Goal: Task Accomplishment & Management: Complete application form

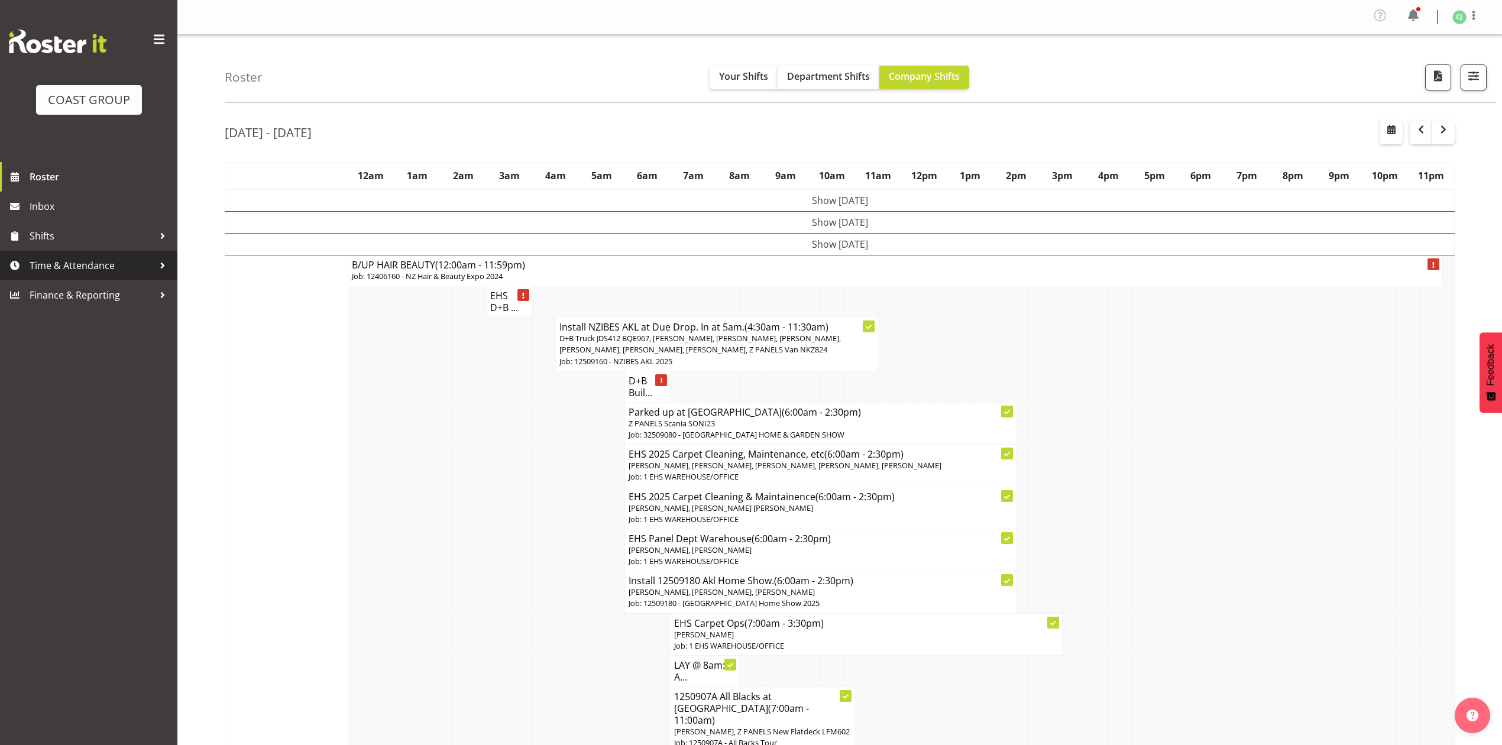
click at [88, 263] on span "Time & Attendance" at bounding box center [92, 266] width 124 height 18
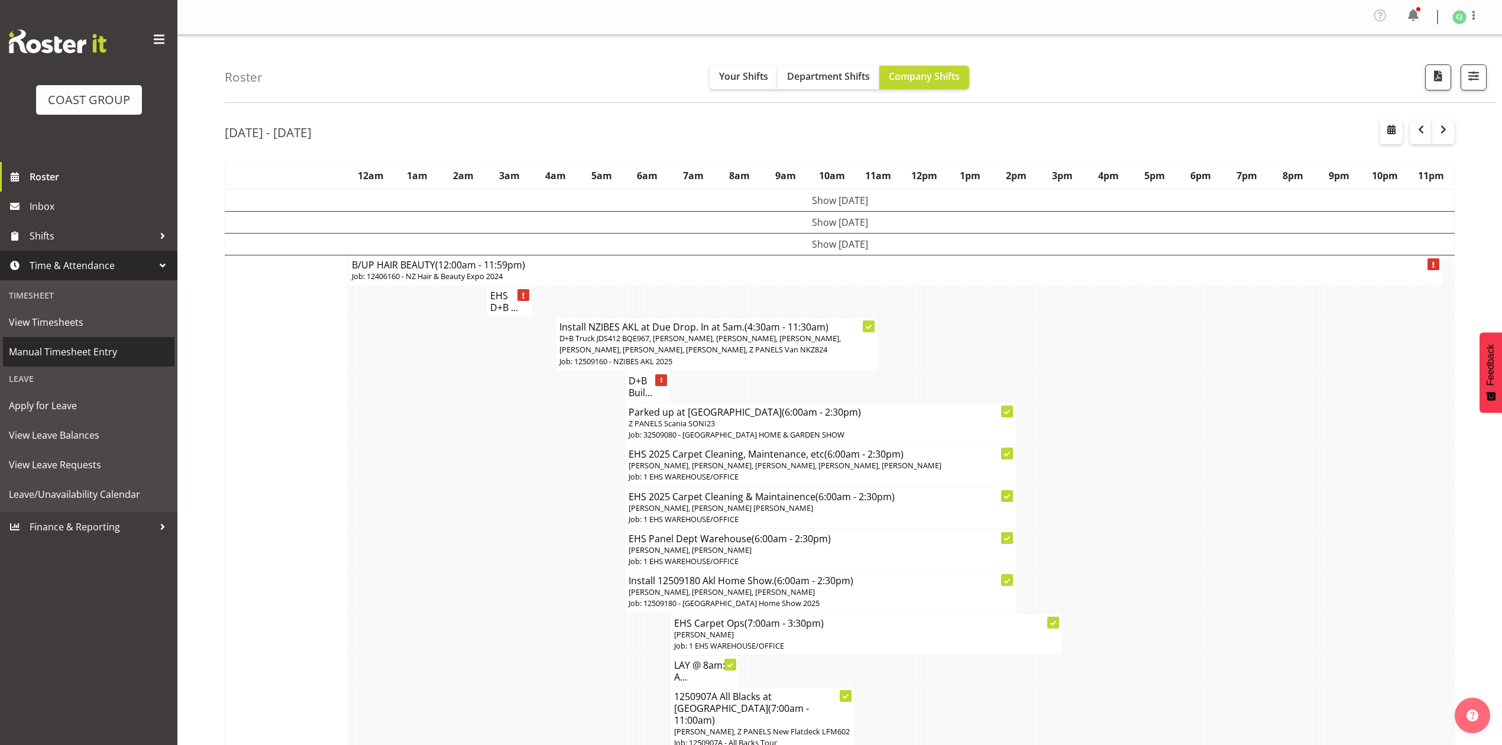
click at [83, 346] on span "Manual Timesheet Entry" at bounding box center [89, 352] width 160 height 18
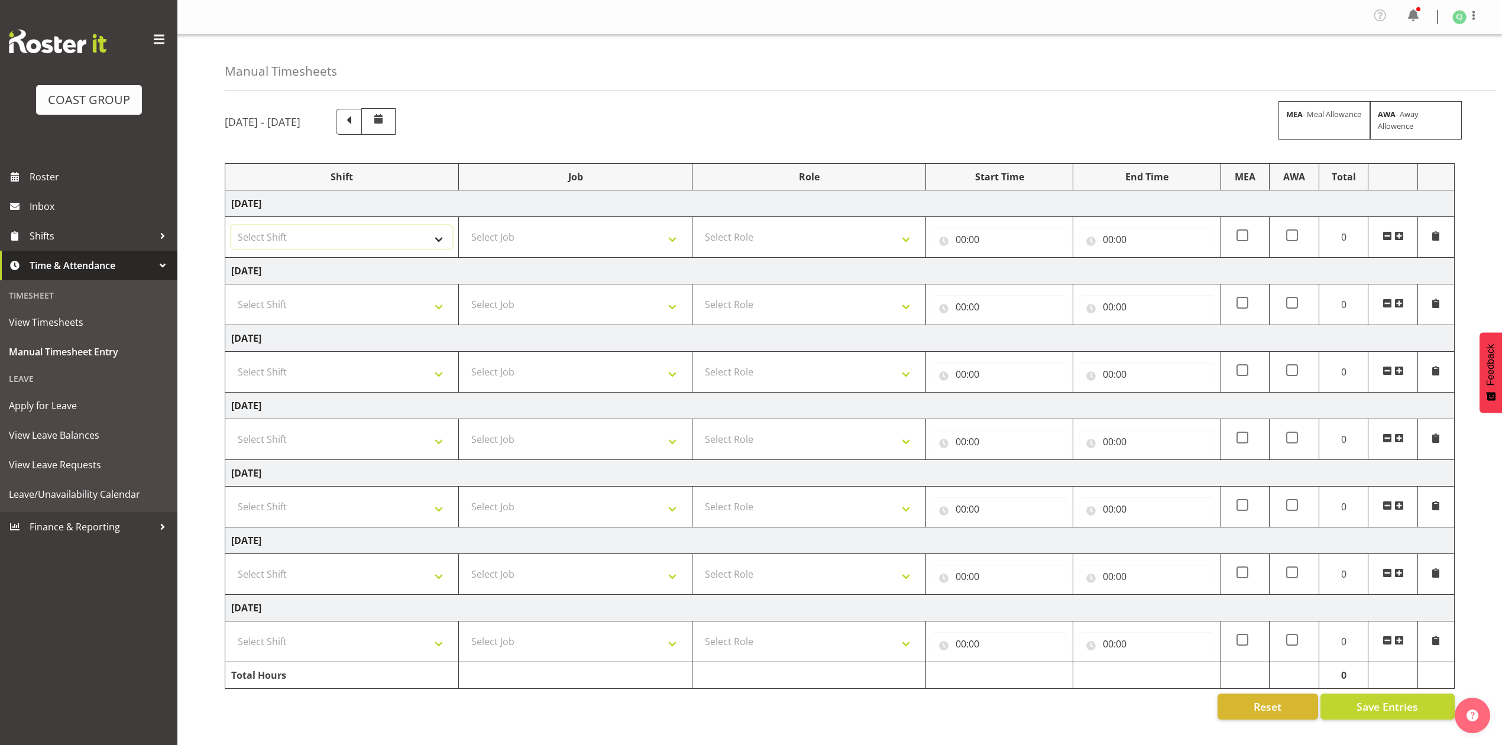
click at [429, 237] on select "Select Shift EHS AKL SALES" at bounding box center [341, 237] width 221 height 24
select select "1327"
click at [231, 227] on select "Select Shift EHS AKL SALES" at bounding box center [341, 237] width 221 height 24
click at [422, 306] on select "Select Shift EHS AKL SALES" at bounding box center [341, 305] width 221 height 24
select select "1327"
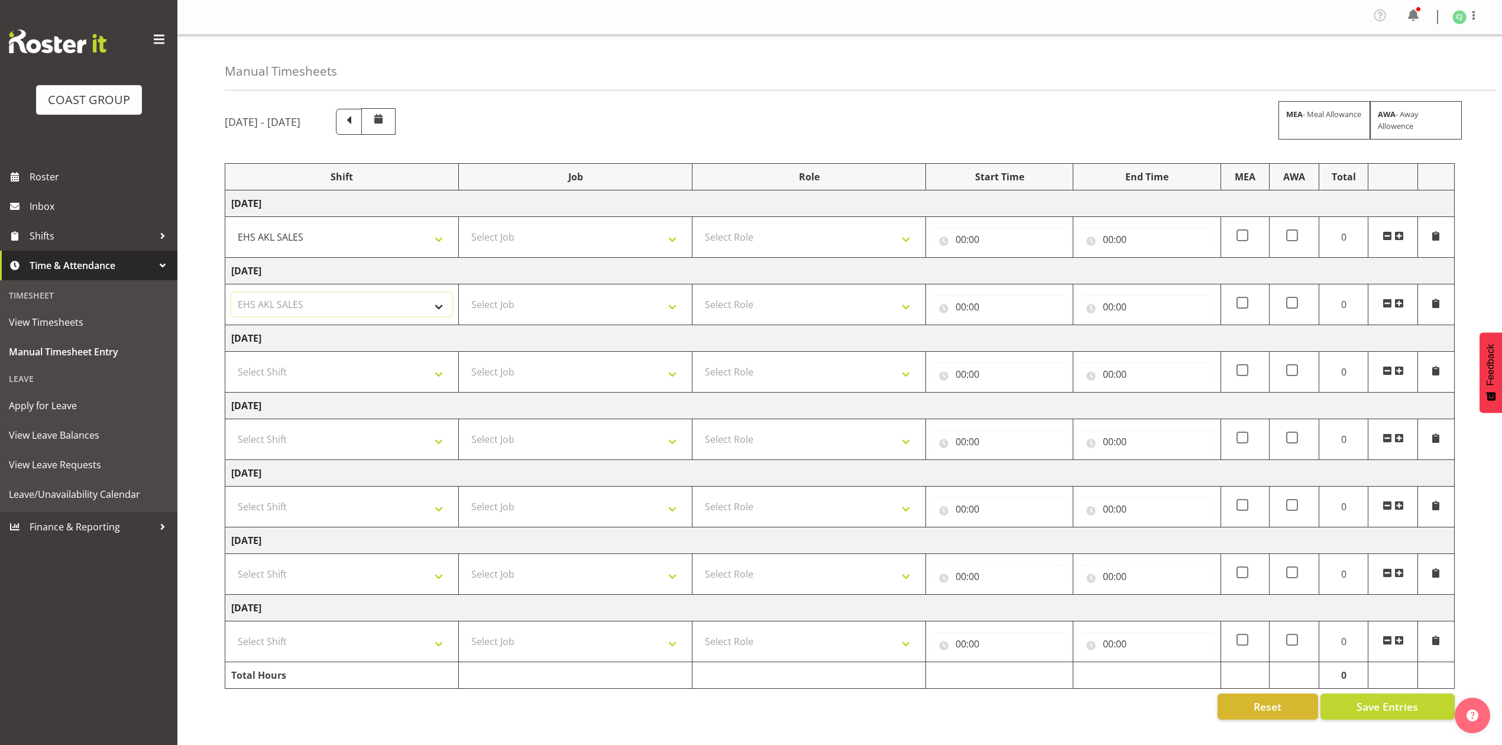
click at [231, 295] on select "Select Shift EHS AKL SALES" at bounding box center [341, 305] width 221 height 24
click at [400, 370] on select "Select Shift EHS AKL SALES" at bounding box center [341, 372] width 221 height 24
select select "1327"
click at [231, 363] on select "Select Shift EHS AKL SALES" at bounding box center [341, 372] width 221 height 24
click at [573, 247] on select "Select Job 1 Carlton Events 1 [PERSON_NAME][GEOGRAPHIC_DATA] 1 [PERSON_NAME][GE…" at bounding box center [575, 237] width 221 height 24
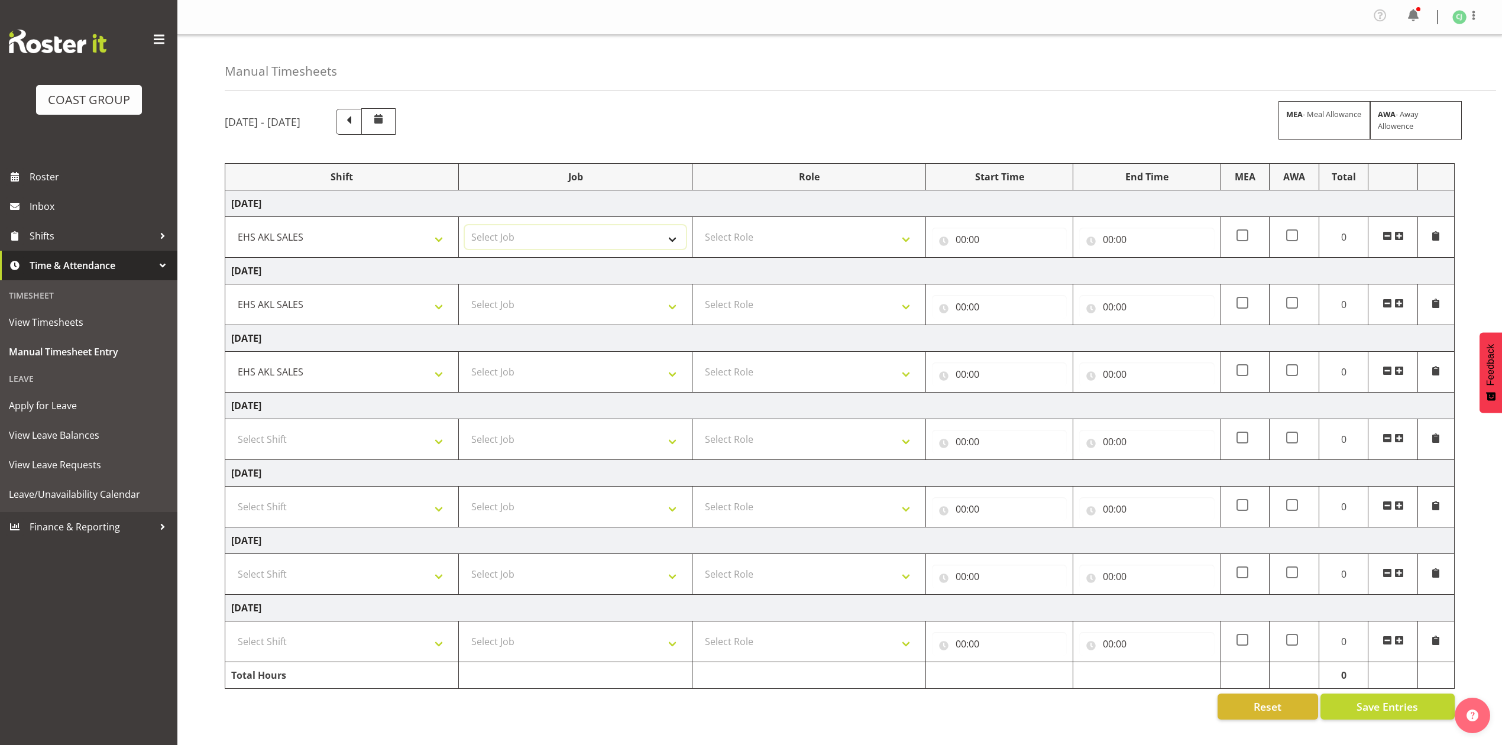
select select "69"
click at [465, 227] on select "Select Job 1 Carlton Events 1 [PERSON_NAME][GEOGRAPHIC_DATA] 1 [PERSON_NAME][GE…" at bounding box center [575, 237] width 221 height 24
click at [803, 240] on select "Select Role ACCOUNT MANAGER Account Manager" at bounding box center [809, 237] width 221 height 24
select select "197"
click at [699, 227] on select "Select Role ACCOUNT MANAGER Account Manager" at bounding box center [809, 237] width 221 height 24
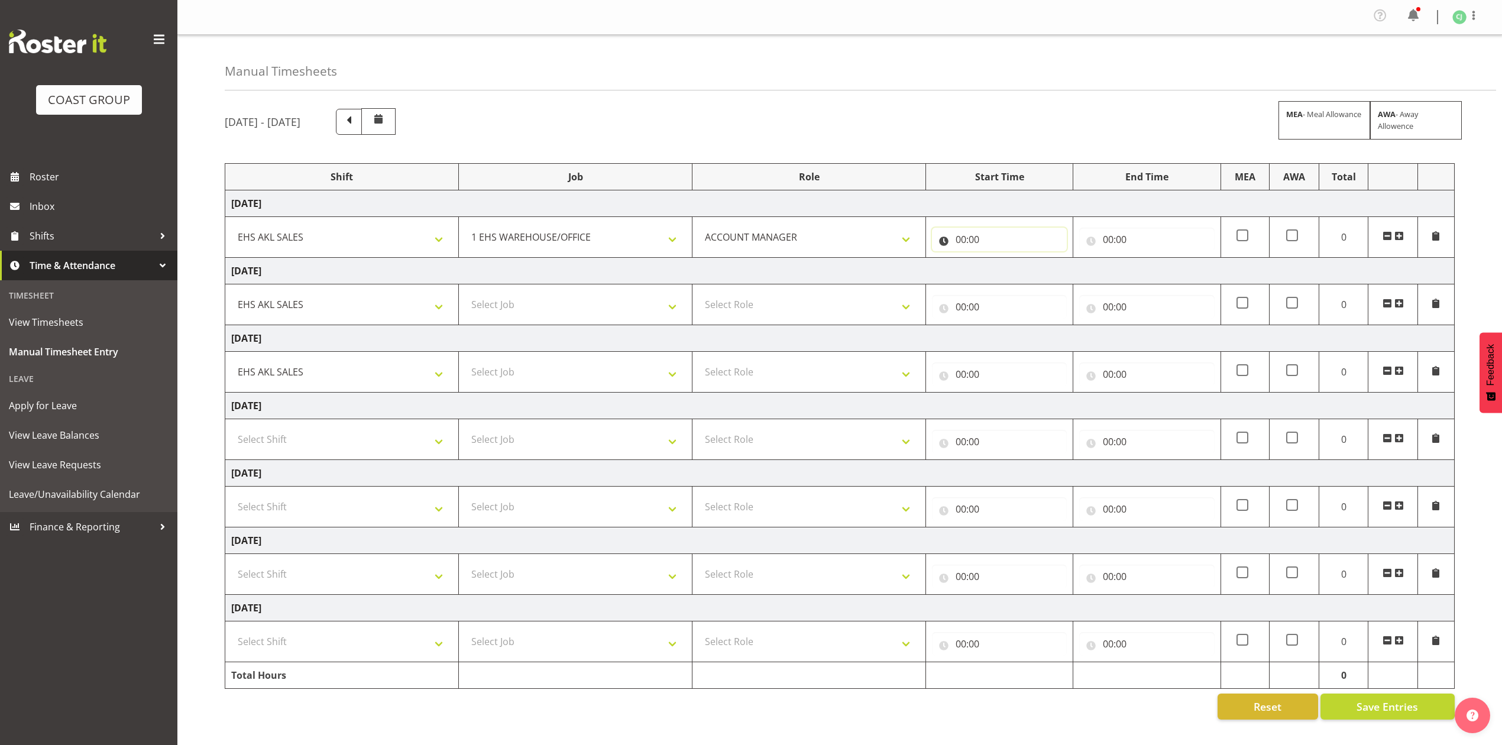
click at [957, 237] on input "00:00" at bounding box center [999, 240] width 135 height 24
click at [1008, 274] on select "00 01 02 03 04 05 06 07 08 09 10 11 12 13 14 15 16 17 18 19 20 21 22 23" at bounding box center [1013, 270] width 27 height 24
select select "8"
click at [1000, 260] on select "00 01 02 03 04 05 06 07 08 09 10 11 12 13 14 15 16 17 18 19 20 21 22 23" at bounding box center [1013, 270] width 27 height 24
type input "08:00"
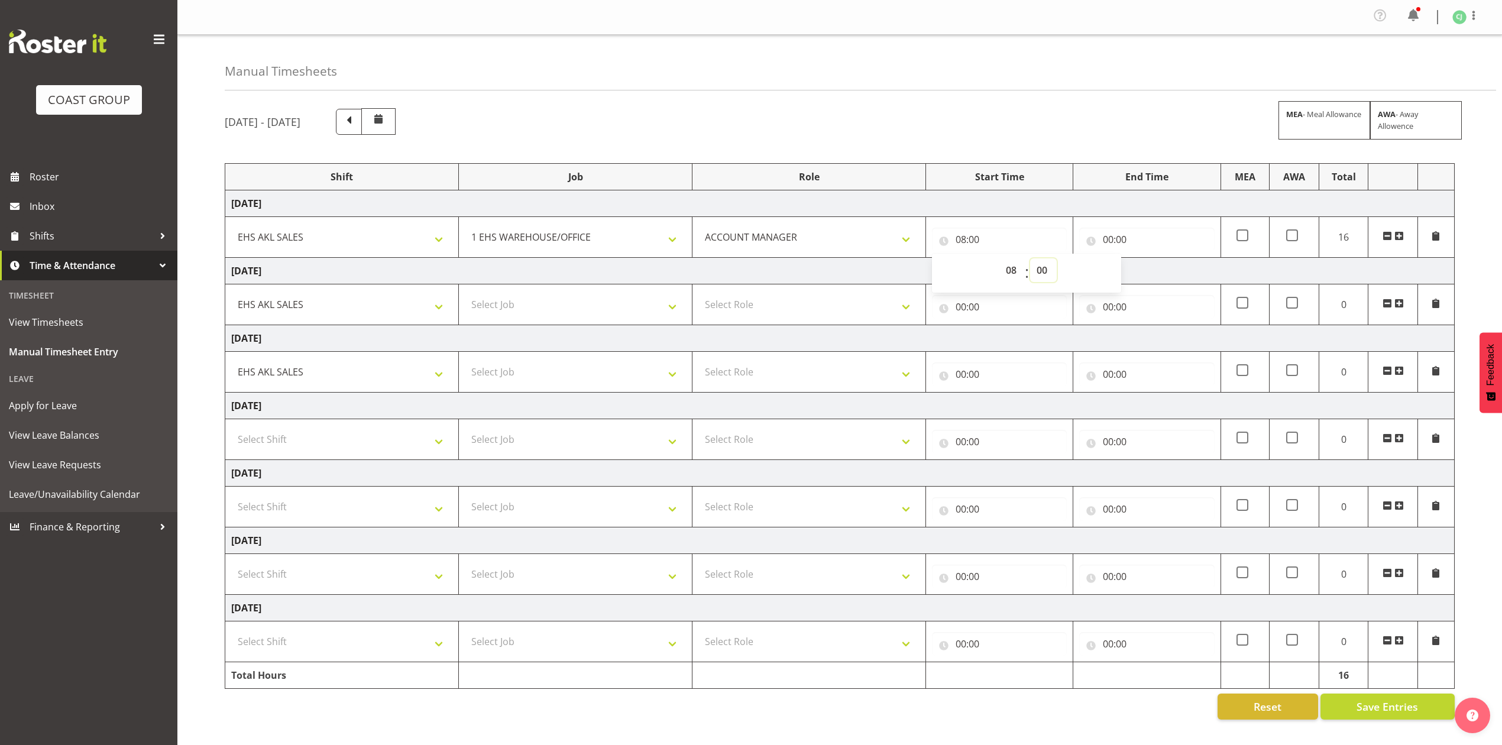
click at [1040, 265] on select "00 01 02 03 04 05 06 07 08 09 10 11 12 13 14 15 16 17 18 19 20 21 22 23 24 25 2…" at bounding box center [1043, 270] width 27 height 24
select select "30"
click at [1030, 260] on select "00 01 02 03 04 05 06 07 08 09 10 11 12 13 14 15 16 17 18 19 20 21 22 23 24 25 2…" at bounding box center [1043, 270] width 27 height 24
type input "08:30"
click at [1108, 237] on input "00:00" at bounding box center [1146, 240] width 135 height 24
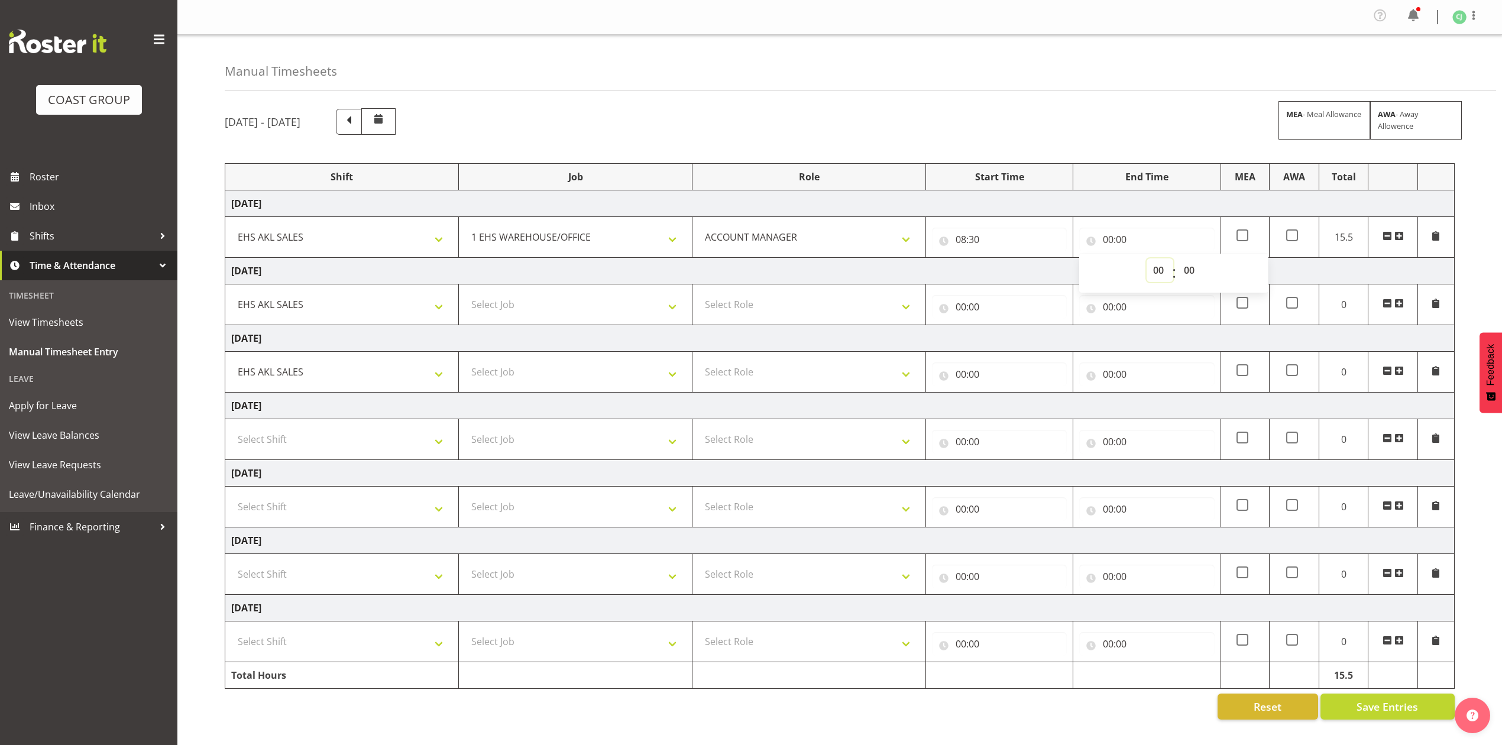
click at [1163, 273] on select "00 01 02 03 04 05 06 07 08 09 10 11 12 13 14 15 16 17 18 19 20 21 22 23" at bounding box center [1160, 270] width 27 height 24
select select "10"
click at [1147, 260] on select "00 01 02 03 04 05 06 07 08 09 10 11 12 13 14 15 16 17 18 19 20 21 22 23" at bounding box center [1160, 270] width 27 height 24
type input "10:00"
click at [1399, 238] on span at bounding box center [1399, 235] width 9 height 9
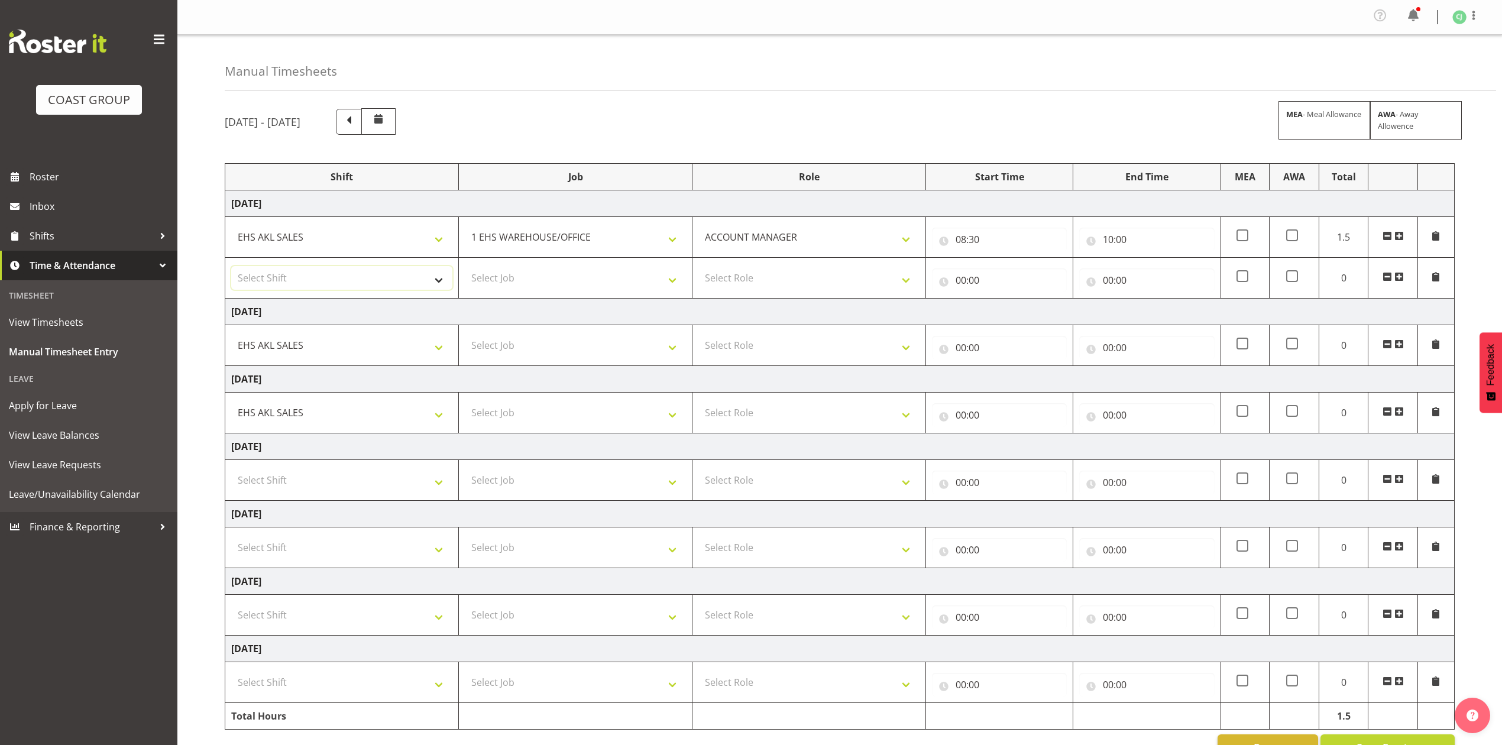
click at [295, 279] on select "Select Shift EHS AKL SALES" at bounding box center [341, 278] width 221 height 24
select select "1327"
click at [231, 269] on select "Select Shift EHS AKL SALES" at bounding box center [341, 278] width 221 height 24
drag, startPoint x: 736, startPoint y: 277, endPoint x: 748, endPoint y: 291, distance: 18.9
click at [736, 277] on select "Select Role ACCOUNT MANAGER Account Manager" at bounding box center [809, 278] width 221 height 24
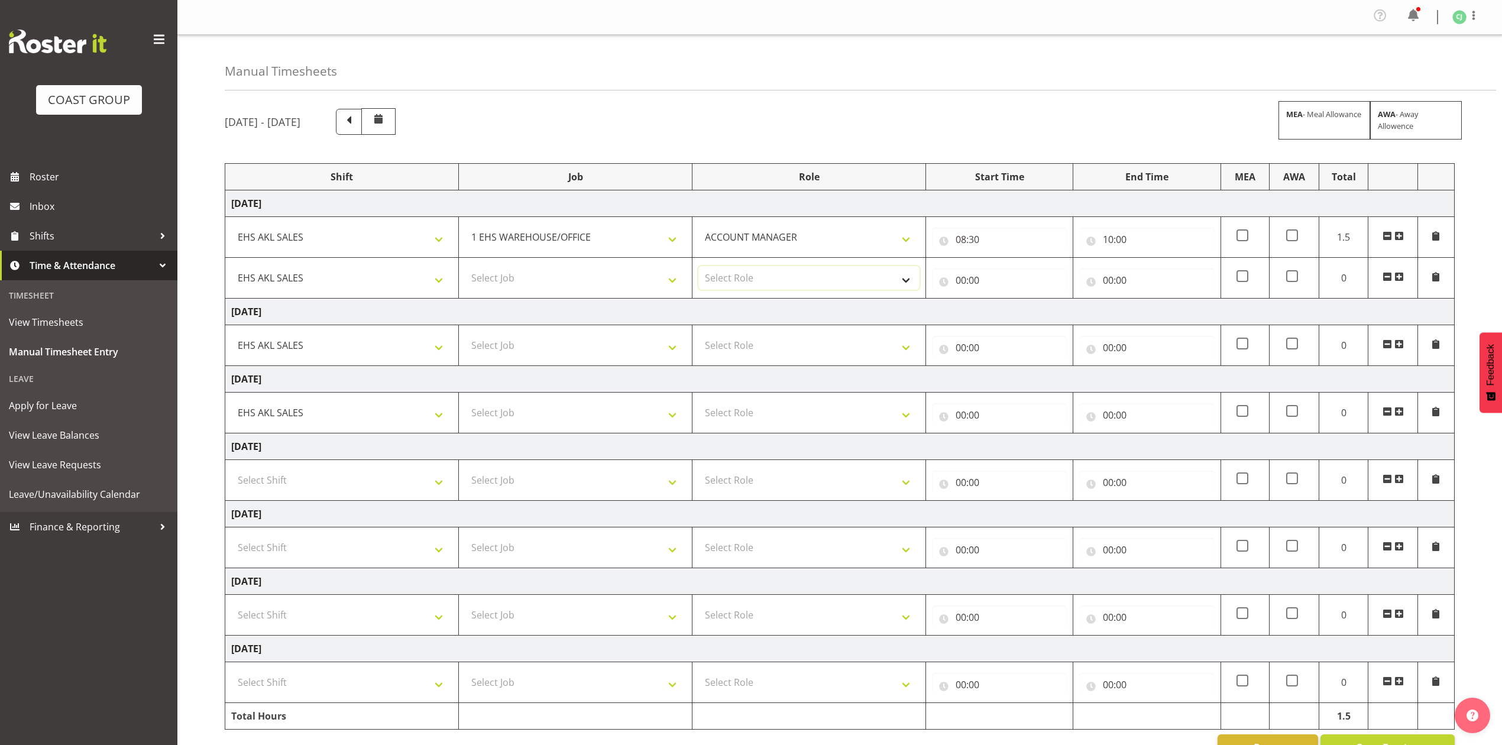
select select "197"
click at [699, 269] on select "Select Role ACCOUNT MANAGER Account Manager" at bounding box center [809, 278] width 221 height 24
drag, startPoint x: 964, startPoint y: 284, endPoint x: 964, endPoint y: 312, distance: 28.4
click at [965, 285] on input "00:00" at bounding box center [999, 281] width 135 height 24
click at [1016, 312] on select "00 01 02 03 04 05 06 07 08 09 10 11 12 13 14 15 16 17 18 19 20 21 22 23" at bounding box center [1013, 311] width 27 height 24
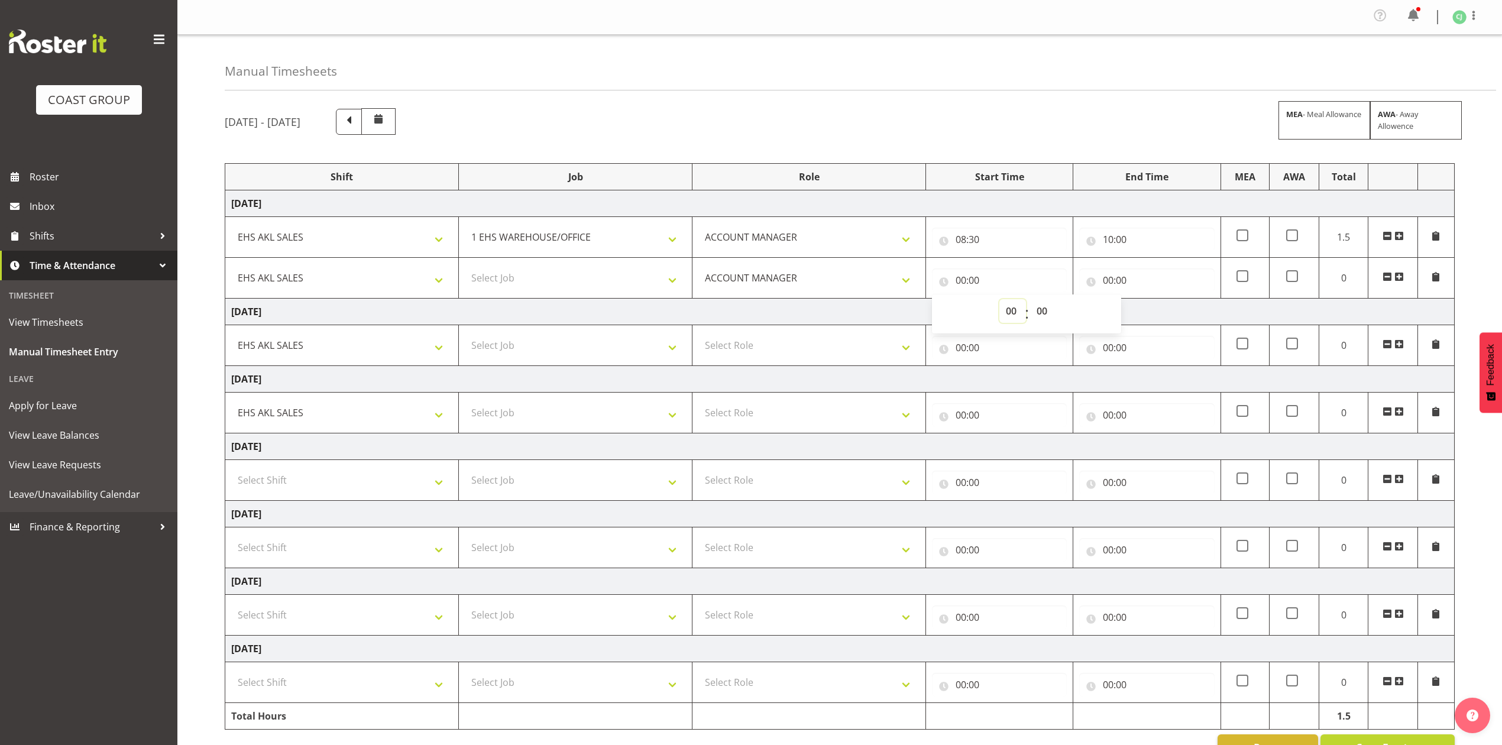
select select "10"
click at [1000, 302] on select "00 01 02 03 04 05 06 07 08 09 10 11 12 13 14 15 16 17 18 19 20 21 22 23" at bounding box center [1013, 311] width 27 height 24
type input "10:00"
click at [1113, 279] on input "00:00" at bounding box center [1146, 281] width 135 height 24
click at [1149, 310] on select "00 01 02 03 04 05 06 07 08 09 10 11 12 13 14 15 16 17 18 19 20 21 22 23" at bounding box center [1160, 311] width 27 height 24
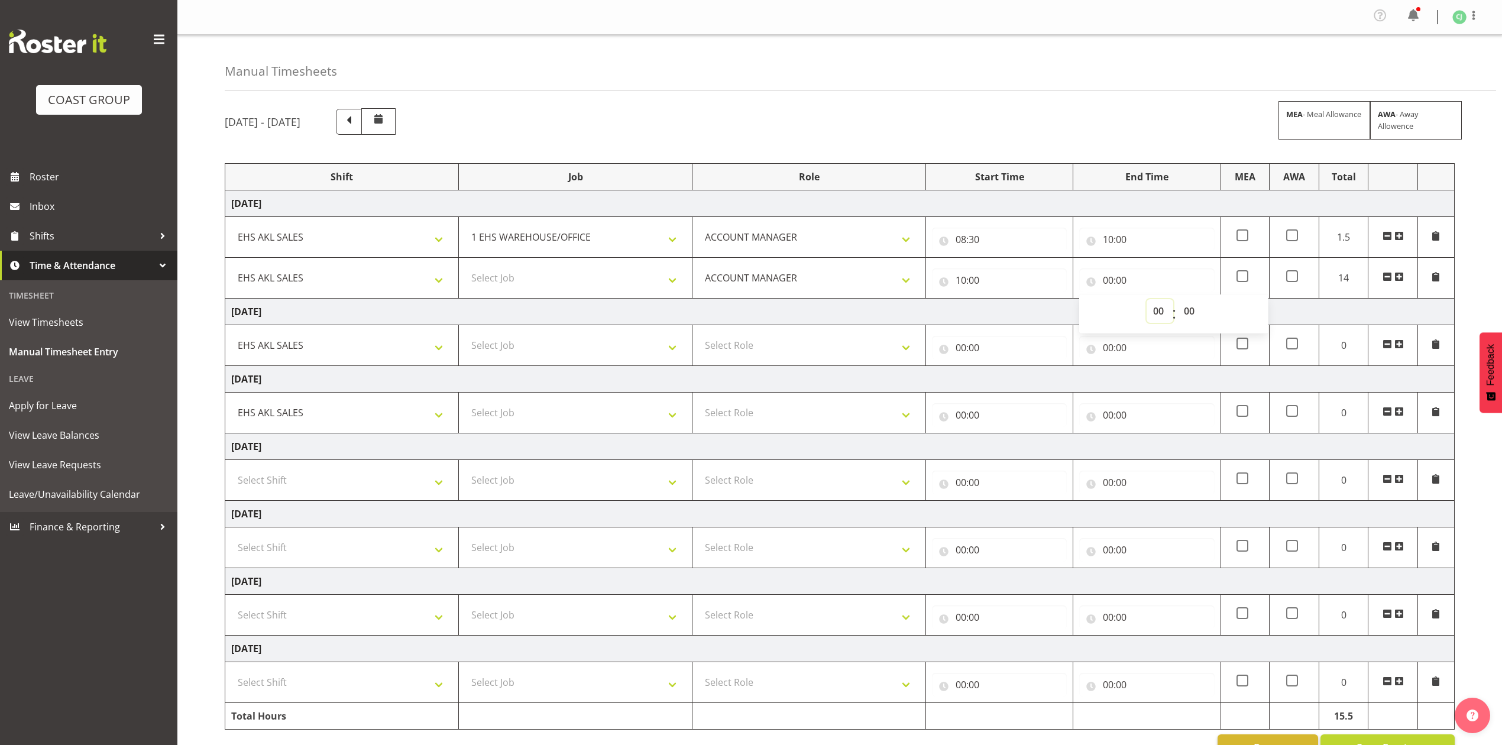
select select "12"
click at [1147, 302] on select "00 01 02 03 04 05 06 07 08 09 10 11 12 13 14 15 16 17 18 19 20 21 22 23" at bounding box center [1160, 311] width 27 height 24
type input "12:00"
drag, startPoint x: 1404, startPoint y: 278, endPoint x: 1142, endPoint y: 302, distance: 263.1
click at [1403, 278] on span at bounding box center [1399, 276] width 9 height 9
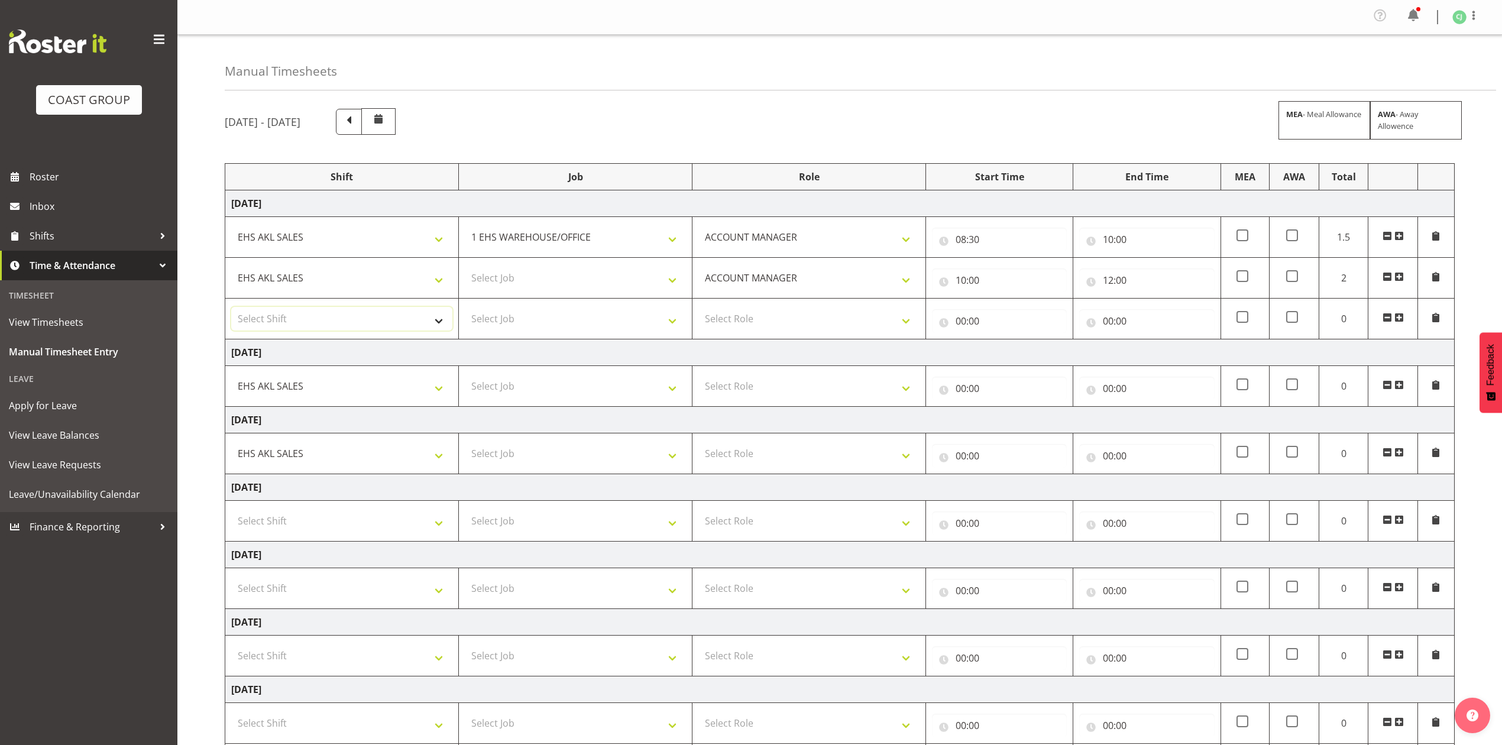
click at [365, 322] on select "Select Shift EHS AKL SALES" at bounding box center [341, 319] width 221 height 24
select select "1327"
click at [231, 309] on select "Select Shift EHS AKL SALES" at bounding box center [341, 319] width 221 height 24
click at [749, 319] on select "Select Role ACCOUNT MANAGER Account Manager" at bounding box center [809, 319] width 221 height 24
select select "197"
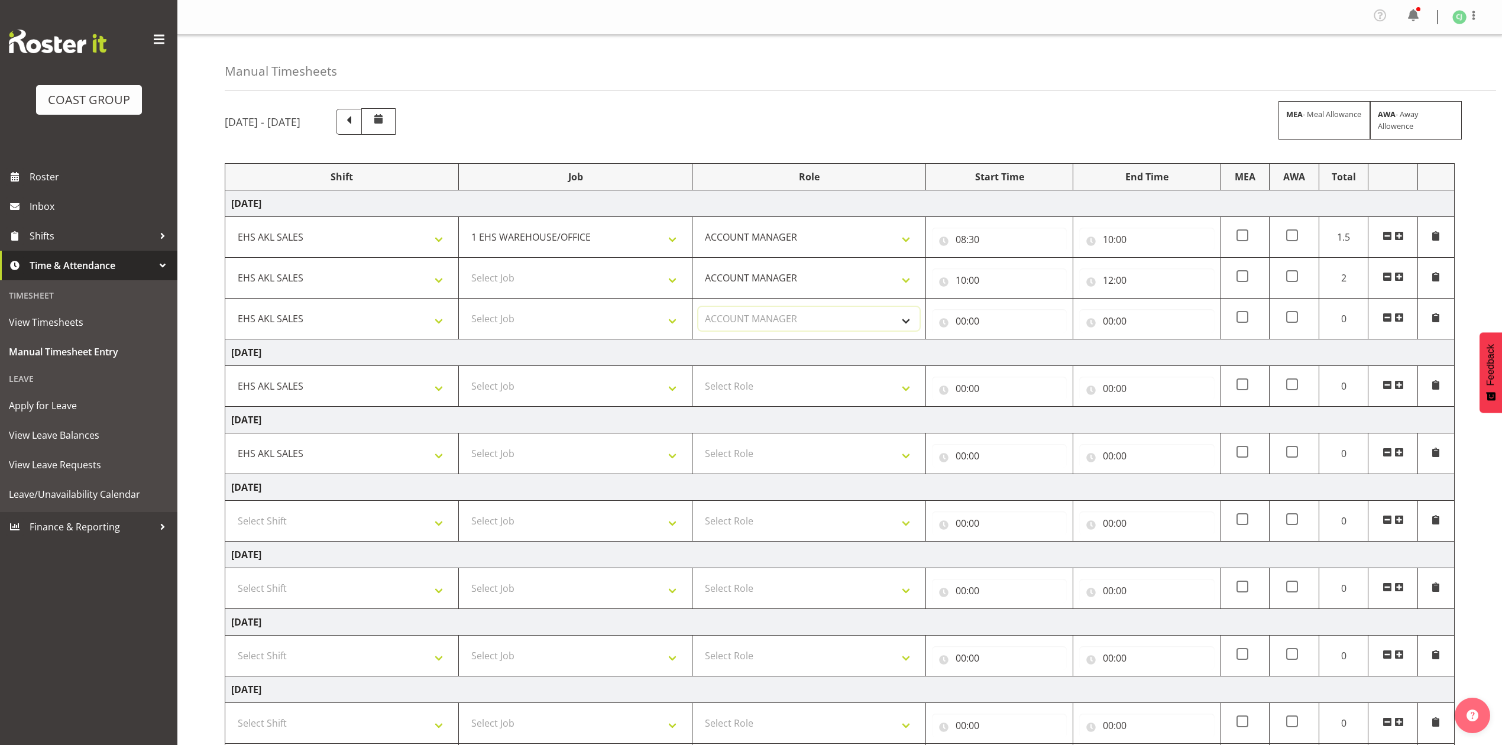
click at [699, 309] on select "Select Role ACCOUNT MANAGER Account Manager" at bounding box center [809, 319] width 221 height 24
click at [962, 323] on input "00:00" at bounding box center [999, 321] width 135 height 24
click at [1011, 353] on select "00 01 02 03 04 05 06 07 08 09 10 11 12 13 14 15 16 17 18 19 20 21 22 23" at bounding box center [1013, 352] width 27 height 24
select select "12"
click at [1000, 342] on select "00 01 02 03 04 05 06 07 08 09 10 11 12 13 14 15 16 17 18 19 20 21 22 23" at bounding box center [1013, 352] width 27 height 24
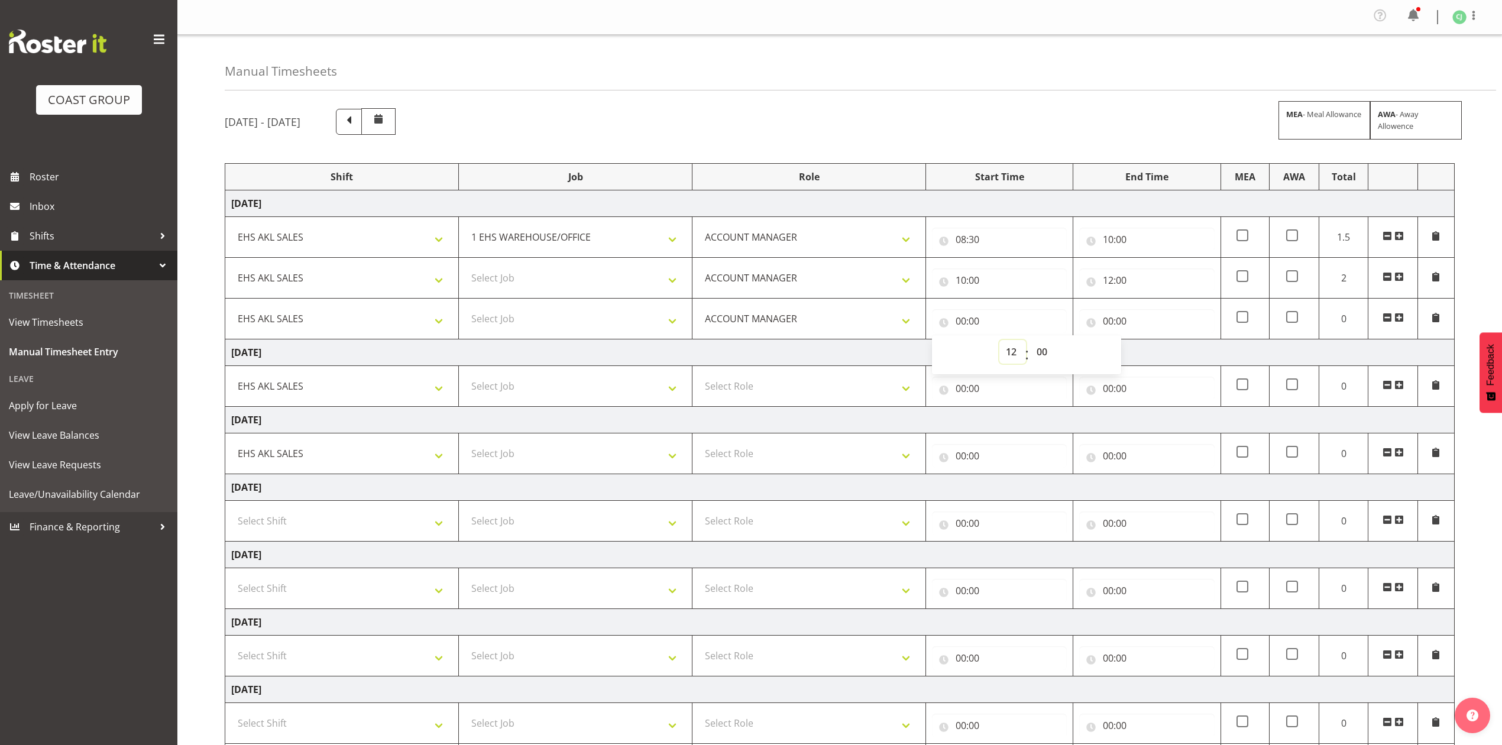
type input "12:00"
click at [1106, 320] on input "00:00" at bounding box center [1146, 321] width 135 height 24
click at [1152, 357] on select "00 01 02 03 04 05 06 07 08 09 10 11 12 13 14 15 16 17 18 19 20 21 22 23" at bounding box center [1160, 352] width 27 height 24
select select "14"
click at [1147, 342] on select "00 01 02 03 04 05 06 07 08 09 10 11 12 13 14 15 16 17 18 19 20 21 22 23" at bounding box center [1160, 352] width 27 height 24
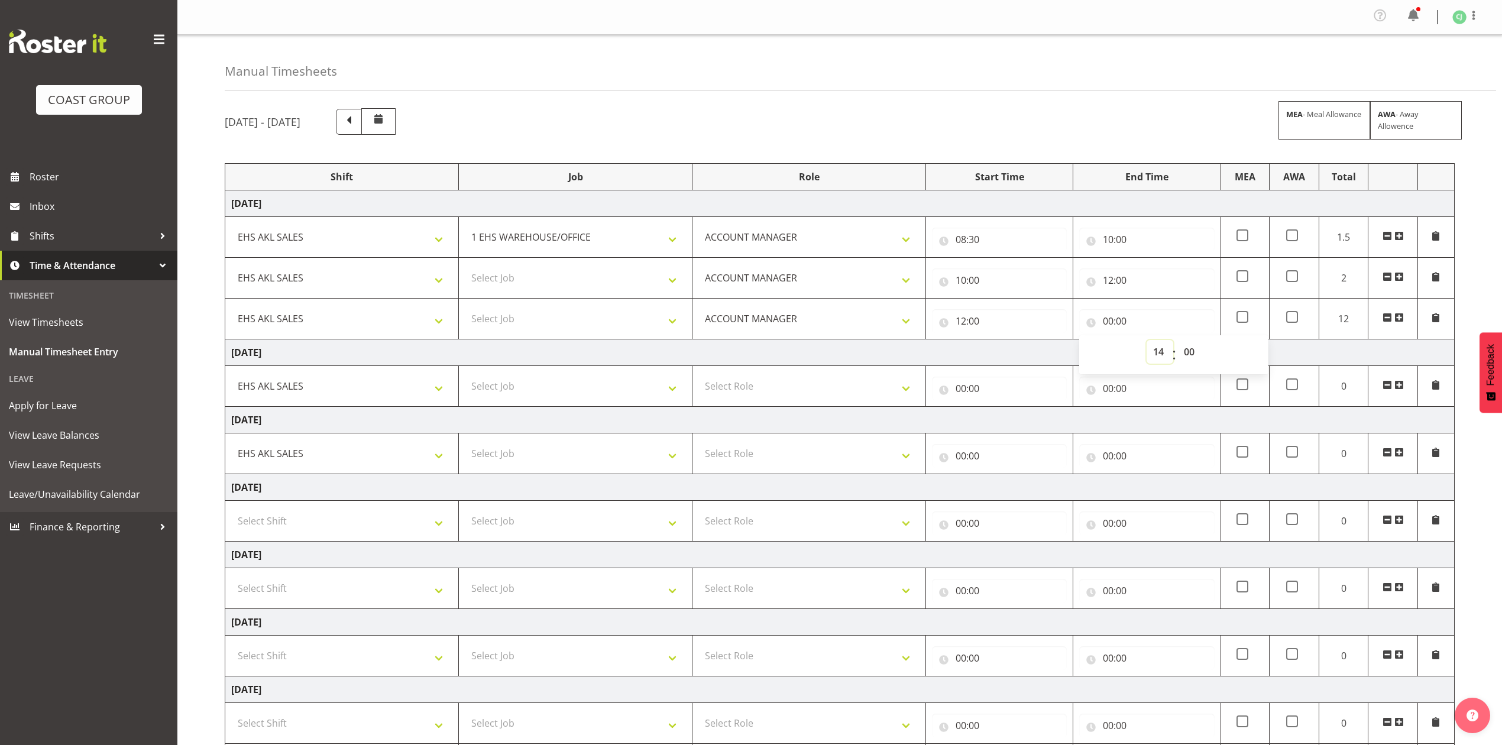
type input "14:00"
click at [1403, 317] on span at bounding box center [1399, 317] width 9 height 9
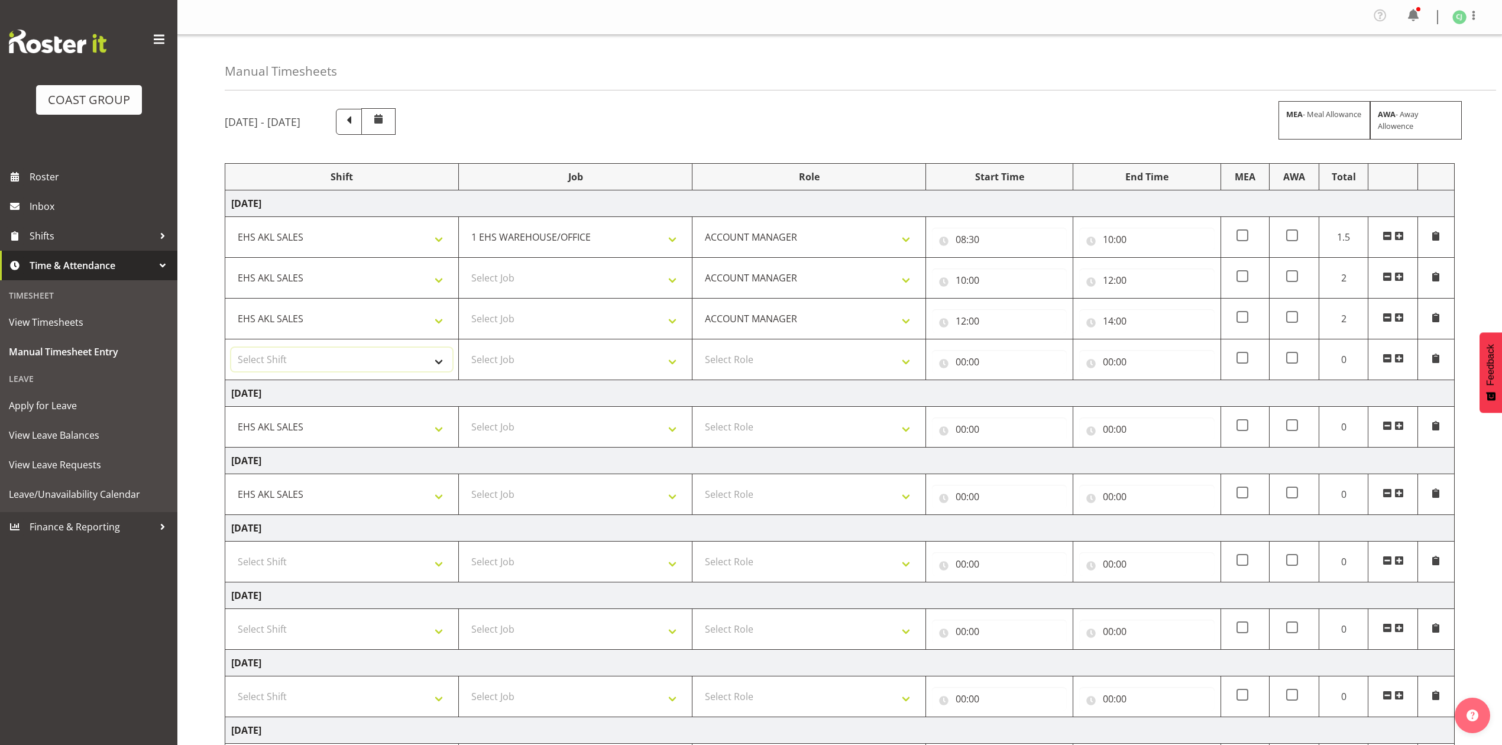
click at [346, 365] on select "Select Shift EHS AKL SALES" at bounding box center [341, 360] width 221 height 24
select select "1327"
click at [231, 350] on select "Select Shift EHS AKL SALES" at bounding box center [341, 360] width 221 height 24
click at [758, 362] on select "Select Role ACCOUNT MANAGER Account Manager" at bounding box center [809, 360] width 221 height 24
select select "197"
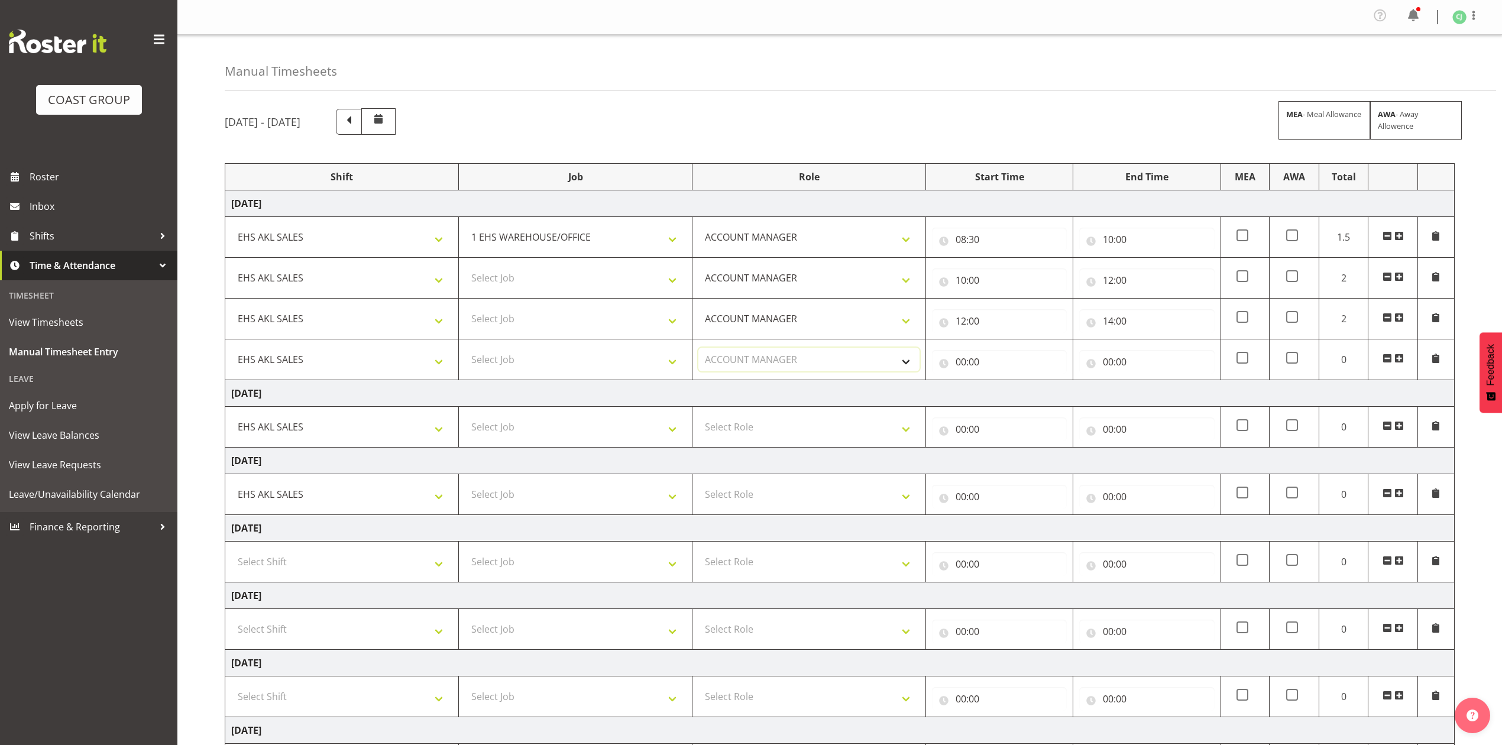
click at [699, 350] on select "Select Role ACCOUNT MANAGER Account Manager" at bounding box center [809, 360] width 221 height 24
click at [959, 367] on input "00:00" at bounding box center [999, 362] width 135 height 24
click at [1014, 403] on select "00 01 02 03 04 05 06 07 08 09 10 11 12 13 14 15 16 17 18 19 20 21 22 23" at bounding box center [1013, 393] width 27 height 24
select select "14"
click at [1000, 383] on select "00 01 02 03 04 05 06 07 08 09 10 11 12 13 14 15 16 17 18 19 20 21 22 23" at bounding box center [1013, 393] width 27 height 24
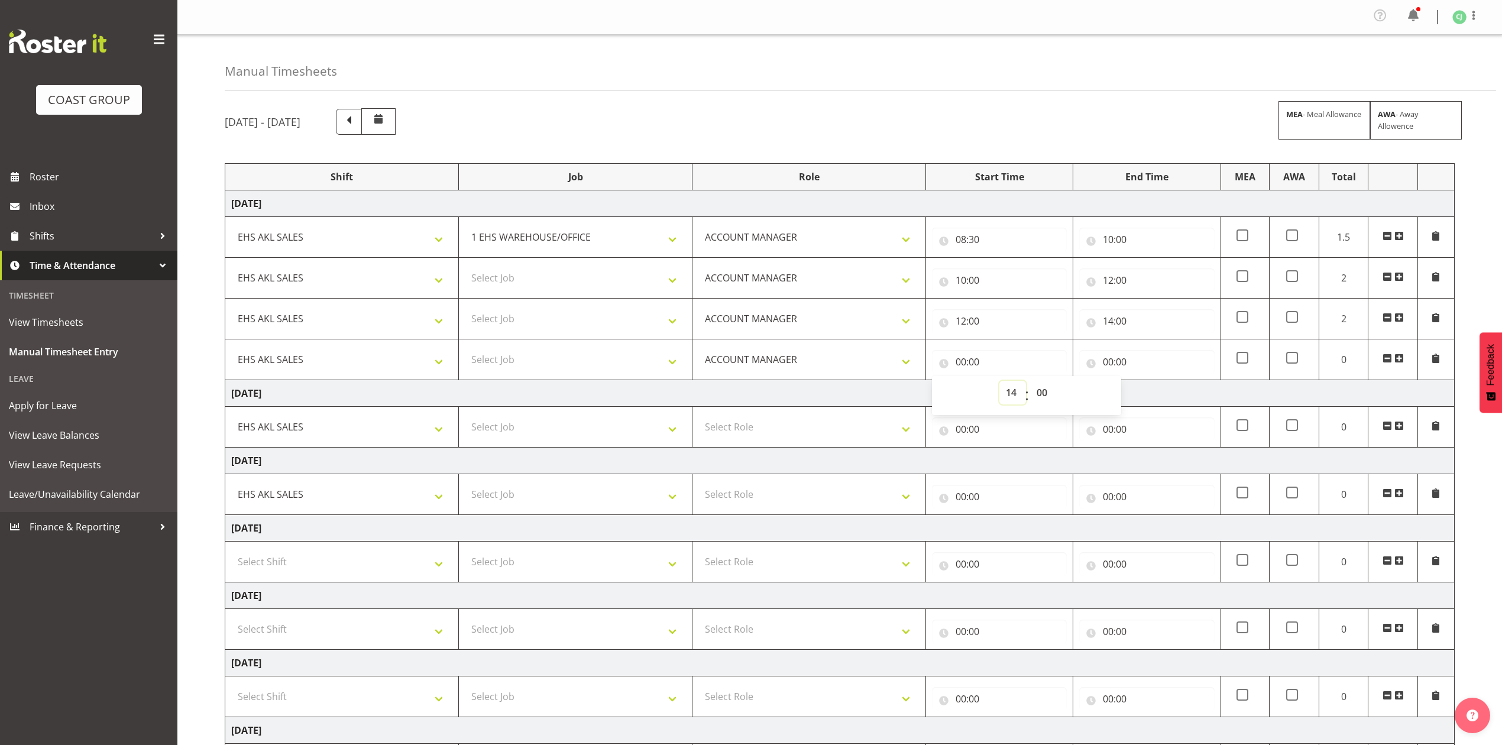
type input "14:00"
click at [1107, 365] on input "00:00" at bounding box center [1146, 362] width 135 height 24
drag, startPoint x: 1156, startPoint y: 395, endPoint x: 1158, endPoint y: 384, distance: 11.5
click at [1155, 394] on select "00 01 02 03 04 05 06 07 08 09 10 11 12 13 14 15 16 17 18 19 20 21 22 23" at bounding box center [1160, 393] width 27 height 24
select select "15"
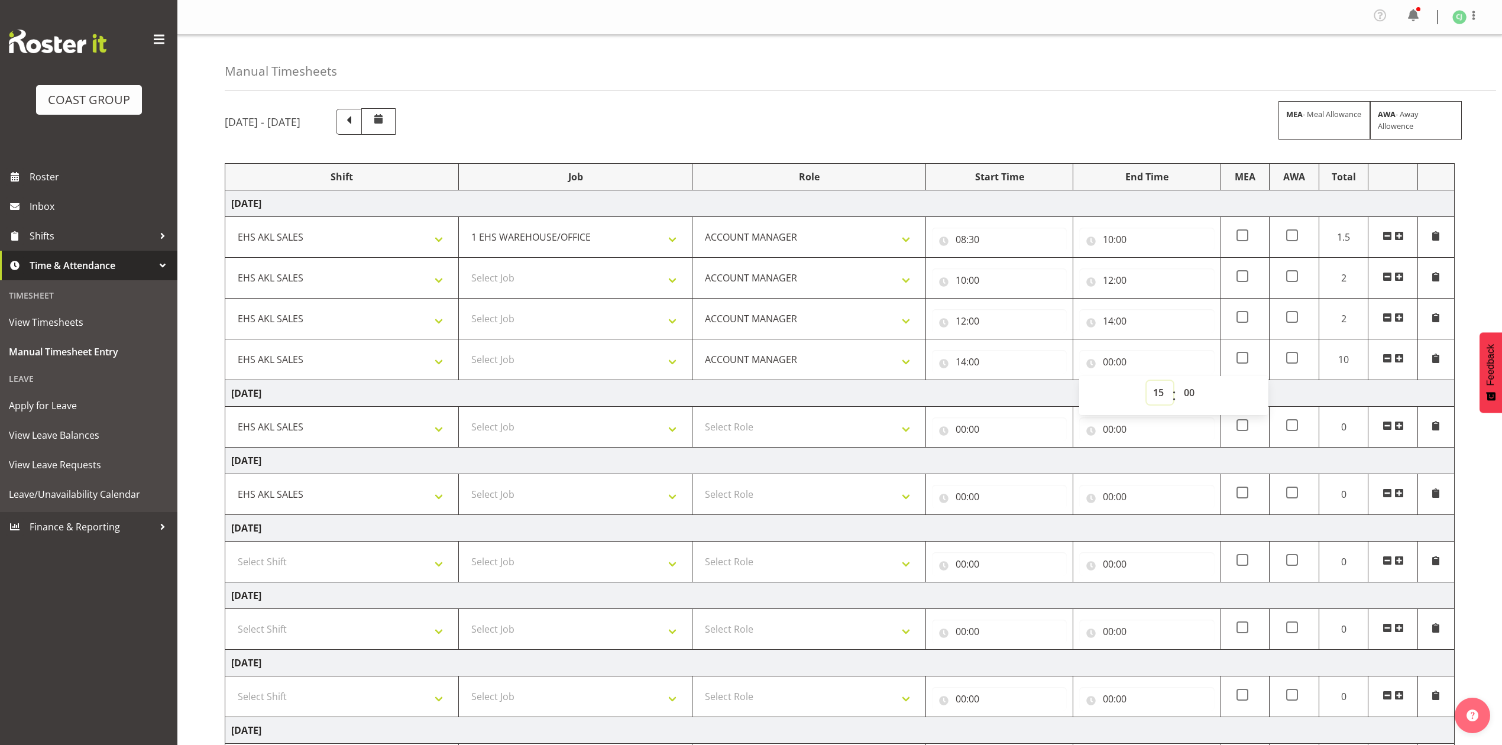
click at [1147, 383] on select "00 01 02 03 04 05 06 07 08 09 10 11 12 13 14 15 16 17 18 19 20 21 22 23" at bounding box center [1160, 393] width 27 height 24
type input "15:00"
click at [1192, 392] on select "00 01 02 03 04 05 06 07 08 09 10 11 12 13 14 15 16 17 18 19 20 21 22 23 24 25 2…" at bounding box center [1191, 393] width 27 height 24
select select "30"
click at [1178, 383] on select "00 01 02 03 04 05 06 07 08 09 10 11 12 13 14 15 16 17 18 19 20 21 22 23 24 25 2…" at bounding box center [1191, 393] width 27 height 24
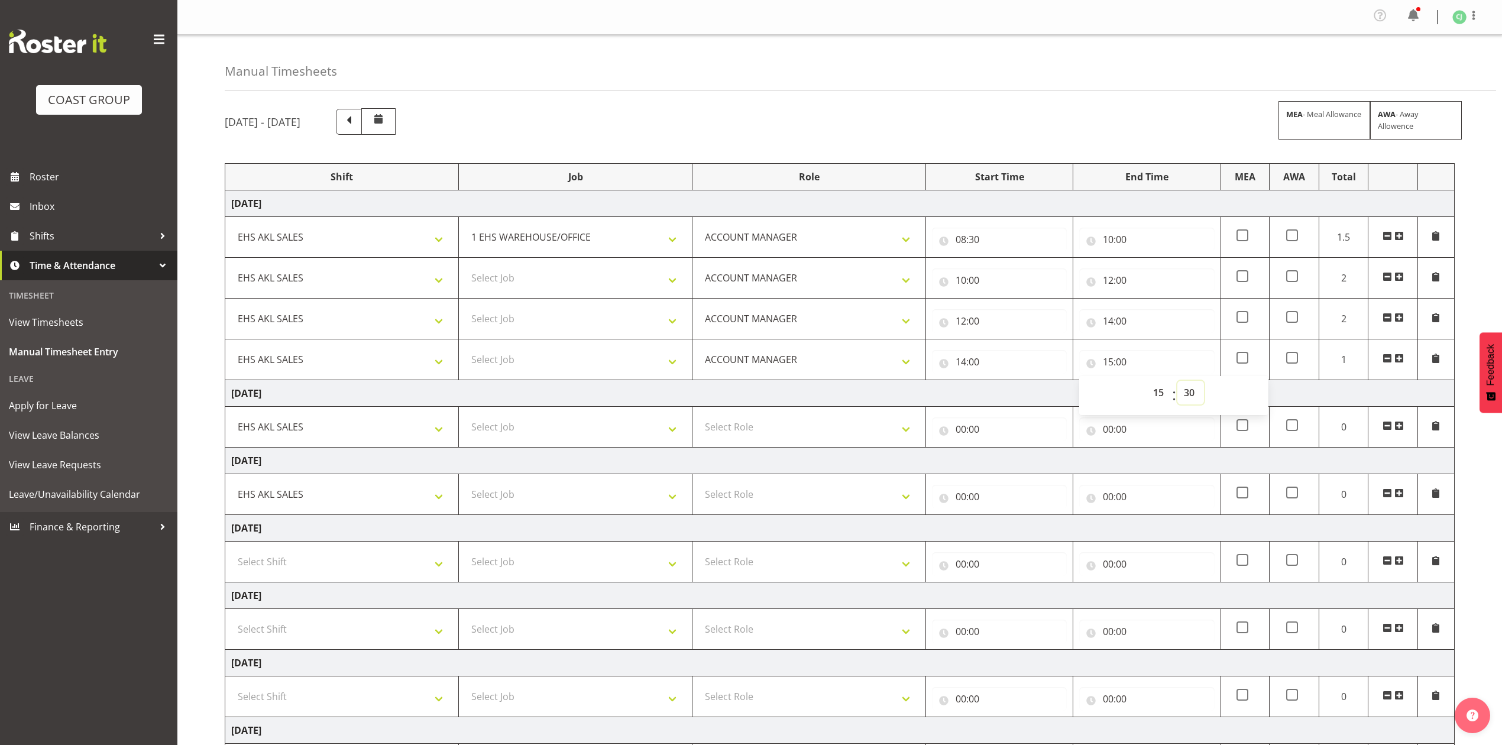
type input "15:30"
click at [1049, 396] on td "[DATE]" at bounding box center [840, 393] width 1230 height 27
click at [760, 439] on select "Select Role ACCOUNT MANAGER Account Manager" at bounding box center [809, 427] width 221 height 24
select select "197"
click at [699, 418] on select "Select Role ACCOUNT MANAGER Account Manager" at bounding box center [809, 427] width 221 height 24
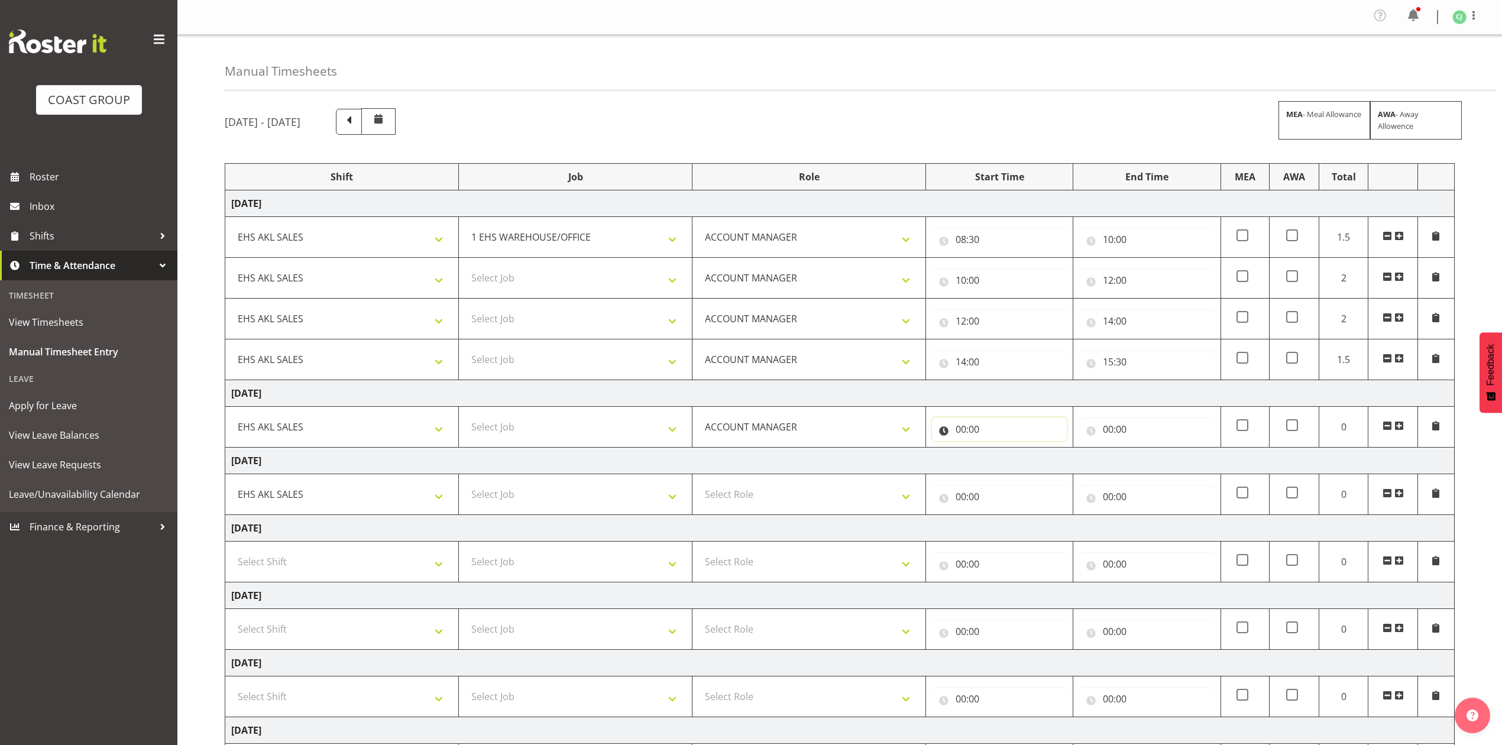
click at [964, 429] on input "00:00" at bounding box center [999, 430] width 135 height 24
click at [1011, 460] on select "00 01 02 03 04 05 06 07 08 09 10 11 12 13 14 15 16 17 18 19 20 21 22 23" at bounding box center [1013, 460] width 27 height 24
select select "8"
click at [1000, 451] on select "00 01 02 03 04 05 06 07 08 09 10 11 12 13 14 15 16 17 18 19 20 21 22 23" at bounding box center [1013, 460] width 27 height 24
type input "08:00"
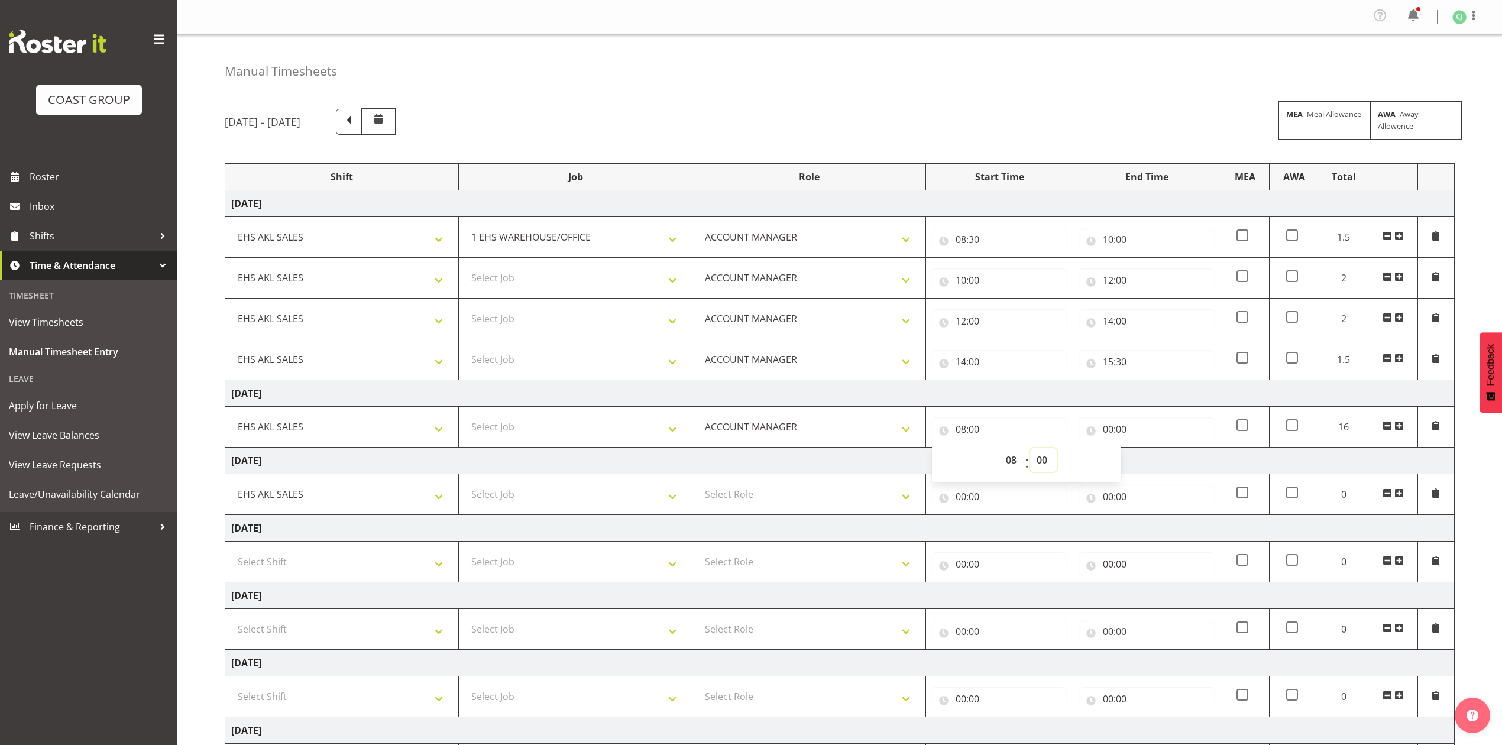
click at [1037, 460] on select "00 01 02 03 04 05 06 07 08 09 10 11 12 13 14 15 16 17 18 19 20 21 22 23 24 25 2…" at bounding box center [1043, 460] width 27 height 24
select select "30"
click at [1030, 451] on select "00 01 02 03 04 05 06 07 08 09 10 11 12 13 14 15 16 17 18 19 20 21 22 23 24 25 2…" at bounding box center [1043, 460] width 27 height 24
type input "08:30"
click at [1110, 429] on input "00:00" at bounding box center [1146, 430] width 135 height 24
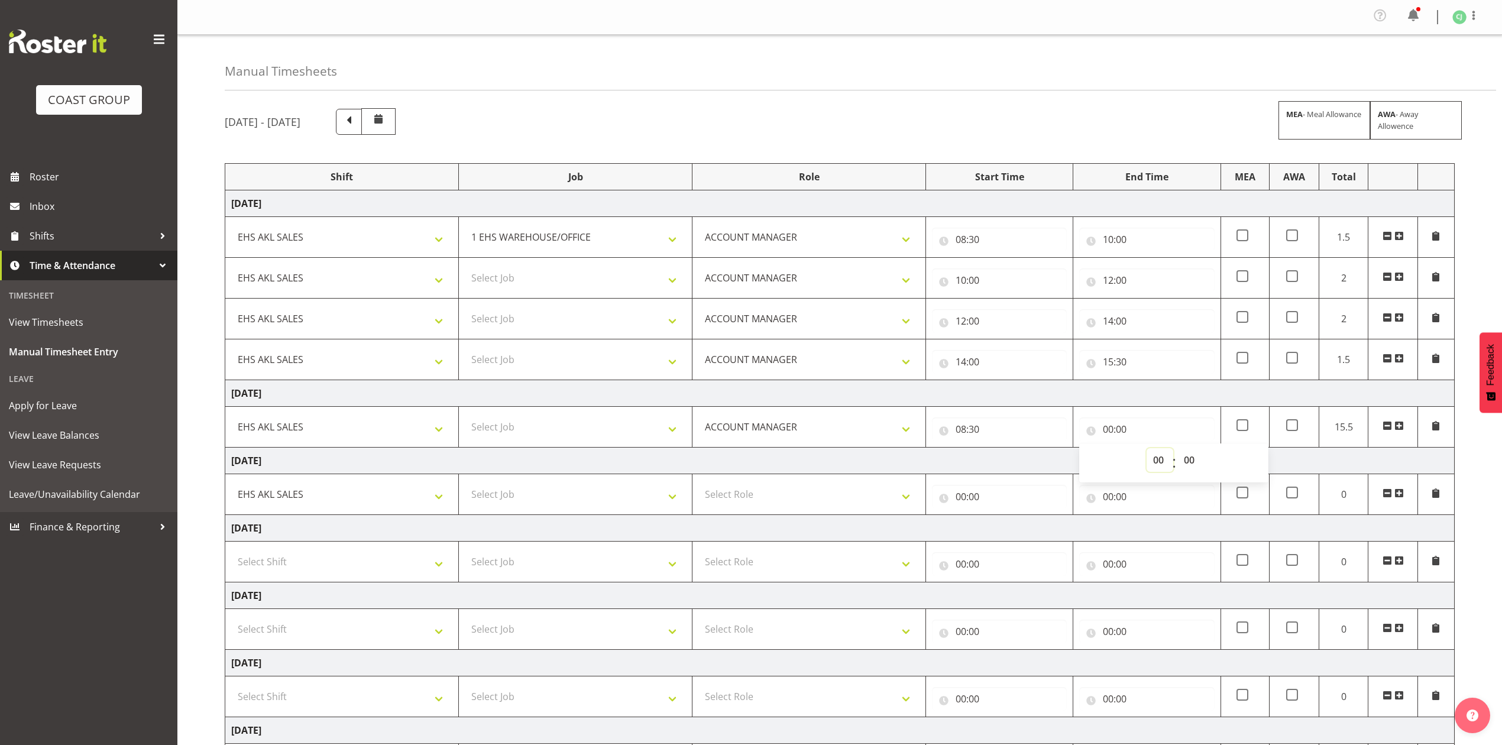
click at [1162, 464] on select "00 01 02 03 04 05 06 07 08 09 10 11 12 13 14 15 16 17 18 19 20 21 22 23" at bounding box center [1160, 460] width 27 height 24
select select "10"
click at [1147, 451] on select "00 01 02 03 04 05 06 07 08 09 10 11 12 13 14 15 16 17 18 19 20 21 22 23" at bounding box center [1160, 460] width 27 height 24
type input "10:00"
click at [1399, 431] on span at bounding box center [1399, 425] width 9 height 9
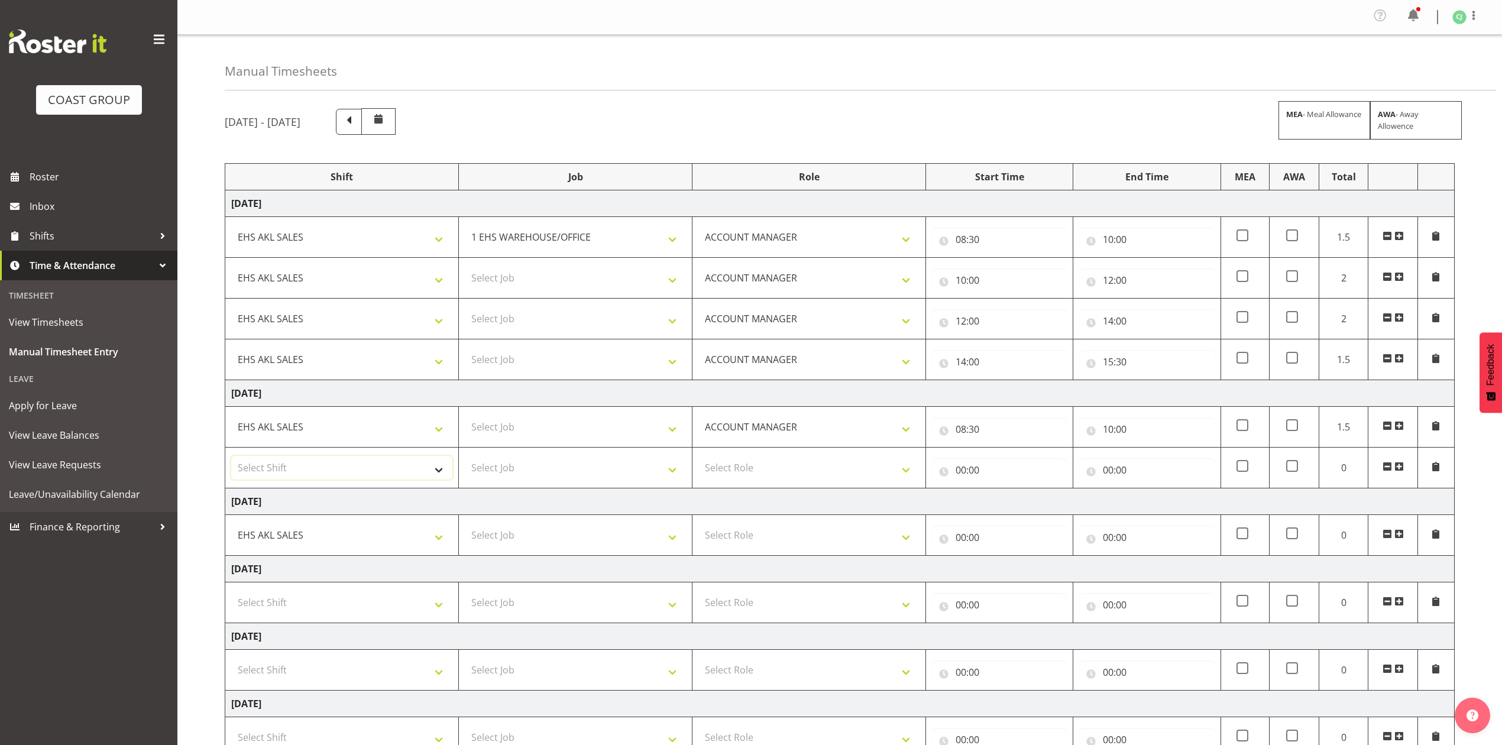
click at [374, 471] on select "Select Shift EHS AKL SALES" at bounding box center [341, 468] width 221 height 24
select select "1327"
click at [231, 459] on select "Select Shift EHS AKL SALES" at bounding box center [341, 468] width 221 height 24
drag, startPoint x: 756, startPoint y: 467, endPoint x: 760, endPoint y: 473, distance: 7.7
click at [756, 467] on select "Select Role ACCOUNT MANAGER Account Manager" at bounding box center [809, 468] width 221 height 24
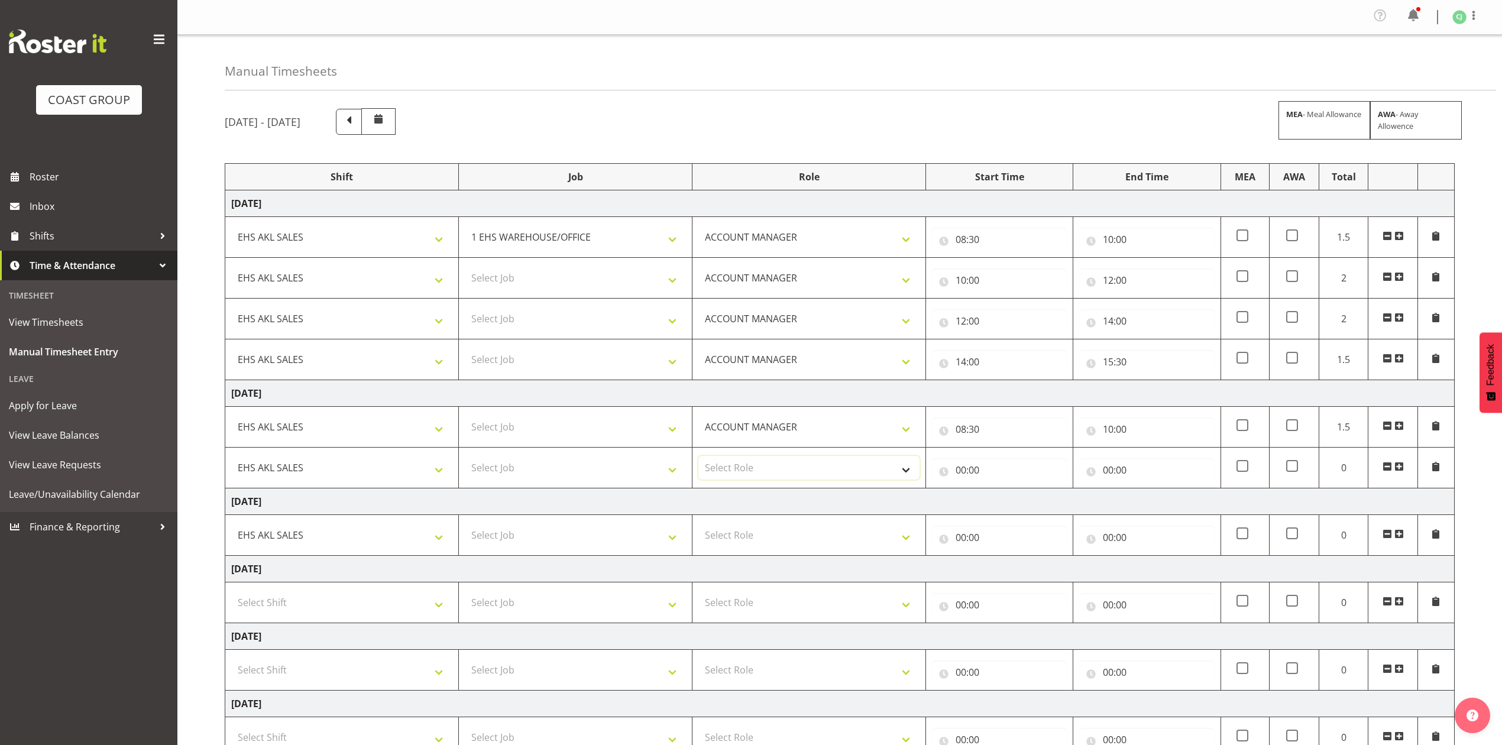
select select "197"
click at [699, 459] on select "Select Role ACCOUNT MANAGER Account Manager" at bounding box center [809, 468] width 221 height 24
click at [958, 476] on input "00:00" at bounding box center [999, 470] width 135 height 24
click at [1014, 512] on select "00 01 02 03 04 05 06 07 08 09 10 11 12 13 14 15 16 17 18 19 20 21 22 23" at bounding box center [1013, 501] width 27 height 24
select select "10"
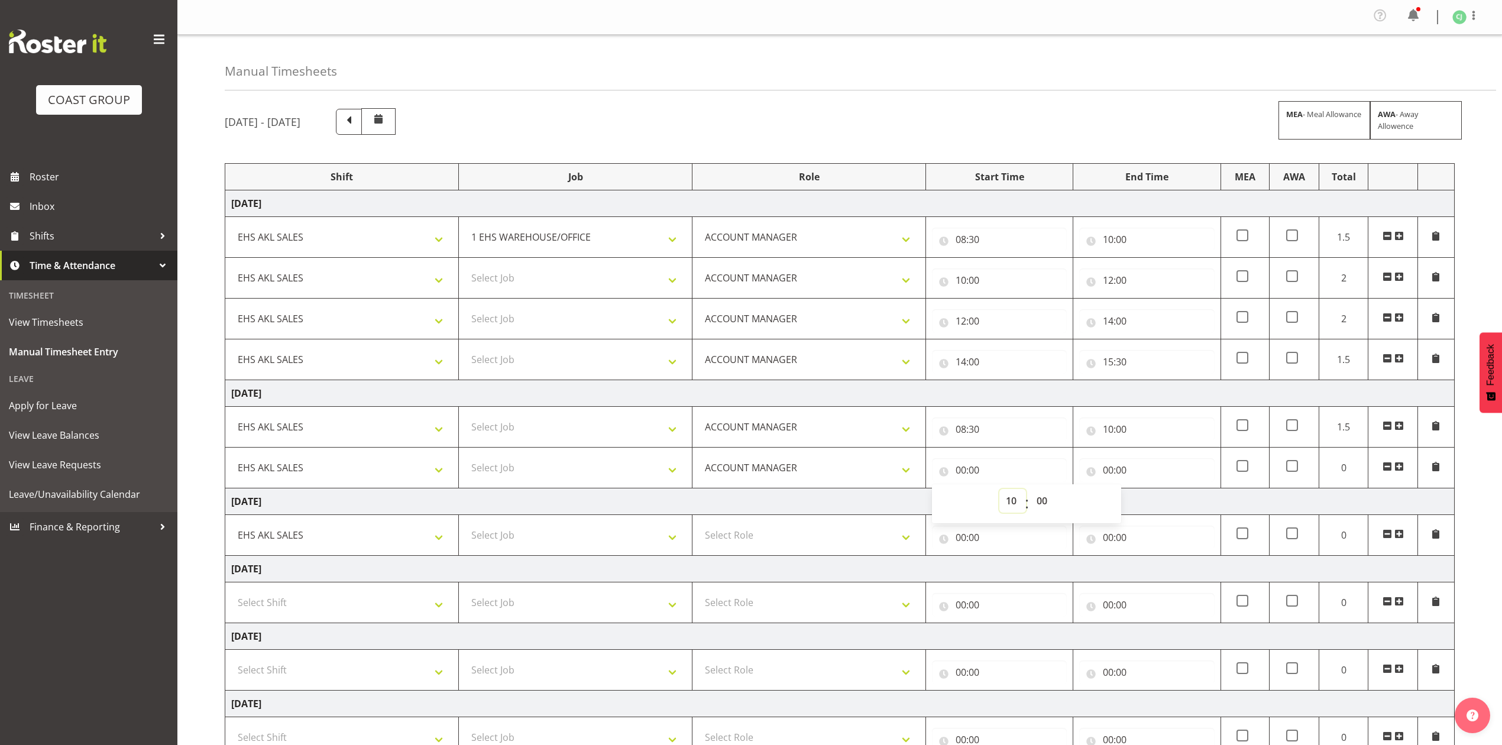
click at [1000, 492] on select "00 01 02 03 04 05 06 07 08 09 10 11 12 13 14 15 16 17 18 19 20 21 22 23" at bounding box center [1013, 501] width 27 height 24
type input "10:00"
click at [1108, 472] on input "00:00" at bounding box center [1146, 470] width 135 height 24
click at [1167, 500] on select "00 01 02 03 04 05 06 07 08 09 10 11 12 13 14 15 16 17 18 19 20 21 22 23" at bounding box center [1160, 501] width 27 height 24
select select "12"
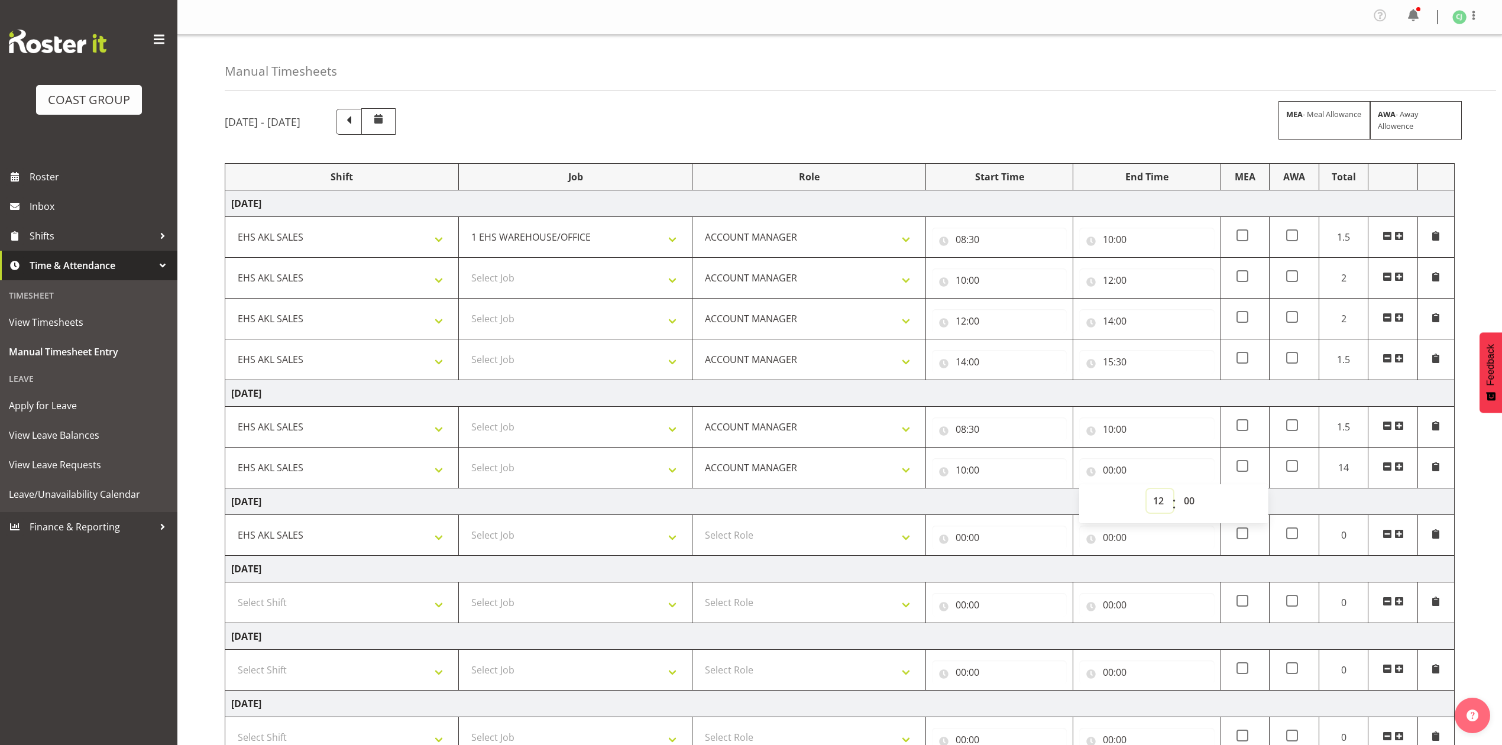
click at [1147, 492] on select "00 01 02 03 04 05 06 07 08 09 10 11 12 13 14 15 16 17 18 19 20 21 22 23" at bounding box center [1160, 501] width 27 height 24
type input "12:00"
click at [1398, 471] on span at bounding box center [1399, 466] width 9 height 9
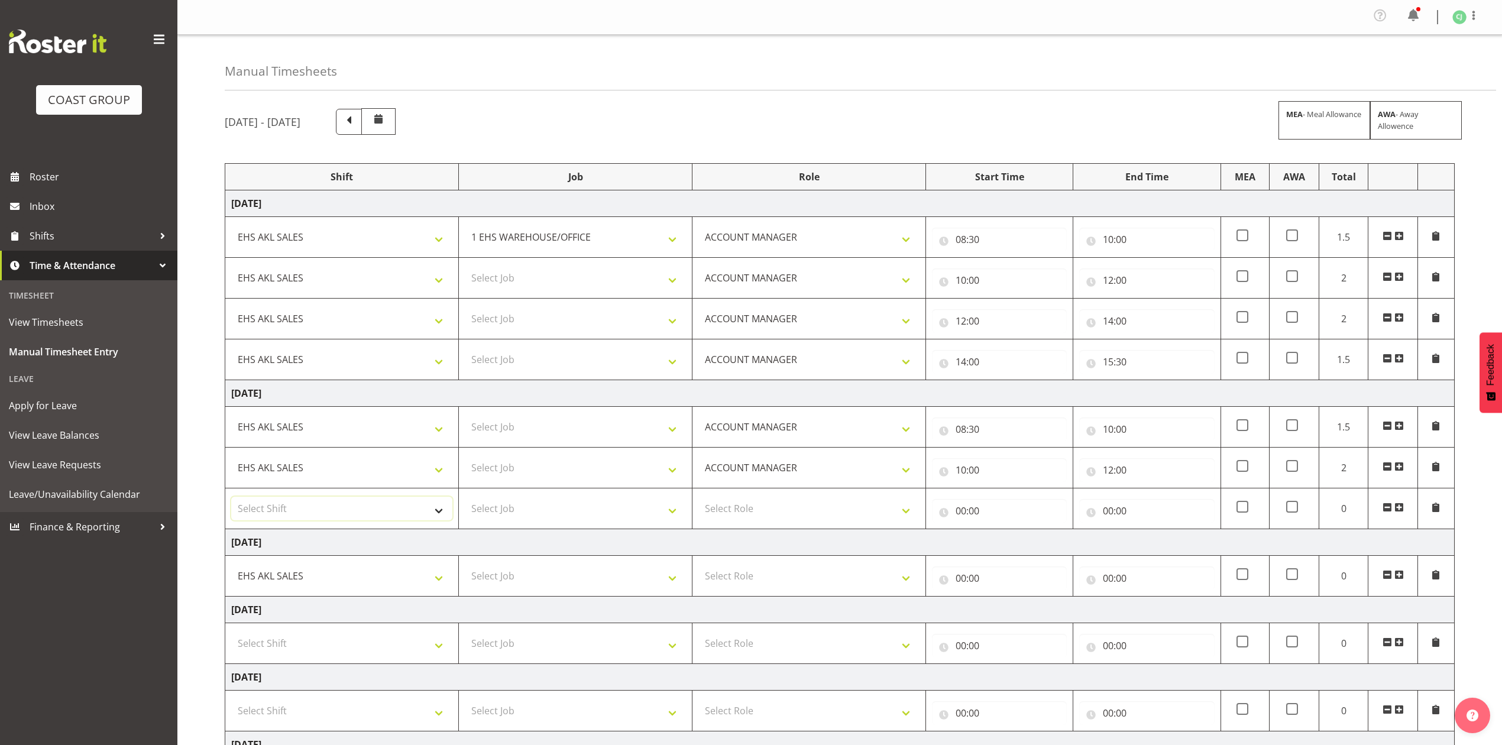
click at [343, 514] on select "Select Shift EHS AKL SALES" at bounding box center [341, 509] width 221 height 24
select select "1327"
click at [231, 500] on select "Select Shift EHS AKL SALES" at bounding box center [341, 509] width 221 height 24
click at [728, 512] on select "Select Role ACCOUNT MANAGER Account Manager" at bounding box center [809, 509] width 221 height 24
select select "197"
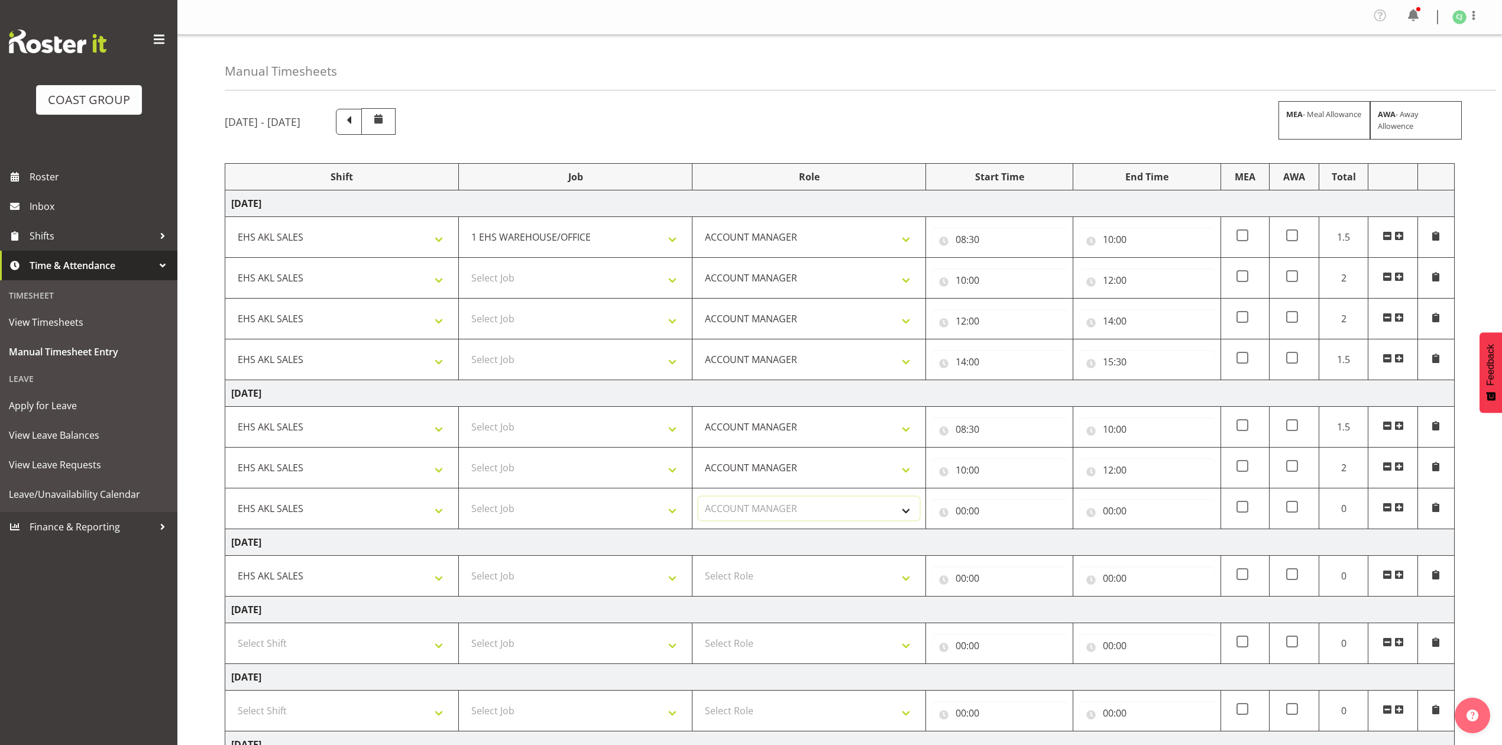
click at [699, 500] on select "Select Role ACCOUNT MANAGER Account Manager" at bounding box center [809, 509] width 221 height 24
click at [961, 510] on input "00:00" at bounding box center [999, 511] width 135 height 24
drag, startPoint x: 1011, startPoint y: 545, endPoint x: 1016, endPoint y: 536, distance: 10.3
click at [1011, 545] on select "00 01 02 03 04 05 06 07 08 09 10 11 12 13 14 15 16 17 18 19 20 21 22 23" at bounding box center [1013, 542] width 27 height 24
select select "12"
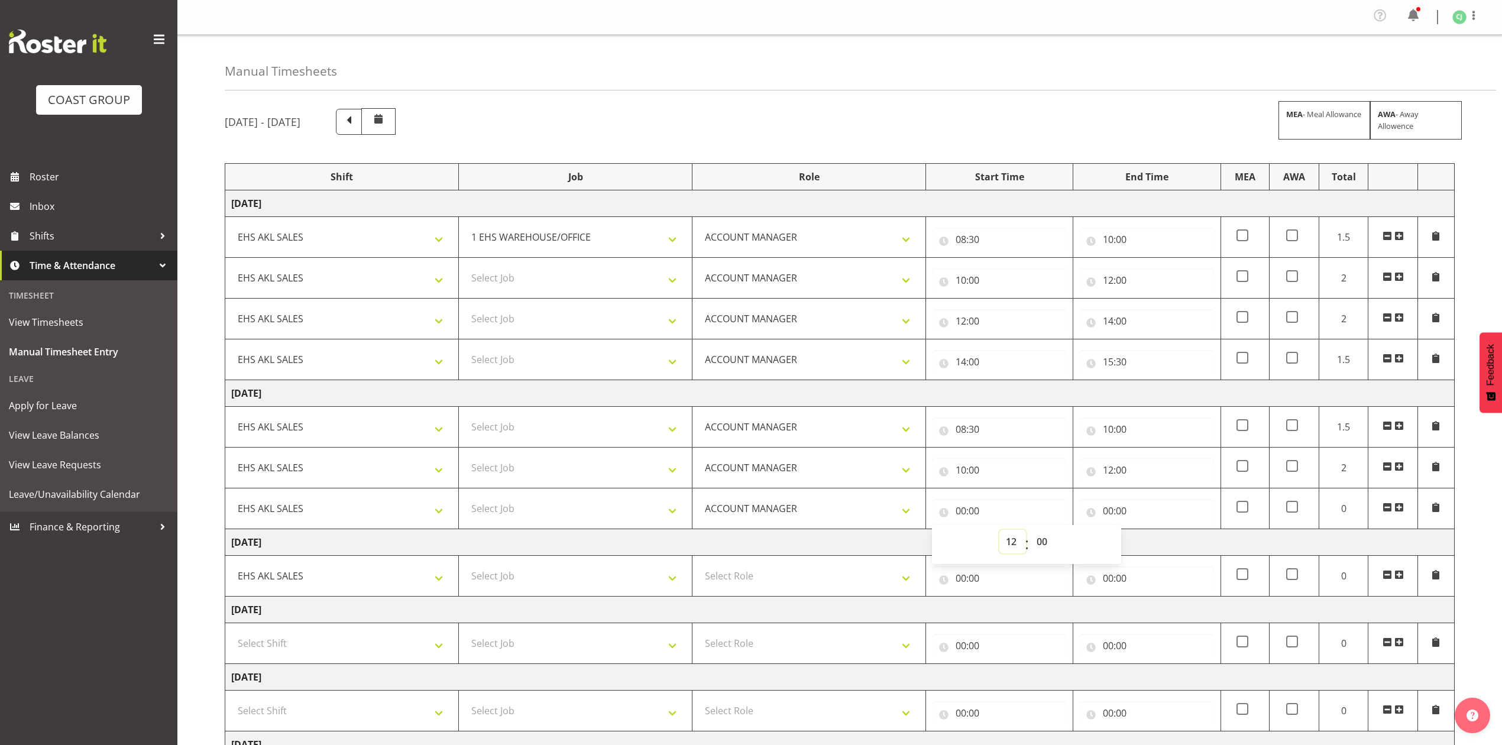
click at [1000, 534] on select "00 01 02 03 04 05 06 07 08 09 10 11 12 13 14 15 16 17 18 19 20 21 22 23" at bounding box center [1013, 542] width 27 height 24
type input "12:00"
click at [1111, 512] on input "00:00" at bounding box center [1146, 511] width 135 height 24
click at [1160, 542] on select "00 01 02 03 04 05 06 07 08 09 10 11 12 13 14 15 16 17 18 19 20 21 22 23" at bounding box center [1160, 542] width 27 height 24
select select "14"
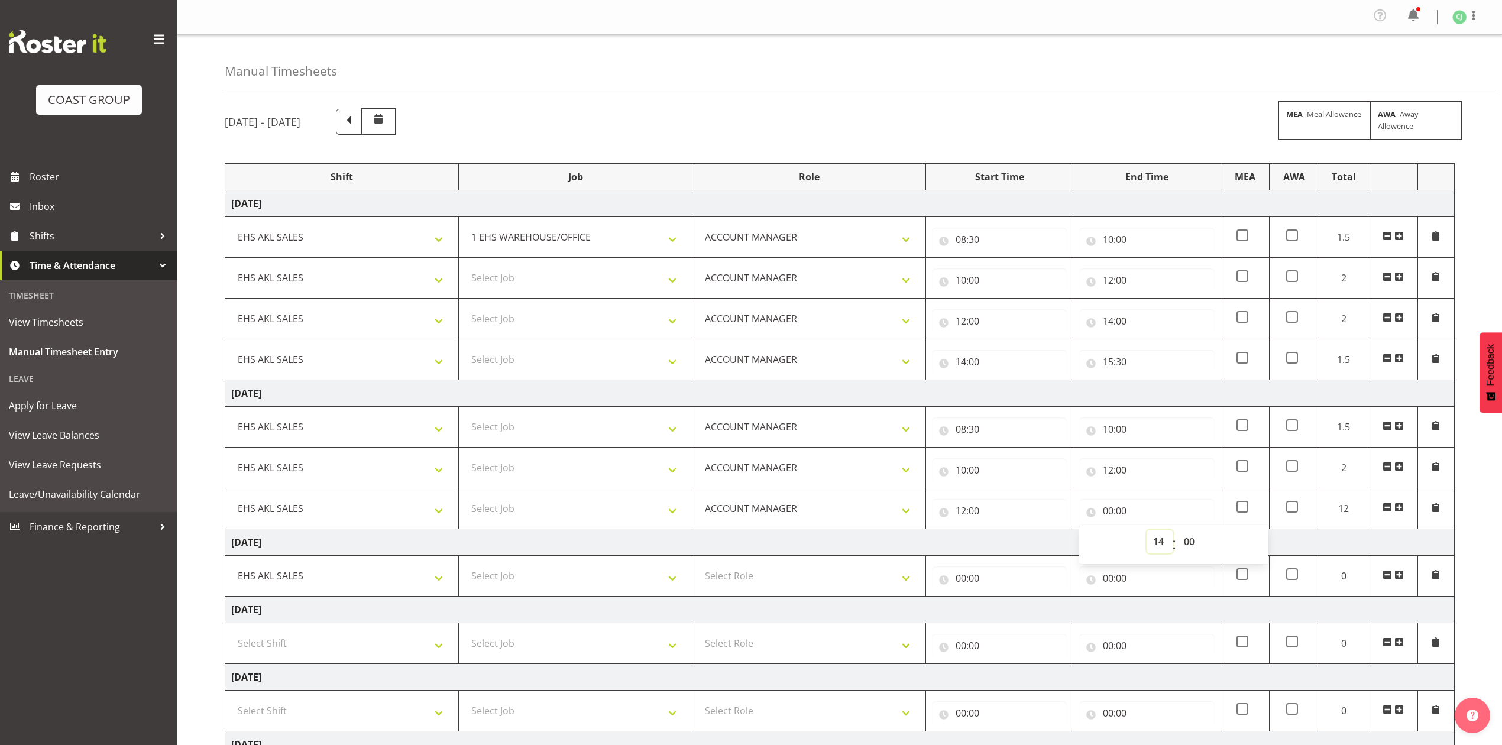
click at [1147, 534] on select "00 01 02 03 04 05 06 07 08 09 10 11 12 13 14 15 16 17 18 19 20 21 22 23" at bounding box center [1160, 542] width 27 height 24
type input "14:00"
drag, startPoint x: 1401, startPoint y: 512, endPoint x: 1079, endPoint y: 516, distance: 321.2
click at [1401, 511] on span at bounding box center [1399, 507] width 9 height 9
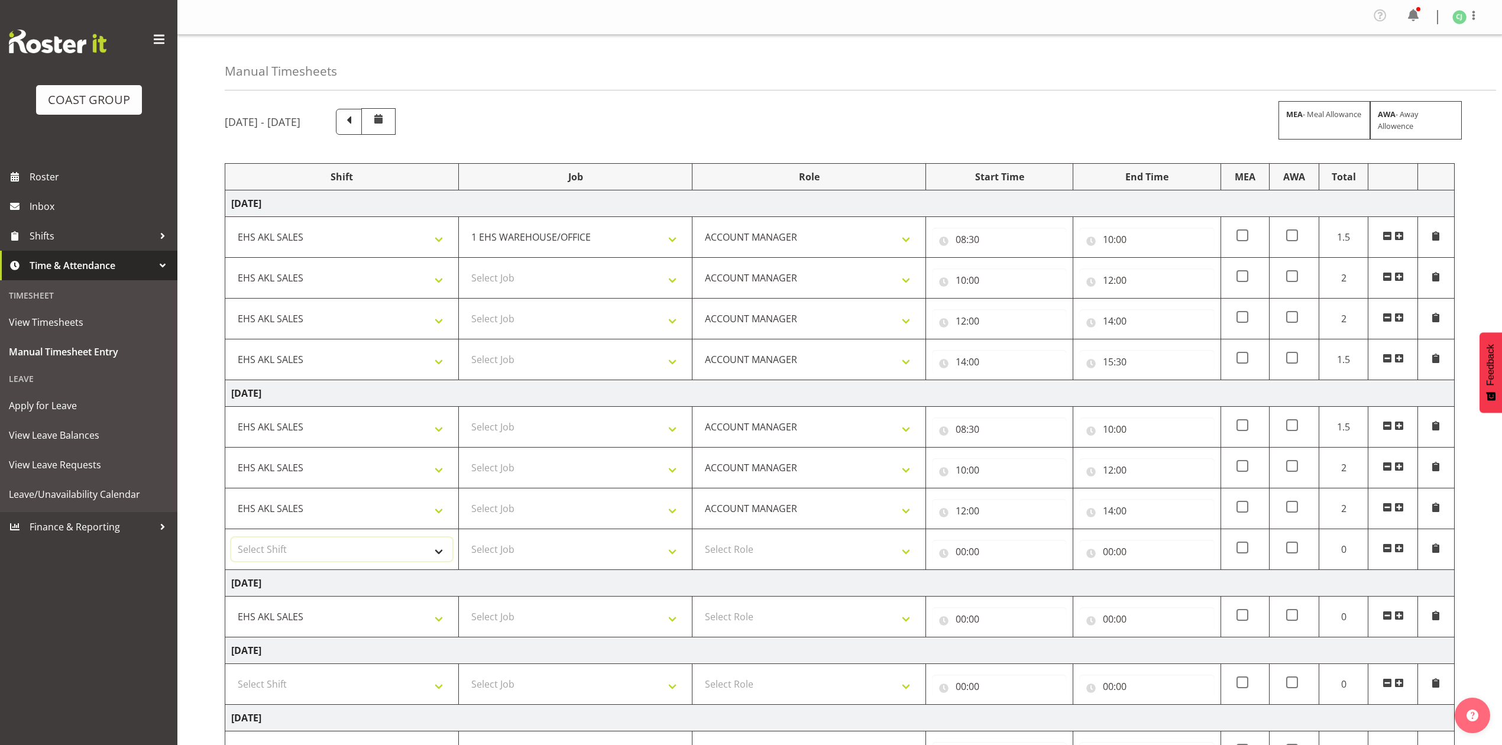
click at [367, 552] on select "Select Shift EHS AKL SALES" at bounding box center [341, 550] width 221 height 24
click at [369, 561] on select "Select Shift EHS AKL SALES" at bounding box center [341, 550] width 221 height 24
click at [349, 549] on select "Select Shift EHS AKL SALES" at bounding box center [341, 550] width 221 height 24
select select "1327"
click at [231, 541] on select "Select Shift EHS AKL SALES" at bounding box center [341, 550] width 221 height 24
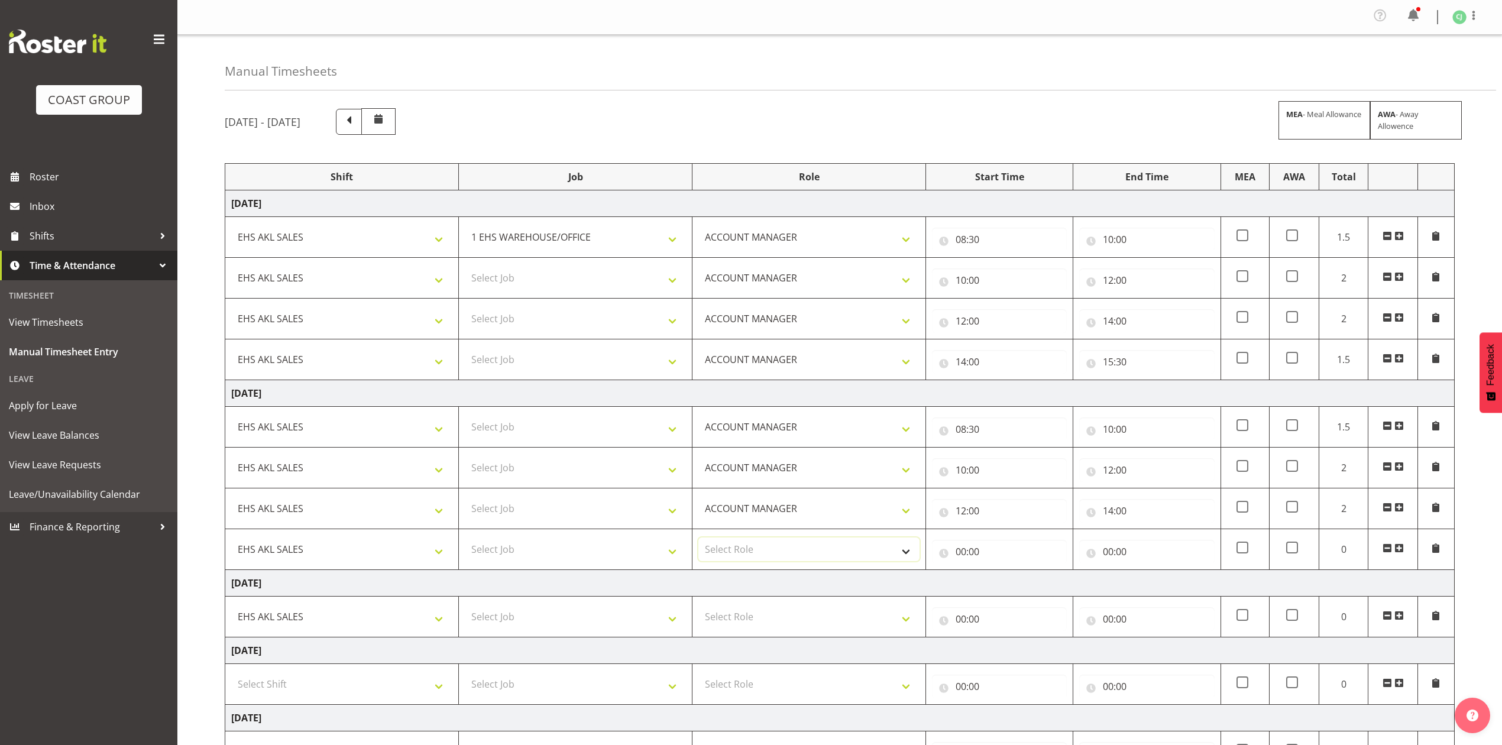
click at [743, 552] on select "Select Role ACCOUNT MANAGER Account Manager" at bounding box center [809, 550] width 221 height 24
select select "197"
click at [699, 541] on select "Select Role ACCOUNT MANAGER Account Manager" at bounding box center [809, 550] width 221 height 24
click at [968, 554] on input "00:00" at bounding box center [999, 552] width 135 height 24
drag, startPoint x: 1016, startPoint y: 585, endPoint x: 1014, endPoint y: 578, distance: 7.5
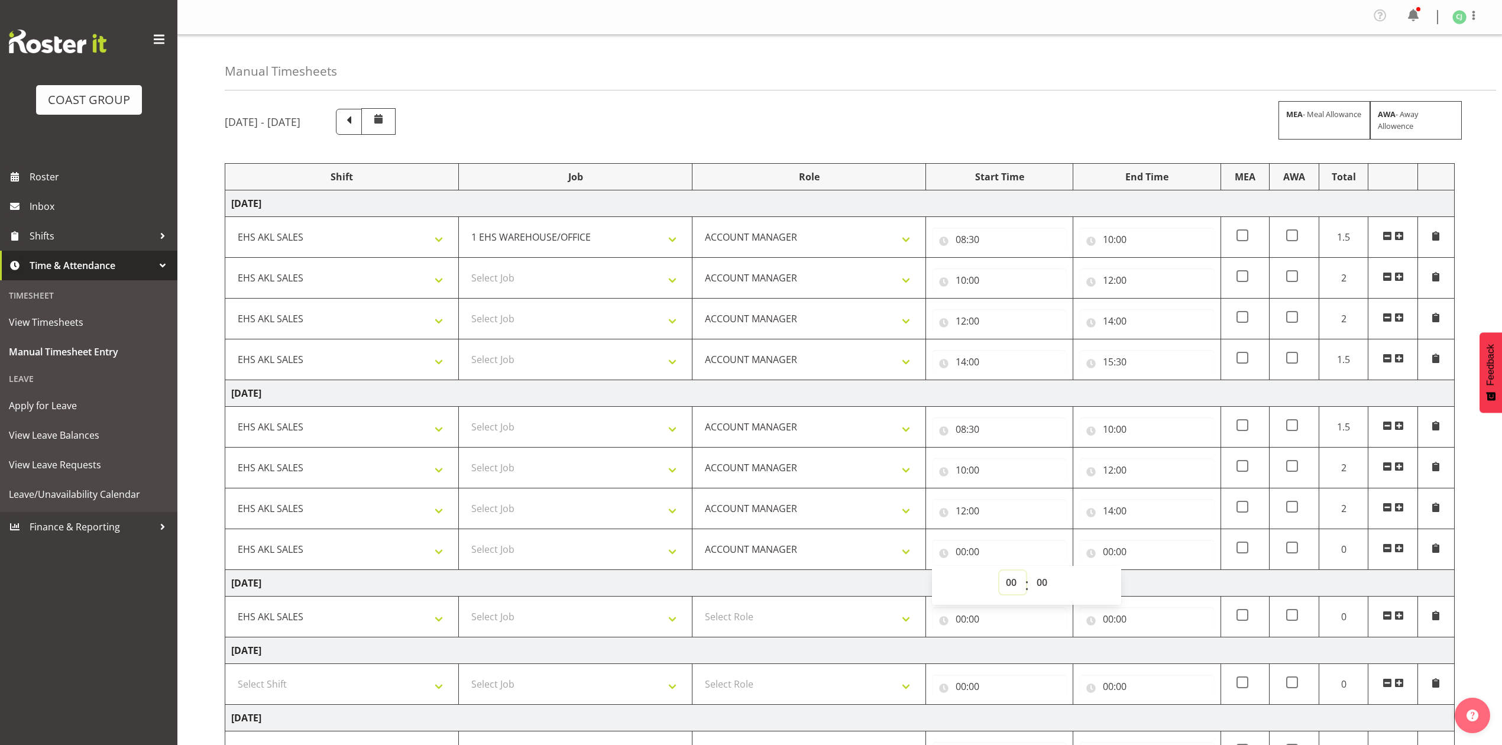
click at [1016, 585] on select "00 01 02 03 04 05 06 07 08 09 10 11 12 13 14 15 16 17 18 19 20 21 22 23" at bounding box center [1013, 583] width 27 height 24
select select "14"
click at [1000, 574] on select "00 01 02 03 04 05 06 07 08 09 10 11 12 13 14 15 16 17 18 19 20 21 22 23" at bounding box center [1013, 583] width 27 height 24
type input "14:00"
click at [1112, 554] on input "00:00" at bounding box center [1146, 552] width 135 height 24
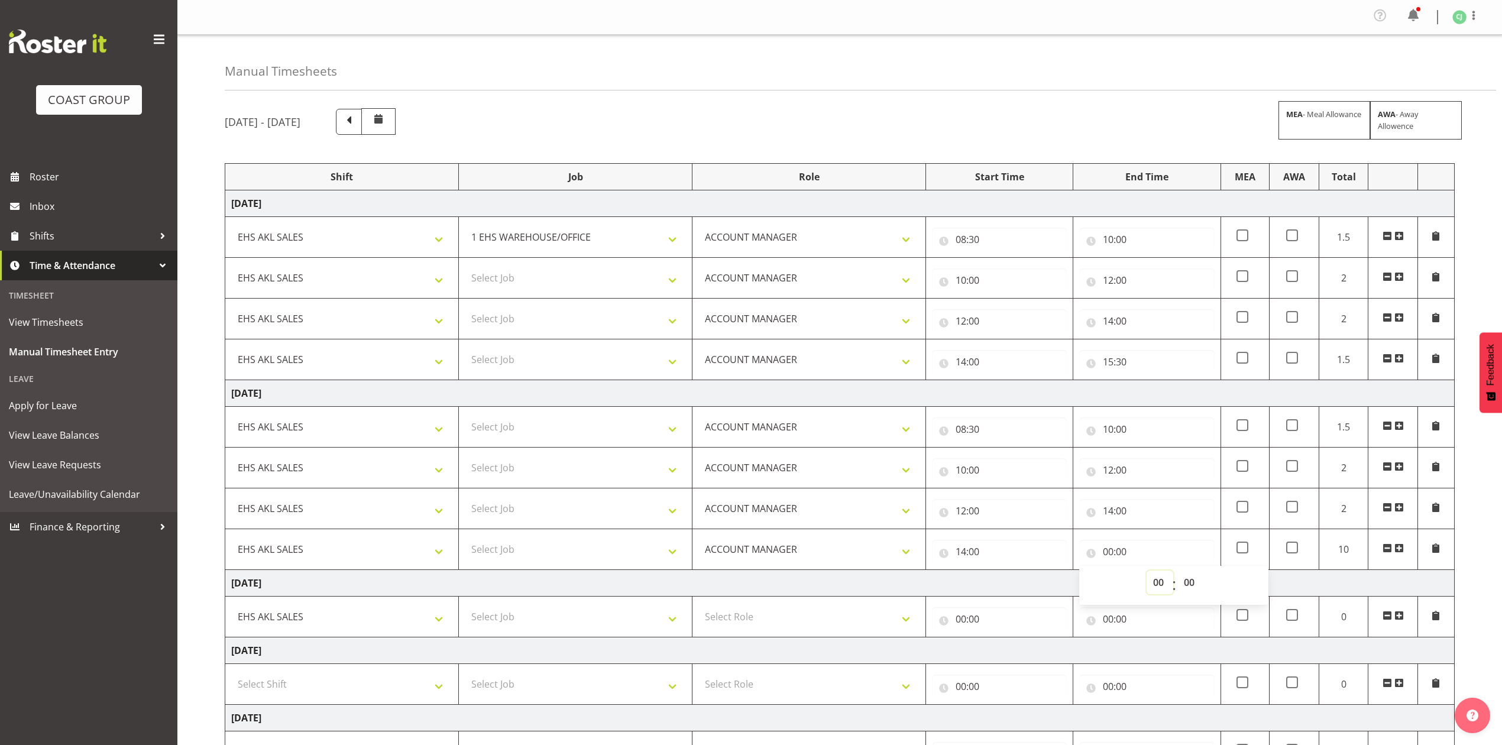
click at [1158, 588] on select "00 01 02 03 04 05 06 07 08 09 10 11 12 13 14 15 16 17 18 19 20 21 22 23" at bounding box center [1160, 583] width 27 height 24
select select "15"
click at [1147, 574] on select "00 01 02 03 04 05 06 07 08 09 10 11 12 13 14 15 16 17 18 19 20 21 22 23" at bounding box center [1160, 583] width 27 height 24
type input "15:00"
click at [1193, 578] on select "00 01 02 03 04 05 06 07 08 09 10 11 12 13 14 15 16 17 18 19 20 21 22 23 24 25 2…" at bounding box center [1191, 583] width 27 height 24
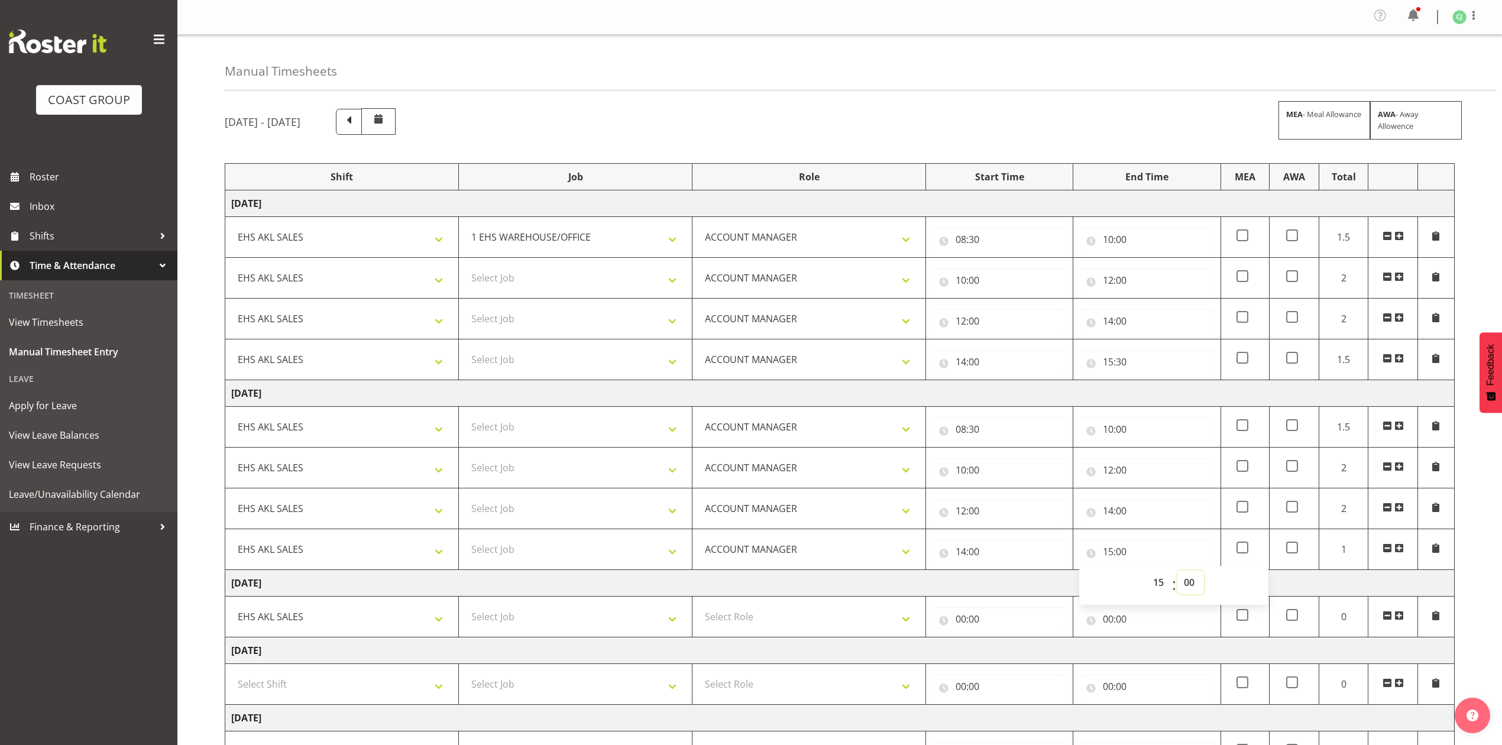
select select "30"
click at [1178, 574] on select "00 01 02 03 04 05 06 07 08 09 10 11 12 13 14 15 16 17 18 19 20 21 22 23 24 25 2…" at bounding box center [1191, 583] width 27 height 24
type input "15:30"
click at [1402, 552] on span at bounding box center [1399, 548] width 9 height 9
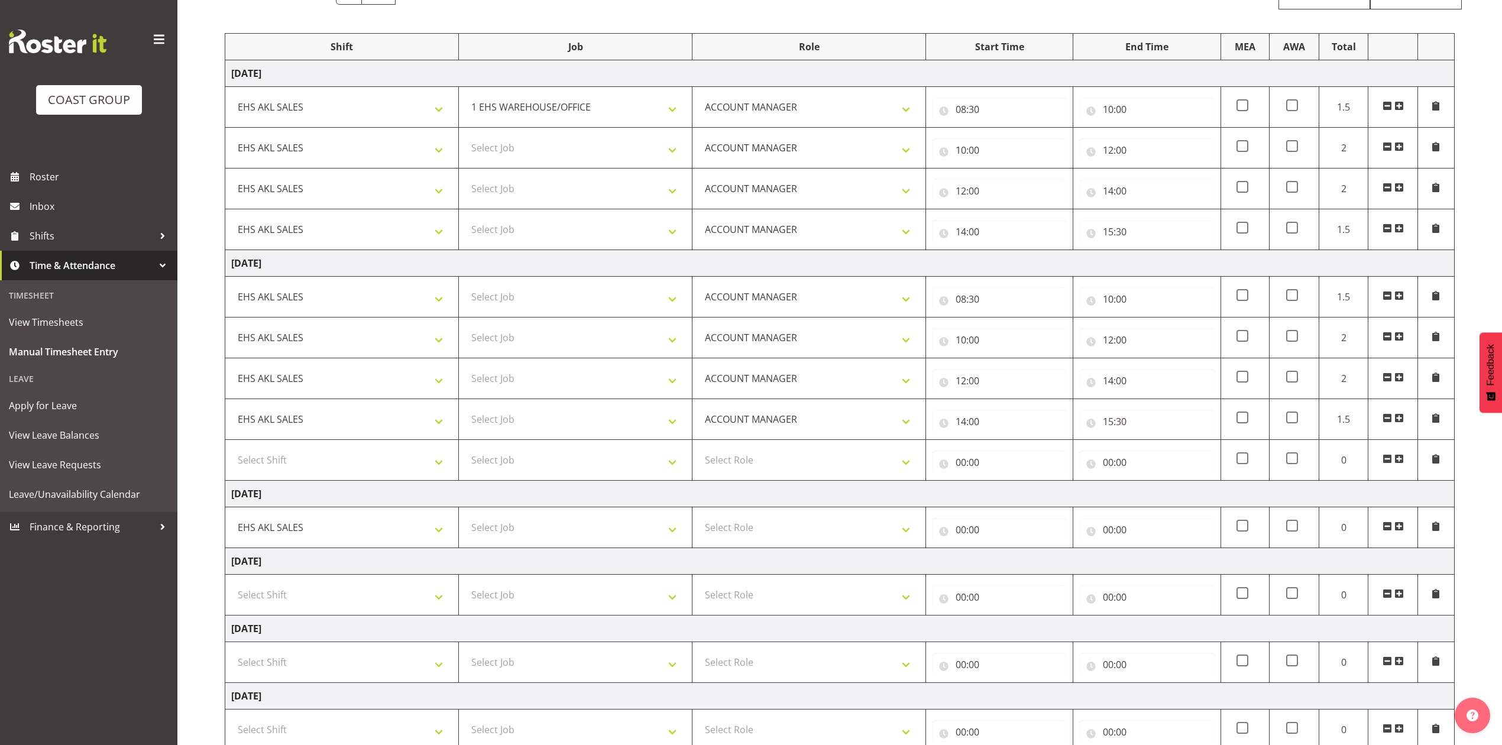
scroll to position [157, 0]
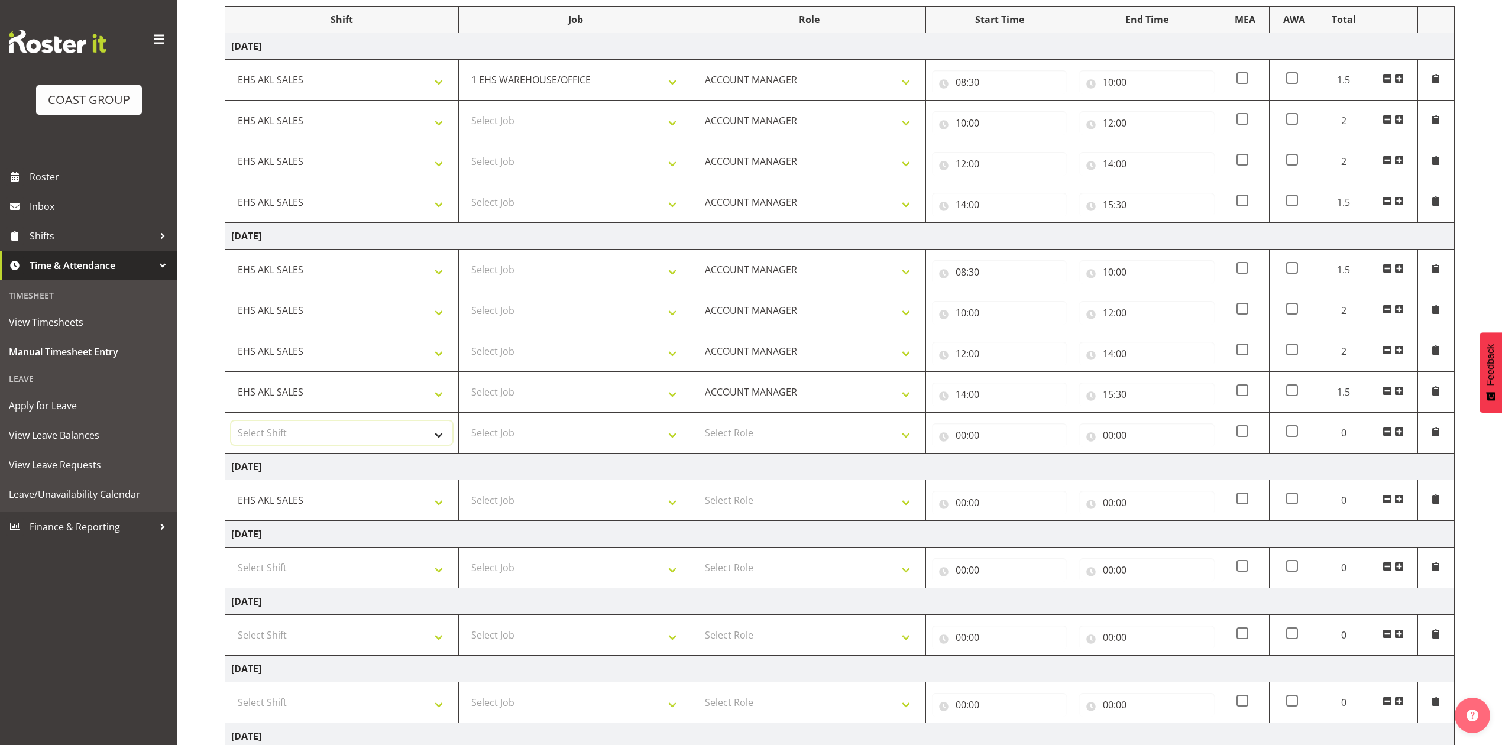
click at [373, 435] on select "Select Shift EHS AKL SALES" at bounding box center [341, 433] width 221 height 24
select select "1327"
click at [231, 425] on select "Select Shift EHS AKL SALES" at bounding box center [341, 433] width 221 height 24
click at [755, 434] on select "Select Role ACCOUNT MANAGER Account Manager" at bounding box center [809, 433] width 221 height 24
select select "197"
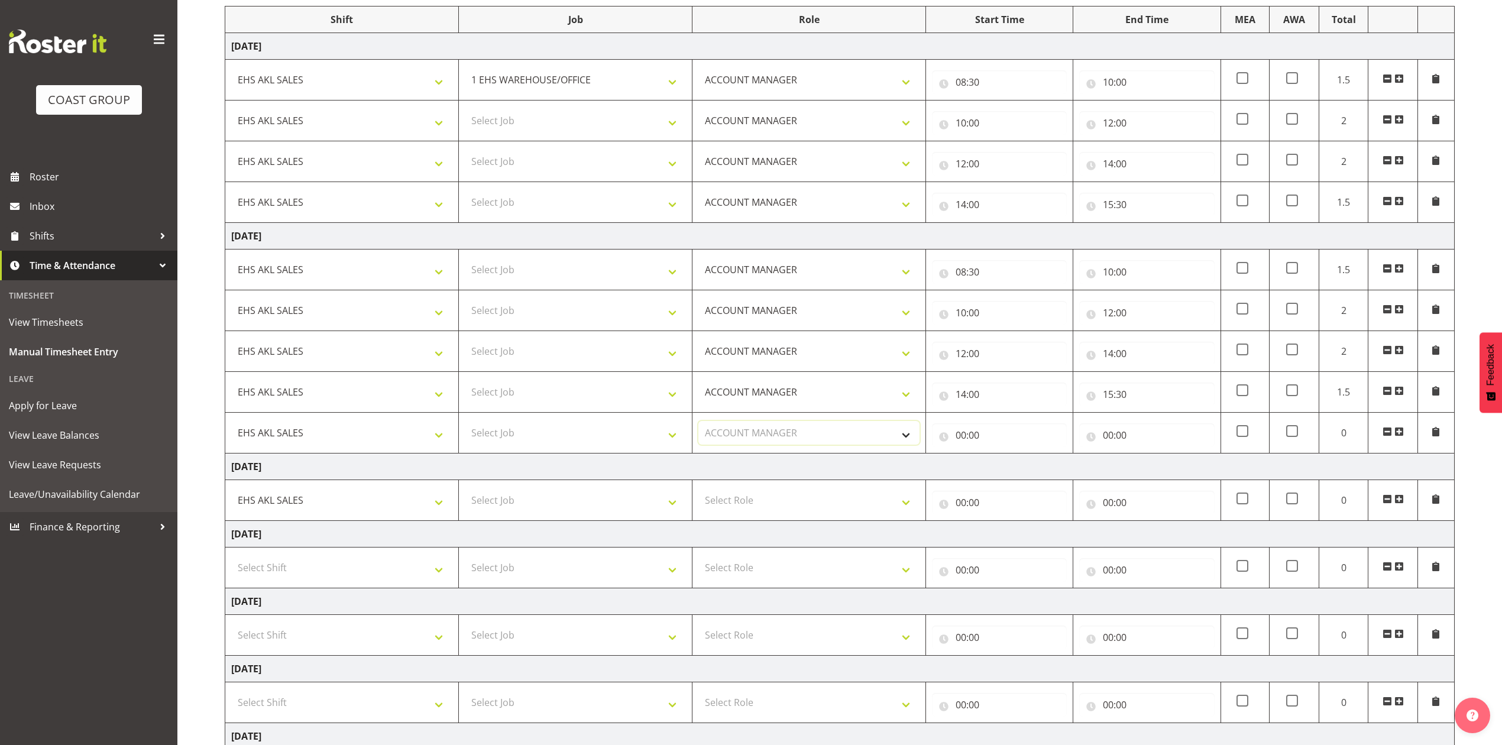
click at [699, 425] on select "Select Role ACCOUNT MANAGER Account Manager" at bounding box center [809, 433] width 221 height 24
click at [963, 438] on input "00:00" at bounding box center [999, 435] width 135 height 24
click at [1013, 470] on select "00 01 02 03 04 05 06 07 08 09 10 11 12 13 14 15 16 17 18 19 20 21 22 23" at bounding box center [1013, 466] width 27 height 24
select select "19"
click at [1000, 458] on select "00 01 02 03 04 05 06 07 08 09 10 11 12 13 14 15 16 17 18 19 20 21 22 23" at bounding box center [1013, 466] width 27 height 24
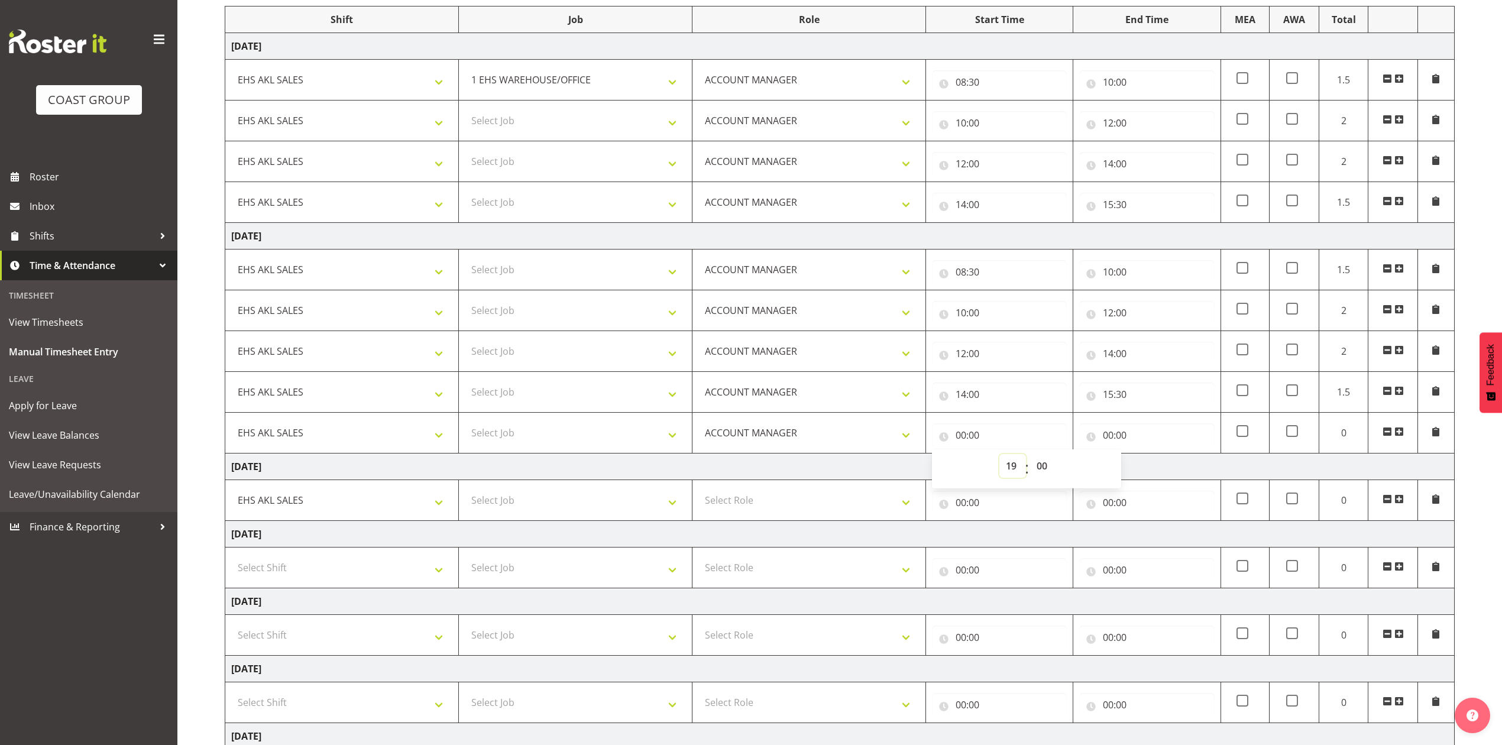
type input "19:00"
drag, startPoint x: 1037, startPoint y: 468, endPoint x: 1037, endPoint y: 460, distance: 8.9
click at [1037, 468] on select "00 01 02 03 04 05 06 07 08 09 10 11 12 13 14 15 16 17 18 19 20 21 22 23 24 25 2…" at bounding box center [1043, 466] width 27 height 24
select select "30"
click at [1030, 458] on select "00 01 02 03 04 05 06 07 08 09 10 11 12 13 14 15 16 17 18 19 20 21 22 23 24 25 2…" at bounding box center [1043, 466] width 27 height 24
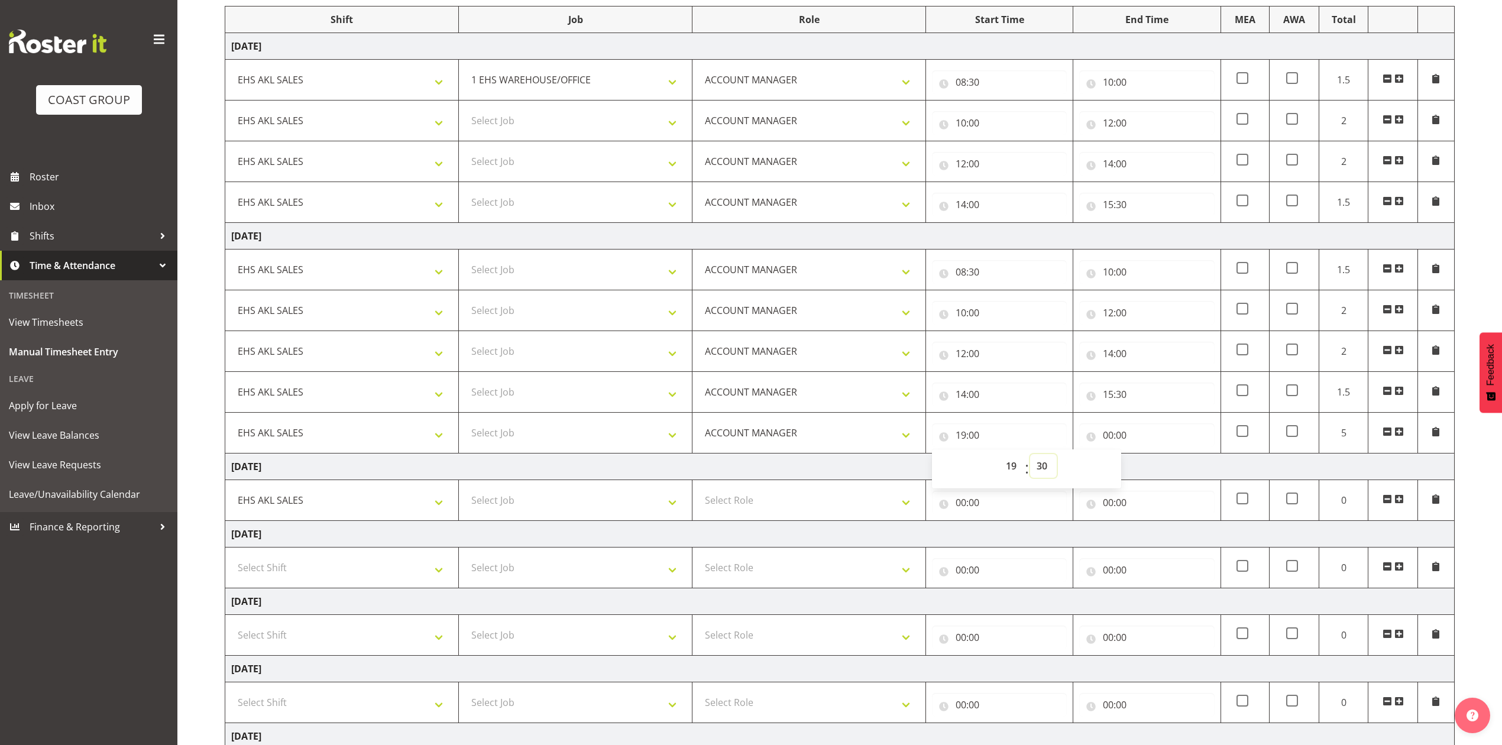
type input "19:30"
click at [1111, 437] on input "00:00" at bounding box center [1146, 435] width 135 height 24
click at [1157, 472] on select "00 01 02 03 04 05 06 07 08 09 10 11 12 13 14 15 16 17 18 19 20 21 22 23" at bounding box center [1160, 466] width 27 height 24
select select "20"
click at [1147, 458] on select "00 01 02 03 04 05 06 07 08 09 10 11 12 13 14 15 16 17 18 19 20 21 22 23" at bounding box center [1160, 466] width 27 height 24
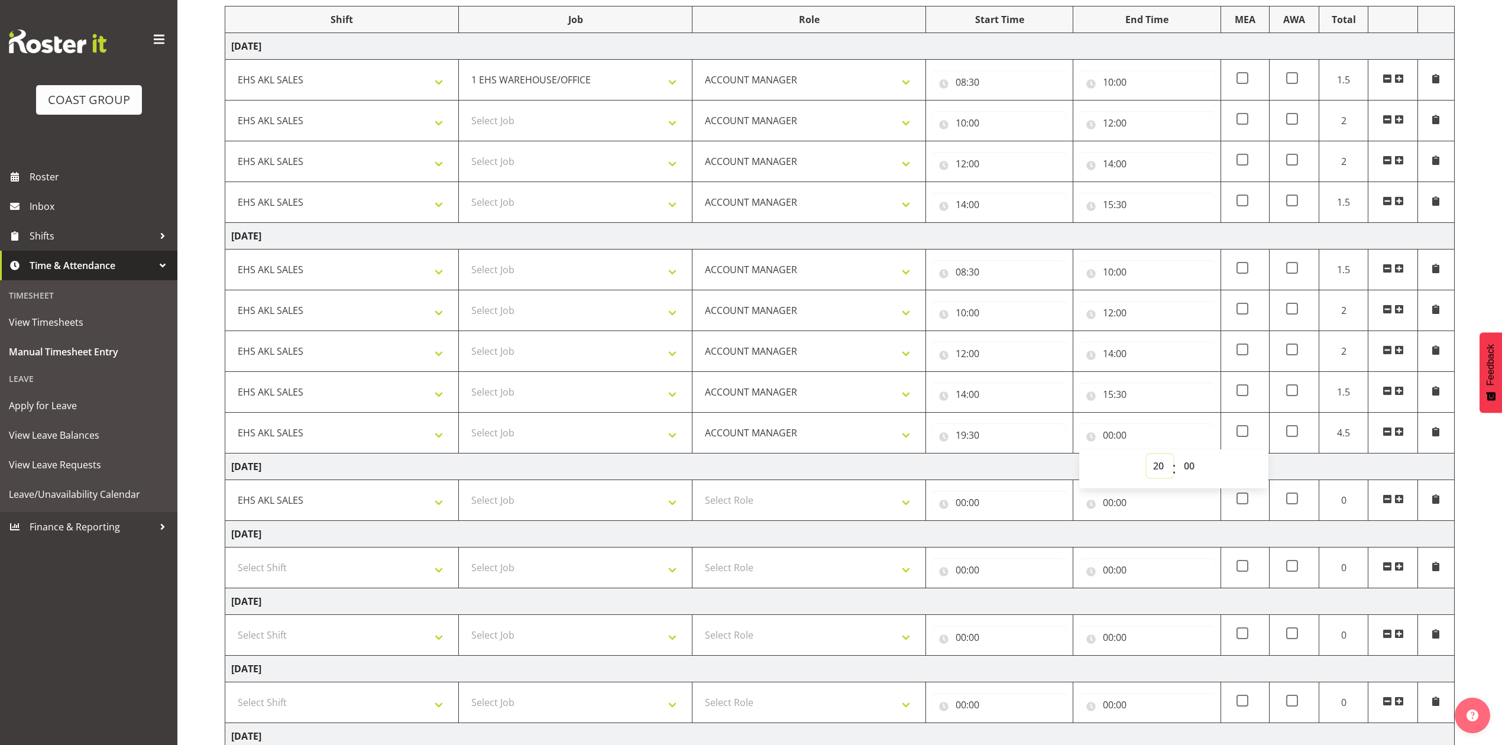
type input "20:00"
drag, startPoint x: 1401, startPoint y: 436, endPoint x: 729, endPoint y: 453, distance: 671.5
click at [1399, 435] on span at bounding box center [1399, 431] width 9 height 9
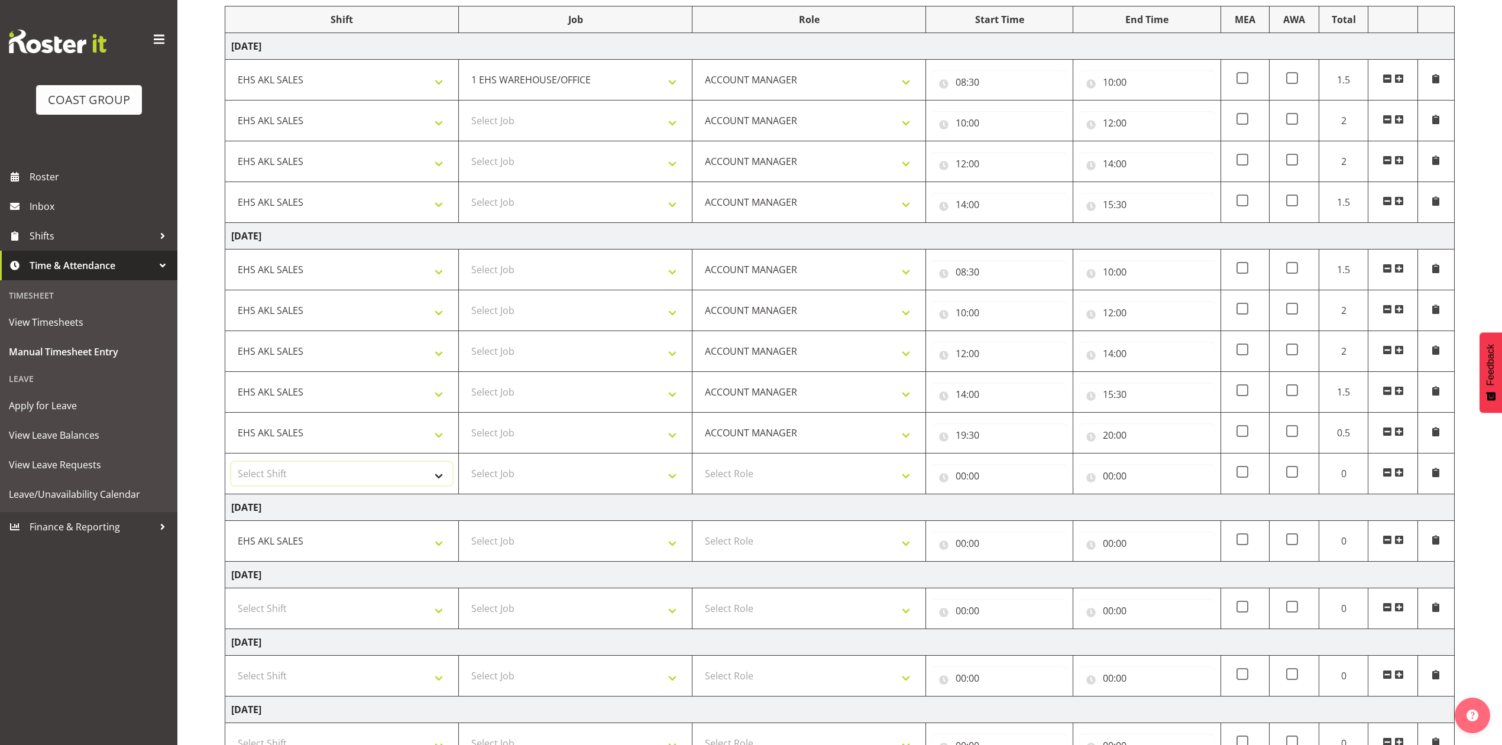
click at [366, 476] on select "Select Shift EHS AKL SALES" at bounding box center [341, 474] width 221 height 24
select select "1327"
click at [231, 465] on select "Select Shift EHS AKL SALES" at bounding box center [341, 474] width 221 height 24
click at [734, 472] on select "Select Role ACCOUNT MANAGER Account Manager" at bounding box center [809, 474] width 221 height 24
select select "197"
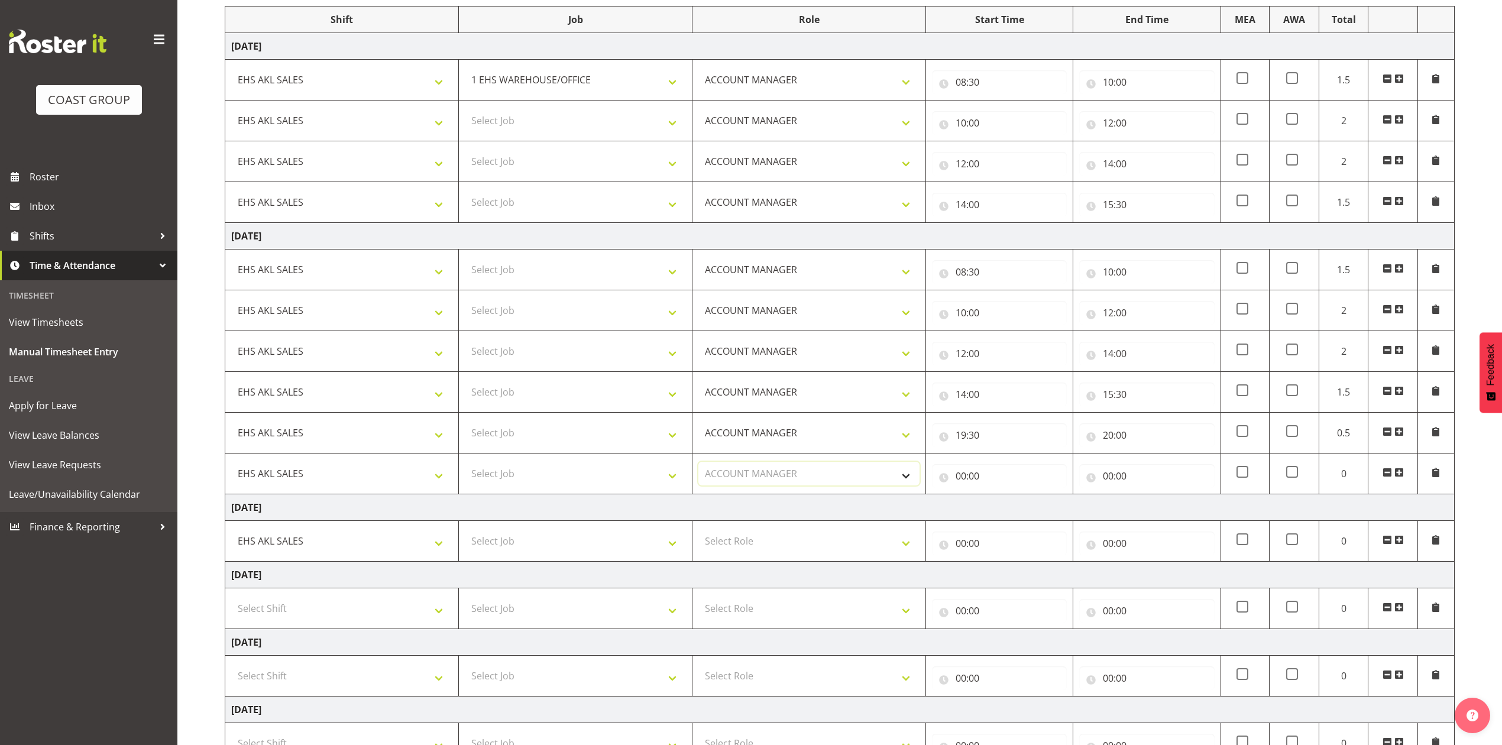
click at [699, 465] on select "Select Role ACCOUNT MANAGER Account Manager" at bounding box center [809, 474] width 221 height 24
click at [959, 481] on input "00:00" at bounding box center [999, 476] width 135 height 24
click at [1015, 504] on select "00 01 02 03 04 05 06 07 08 09 10 11 12 13 14 15 16 17 18 19 20 21 22 23" at bounding box center [1013, 507] width 27 height 24
select select "20"
click at [1000, 499] on select "00 01 02 03 04 05 06 07 08 09 10 11 12 13 14 15 16 17 18 19 20 21 22 23" at bounding box center [1013, 507] width 27 height 24
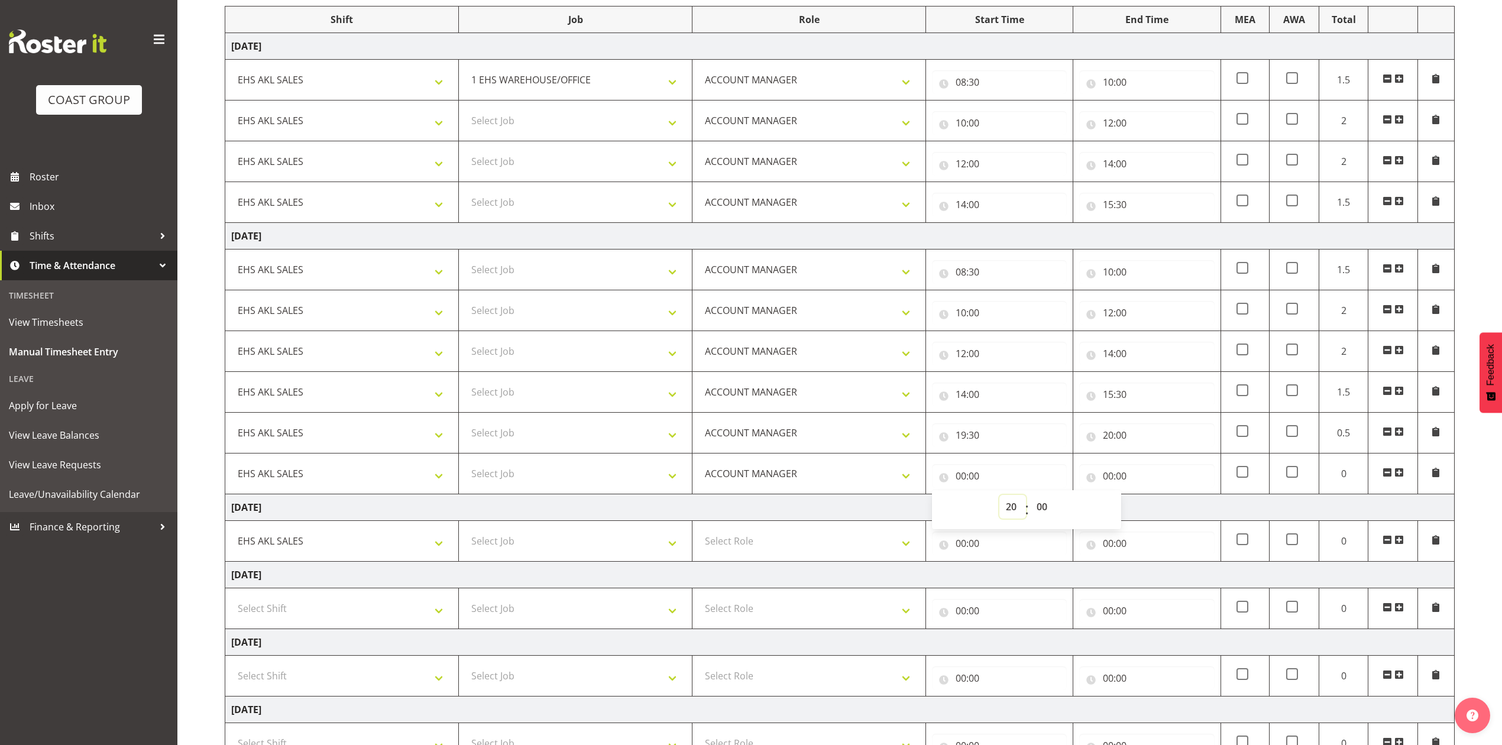
type input "20:00"
drag, startPoint x: 1108, startPoint y: 478, endPoint x: 1113, endPoint y: 481, distance: 6.4
click at [1108, 477] on input "00:00" at bounding box center [1146, 476] width 135 height 24
drag, startPoint x: 1155, startPoint y: 506, endPoint x: 1158, endPoint y: 500, distance: 7.1
click at [1155, 506] on select "00 01 02 03 04 05 06 07 08 09 10 11 12 13 14 15 16 17 18 19 20 21 22 23" at bounding box center [1160, 507] width 27 height 24
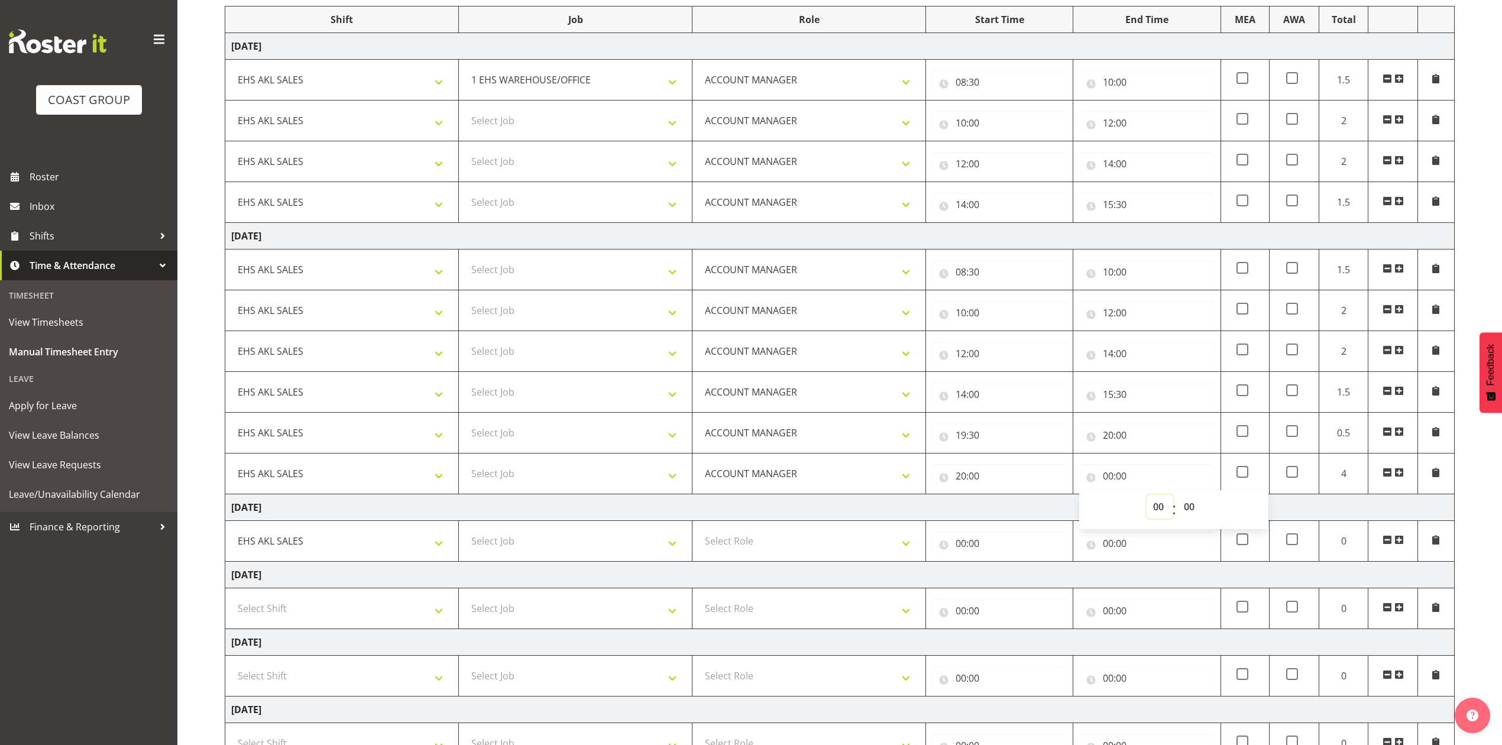
select select "21"
click at [1147, 499] on select "00 01 02 03 04 05 06 07 08 09 10 11 12 13 14 15 16 17 18 19 20 21 22 23" at bounding box center [1160, 507] width 27 height 24
type input "21:00"
click at [1396, 476] on span at bounding box center [1399, 472] width 9 height 9
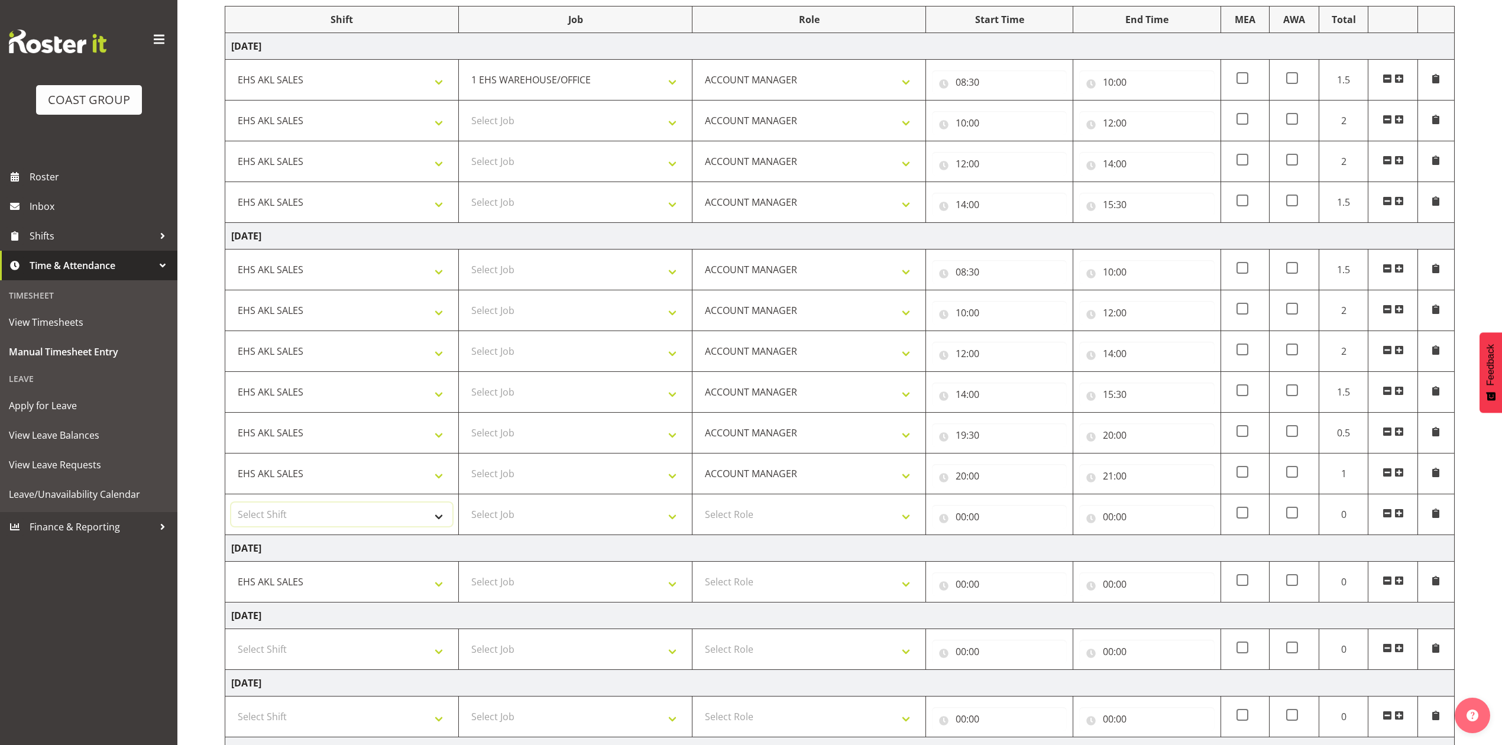
click at [400, 526] on select "Select Shift EHS AKL SALES" at bounding box center [341, 515] width 221 height 24
select select "1327"
click at [231, 506] on select "Select Shift EHS AKL SALES" at bounding box center [341, 515] width 221 height 24
click at [808, 509] on select "Select Role ACCOUNT MANAGER Account Manager" at bounding box center [809, 515] width 221 height 24
select select "197"
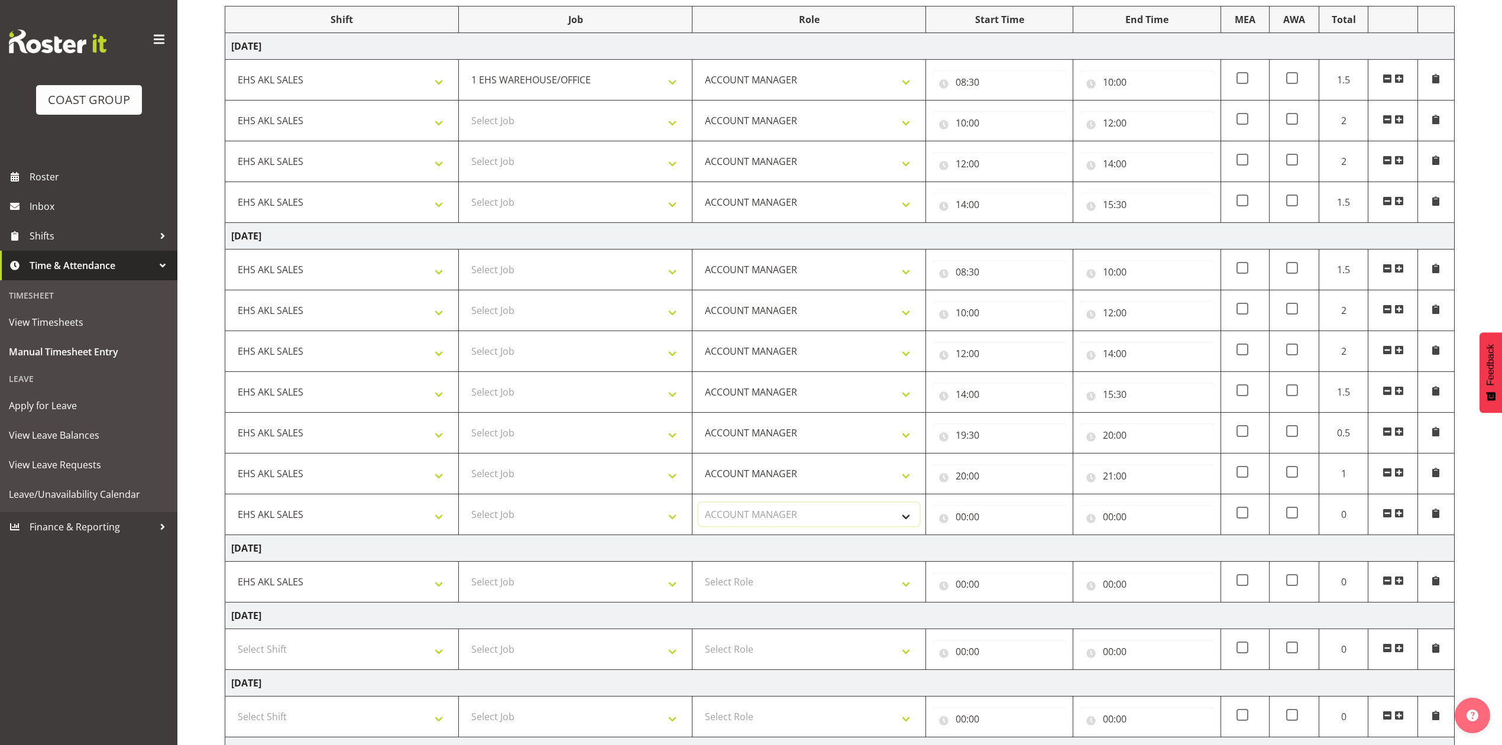
click at [699, 506] on select "Select Role ACCOUNT MANAGER Account Manager" at bounding box center [809, 515] width 221 height 24
click at [966, 519] on input "00:00" at bounding box center [999, 517] width 135 height 24
click at [1013, 545] on select "00 01 02 03 04 05 06 07 08 09 10 11 12 13 14 15 16 17 18 19 20 21 22 23" at bounding box center [1013, 548] width 27 height 24
select select "21"
click at [1000, 539] on select "00 01 02 03 04 05 06 07 08 09 10 11 12 13 14 15 16 17 18 19 20 21 22 23" at bounding box center [1013, 548] width 27 height 24
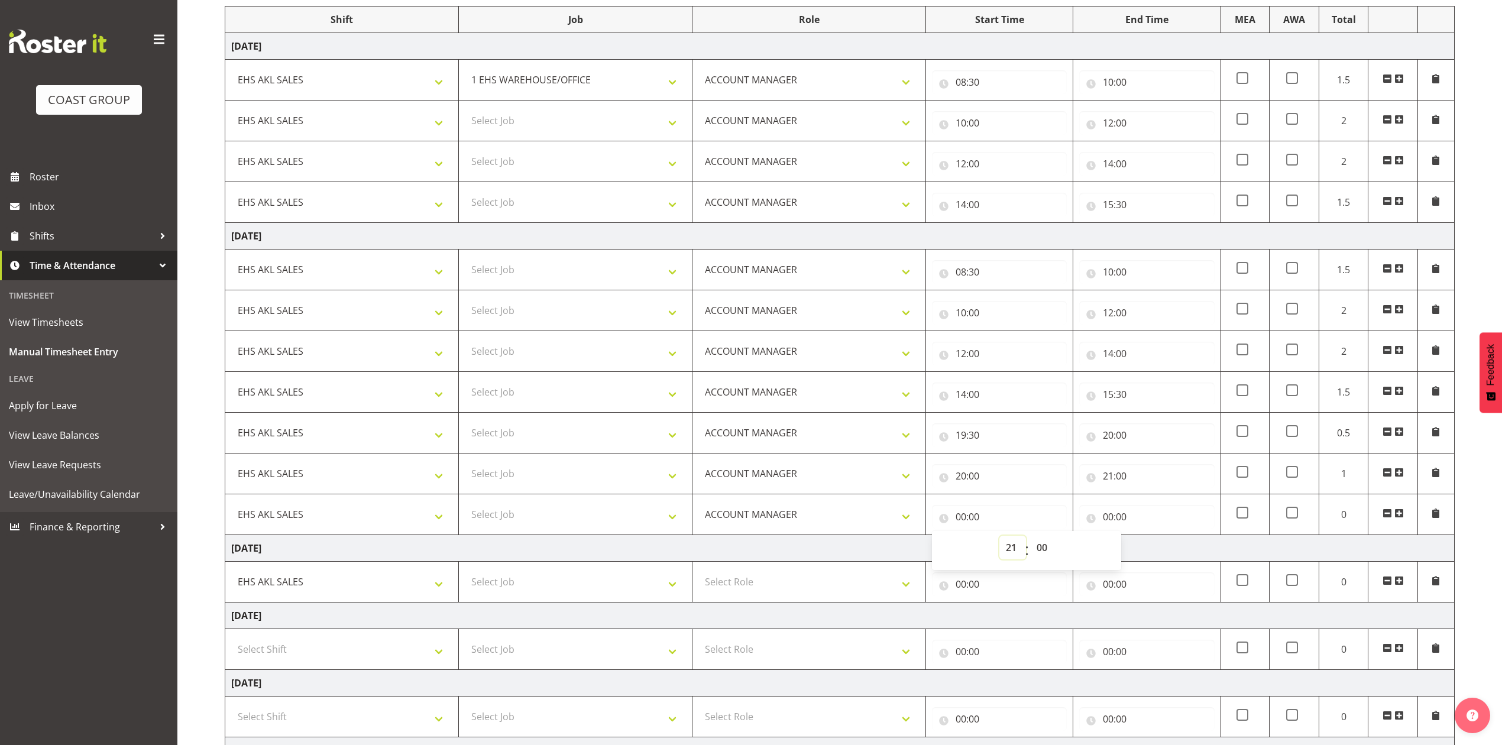
type input "21:00"
click at [1112, 515] on input "00:00" at bounding box center [1146, 517] width 135 height 24
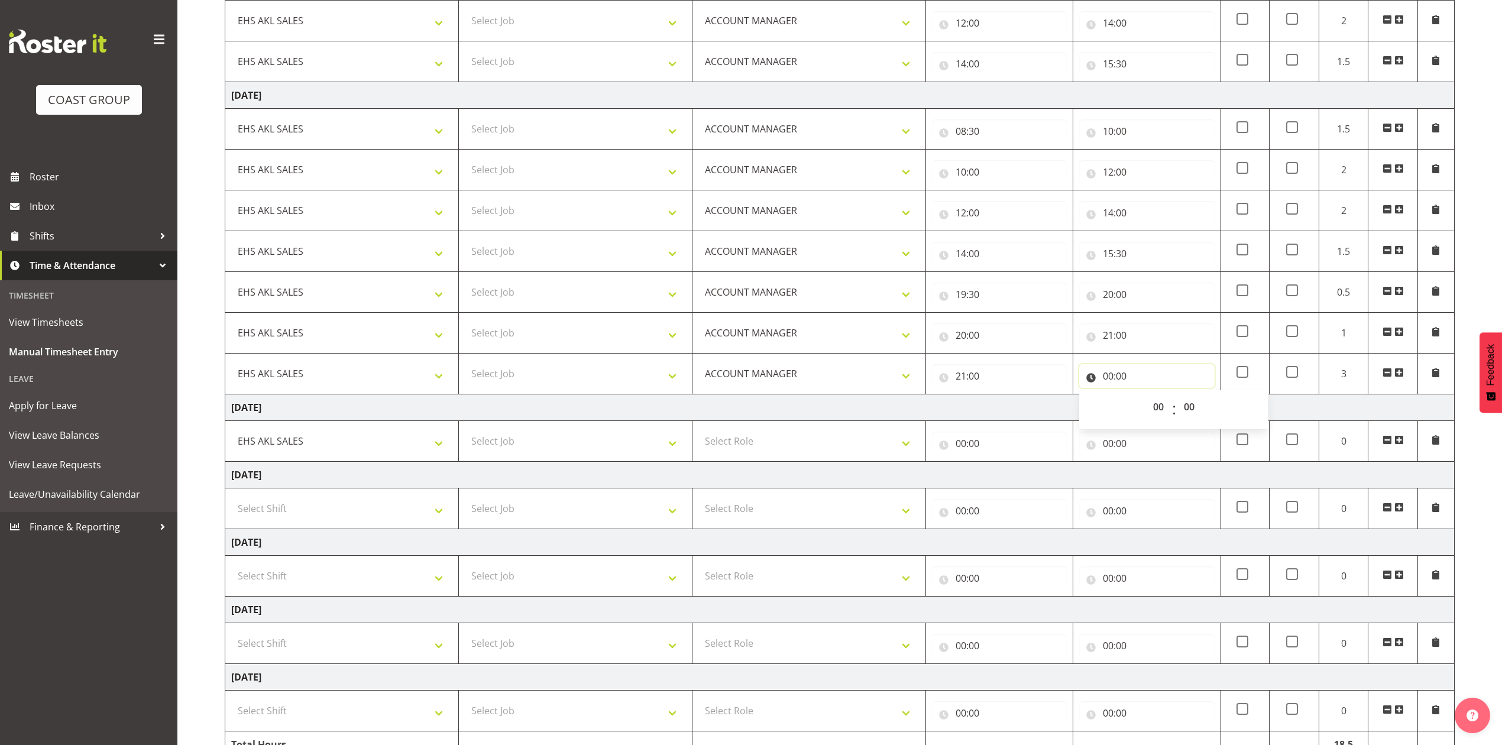
scroll to position [315, 0]
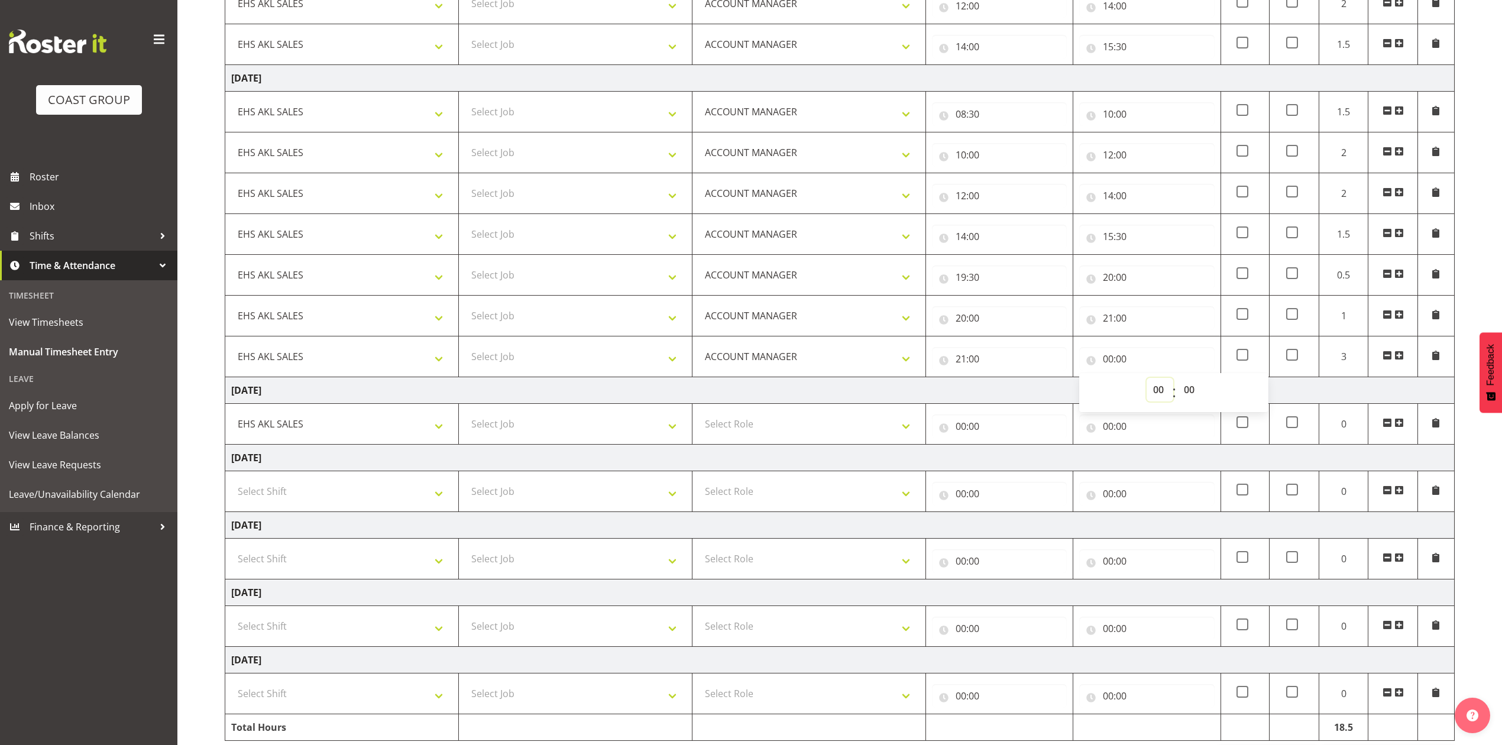
click at [1152, 396] on select "00 01 02 03 04 05 06 07 08 09 10 11 12 13 14 15 16 17 18 19 20 21 22 23" at bounding box center [1160, 390] width 27 height 24
select select "22"
click at [1147, 382] on select "00 01 02 03 04 05 06 07 08 09 10 11 12 13 14 15 16 17 18 19 20 21 22 23" at bounding box center [1160, 390] width 27 height 24
type input "22:00"
click at [1046, 386] on td "[DATE]" at bounding box center [840, 390] width 1230 height 27
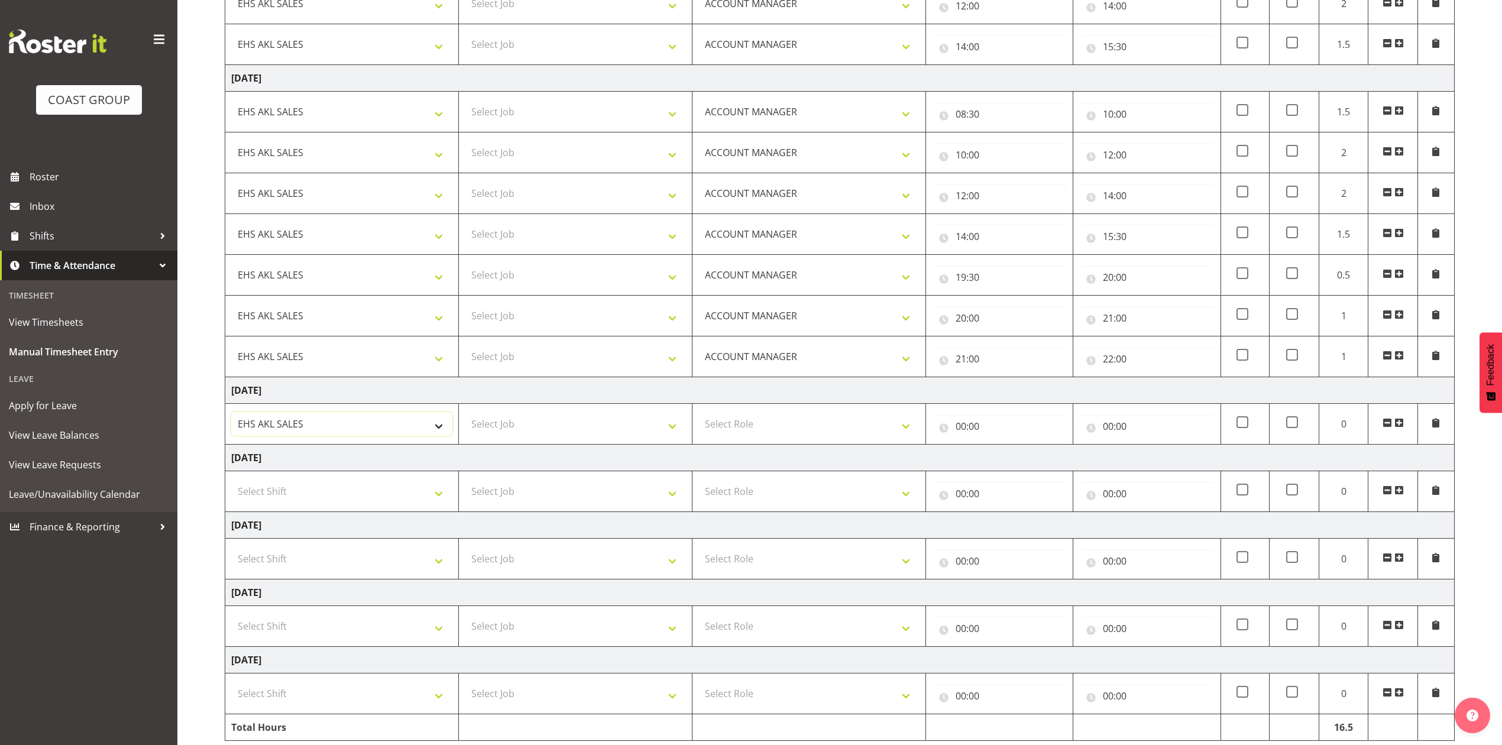
drag, startPoint x: 381, startPoint y: 421, endPoint x: 374, endPoint y: 431, distance: 12.3
click at [381, 421] on select "EHS AKL SALES" at bounding box center [341, 424] width 221 height 24
click at [231, 416] on select "EHS AKL SALES" at bounding box center [341, 424] width 221 height 24
click at [745, 422] on select "Select Role ACCOUNT MANAGER Account Manager" at bounding box center [809, 424] width 221 height 24
select select "197"
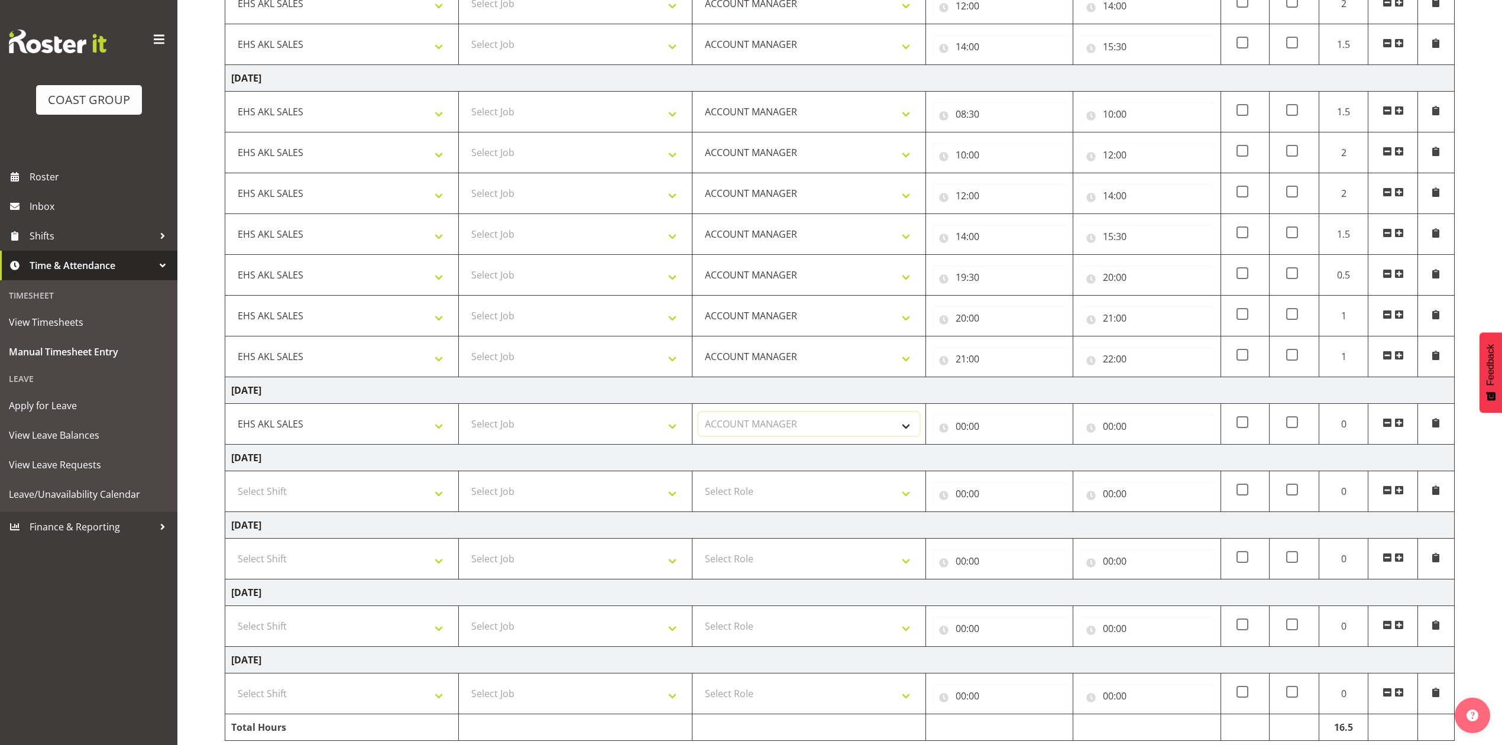
click at [699, 416] on select "Select Role ACCOUNT MANAGER Account Manager" at bounding box center [809, 424] width 221 height 24
click at [1127, 362] on input "22:00" at bounding box center [1146, 359] width 135 height 24
click at [1191, 396] on select "00 01 02 03 04 05 06 07 08 09 10 11 12 13 14 15 16 17 18 19 20 21 22 23 24 25 2…" at bounding box center [1191, 390] width 27 height 24
select select "15"
click at [1178, 382] on select "00 01 02 03 04 05 06 07 08 09 10 11 12 13 14 15 16 17 18 19 20 21 22 23 24 25 2…" at bounding box center [1191, 390] width 27 height 24
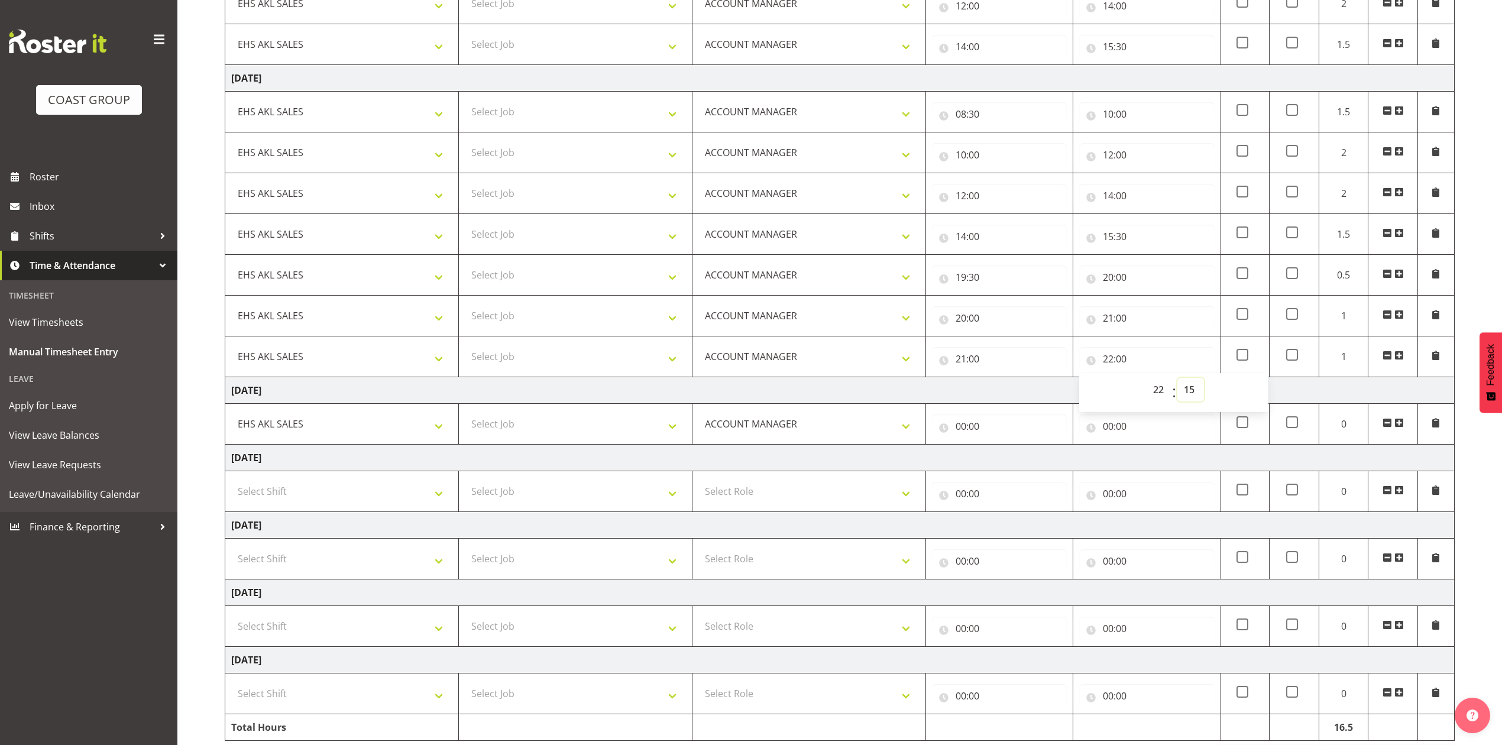
type input "22:15"
click at [990, 396] on td "[DATE]" at bounding box center [840, 390] width 1230 height 27
click at [966, 429] on input "00:00" at bounding box center [999, 427] width 135 height 24
click at [1016, 459] on select "00 01 02 03 04 05 06 07 08 09 10 11 12 13 14 15 16 17 18 19 20 21 22 23" at bounding box center [1013, 457] width 27 height 24
select select "10"
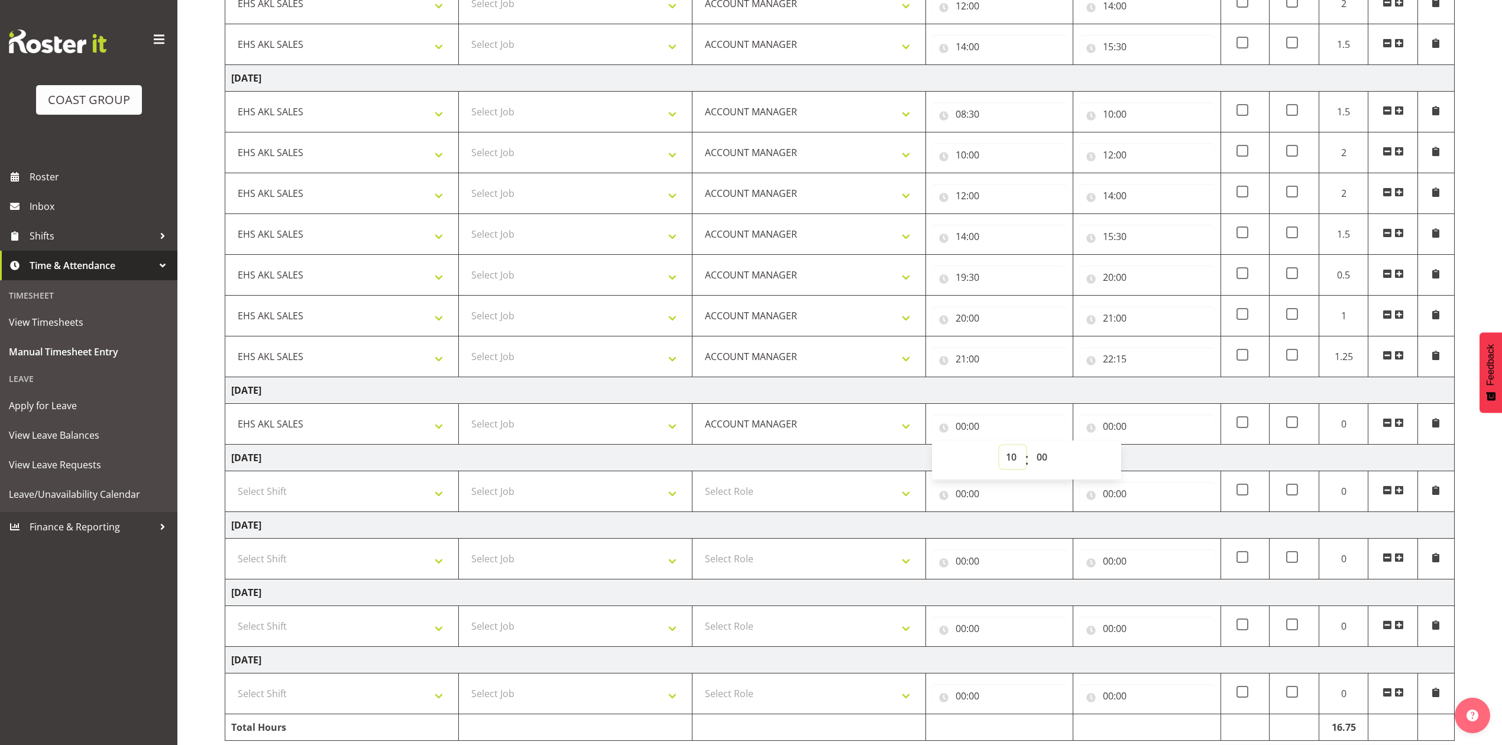
click at [1000, 450] on select "00 01 02 03 04 05 06 07 08 09 10 11 12 13 14 15 16 17 18 19 20 21 22 23" at bounding box center [1013, 457] width 27 height 24
type input "10:00"
click at [1110, 429] on input "00:00" at bounding box center [1146, 427] width 135 height 24
click at [1159, 459] on select "00 01 02 03 04 05 06 07 08 09 10 11 12 13 14 15 16 17 18 19 20 21 22 23" at bounding box center [1160, 457] width 27 height 24
select select "12"
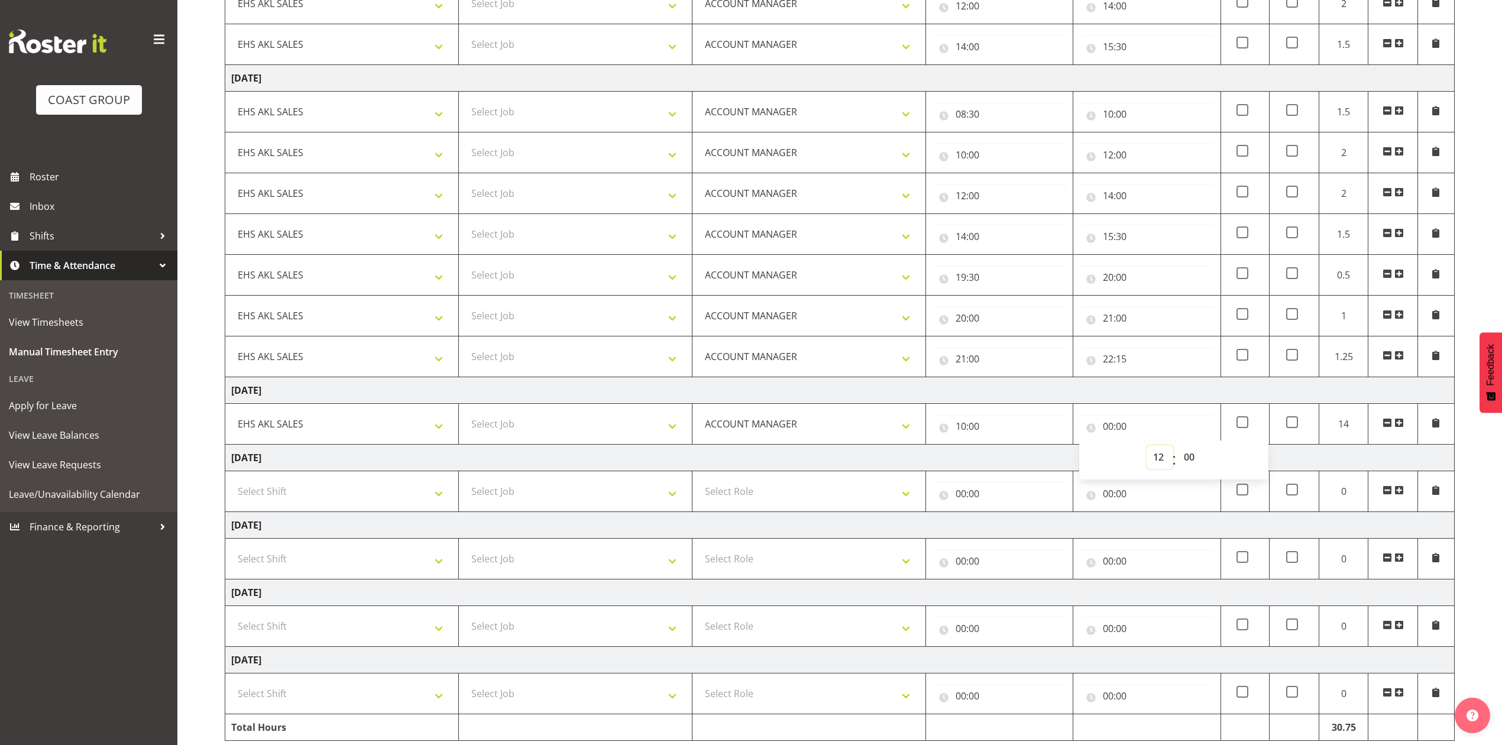
click at [1147, 450] on select "00 01 02 03 04 05 06 07 08 09 10 11 12 13 14 15 16 17 18 19 20 21 22 23" at bounding box center [1160, 457] width 27 height 24
type input "12:00"
click at [1398, 426] on span at bounding box center [1399, 422] width 9 height 9
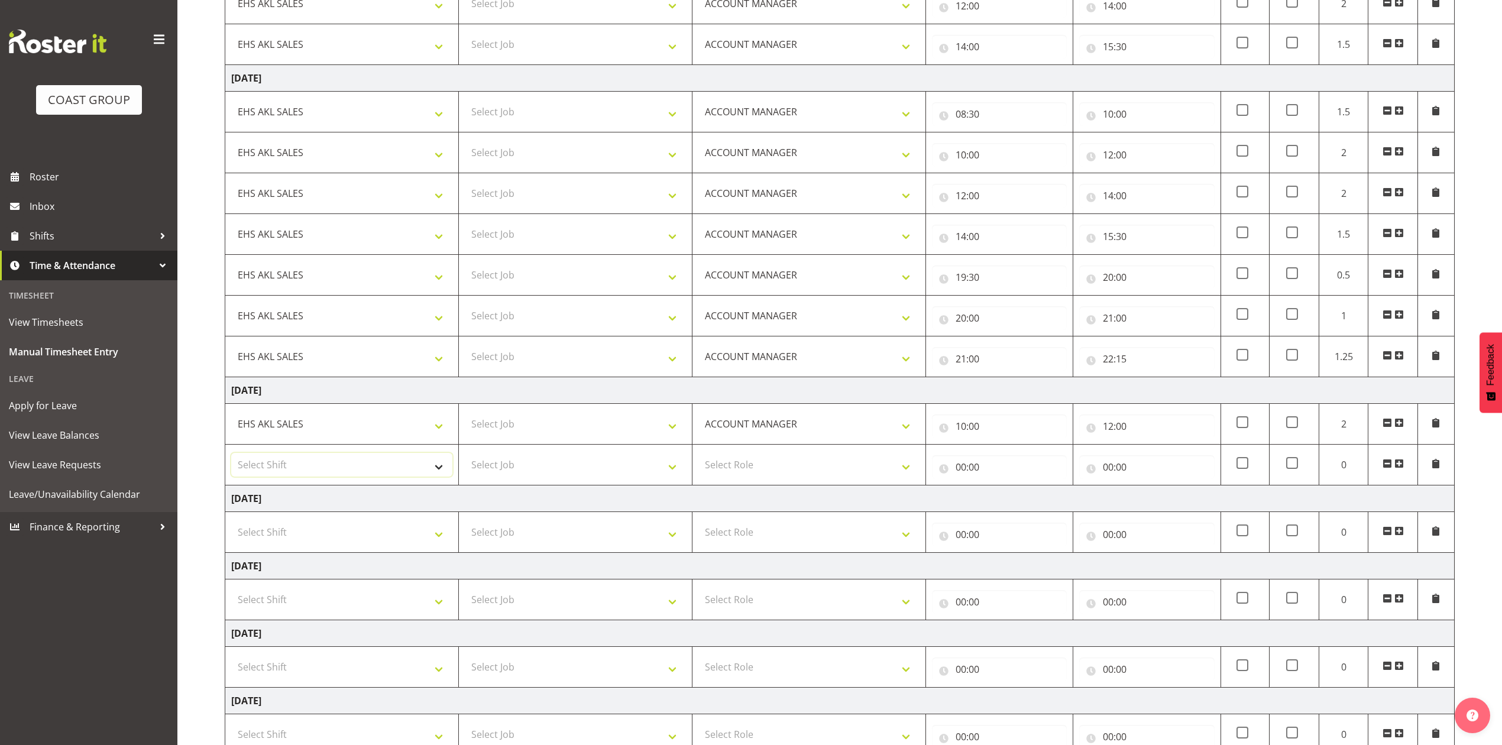
click at [400, 474] on select "Select Shift EHS AKL SALES" at bounding box center [341, 465] width 221 height 24
select select "1327"
click at [231, 458] on select "Select Shift EHS AKL SALES" at bounding box center [341, 465] width 221 height 24
click at [743, 473] on select "Select Role ACCOUNT MANAGER Account Manager" at bounding box center [809, 465] width 221 height 24
select select "197"
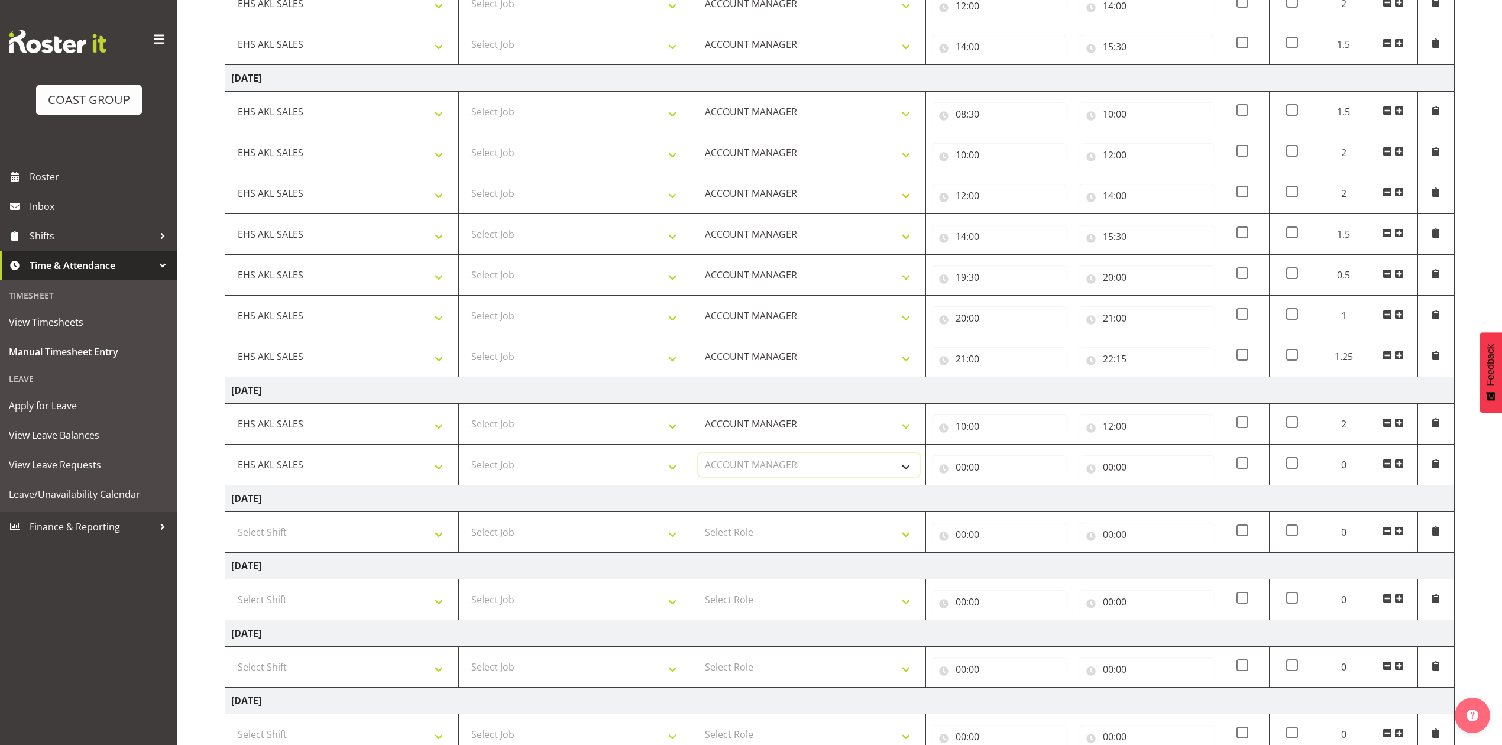
click at [699, 458] on select "Select Role ACCOUNT MANAGER Account Manager" at bounding box center [809, 465] width 221 height 24
click at [964, 473] on input "00:00" at bounding box center [999, 467] width 135 height 24
drag, startPoint x: 1011, startPoint y: 500, endPoint x: 1011, endPoint y: 493, distance: 6.5
click at [1011, 500] on select "00 01 02 03 04 05 06 07 08 09 10 11 12 13 14 15 16 17 18 19 20 21 22 23" at bounding box center [1013, 498] width 27 height 24
select select "12"
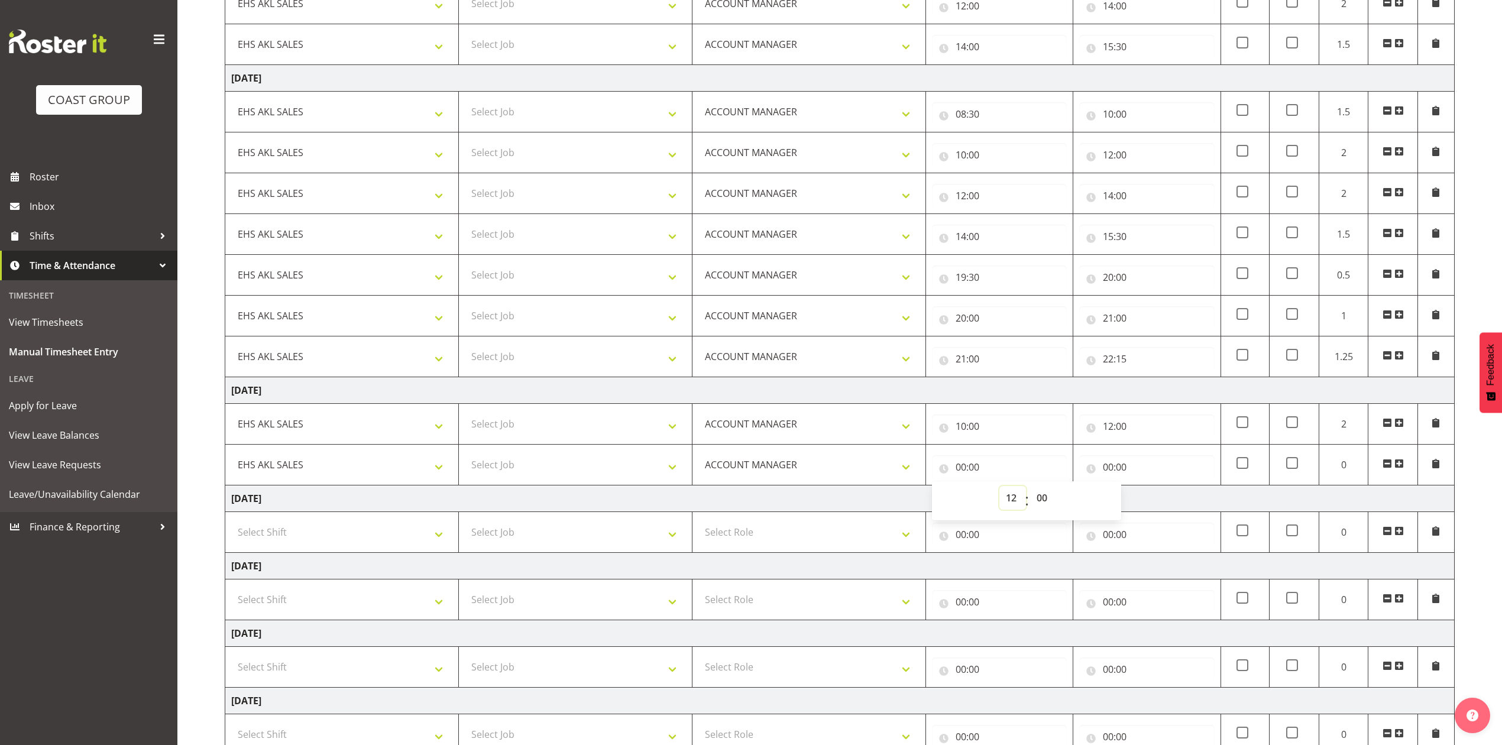
click at [1000, 491] on select "00 01 02 03 04 05 06 07 08 09 10 11 12 13 14 15 16 17 18 19 20 21 22 23" at bounding box center [1013, 498] width 27 height 24
type input "12:00"
click at [1113, 465] on input "00:00" at bounding box center [1146, 467] width 135 height 24
click at [1159, 500] on select "00 01 02 03 04 05 06 07 08 09 10 11 12 13 14 15 16 17 18 19 20 21 22 23" at bounding box center [1160, 498] width 27 height 24
select select "13"
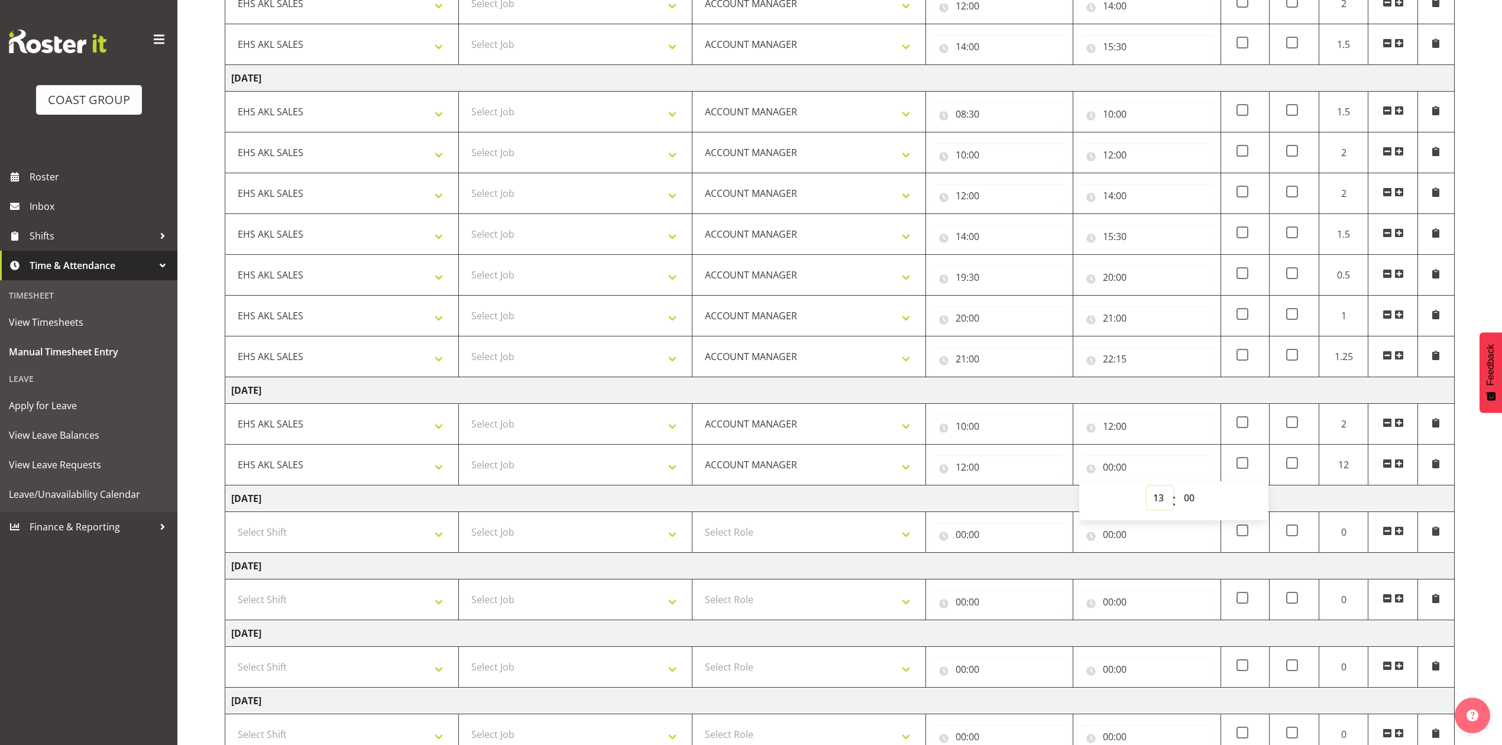
click at [1147, 491] on select "00 01 02 03 04 05 06 07 08 09 10 11 12 13 14 15 16 17 18 19 20 21 22 23" at bounding box center [1160, 498] width 27 height 24
type input "13:00"
click at [1399, 467] on span at bounding box center [1399, 463] width 9 height 9
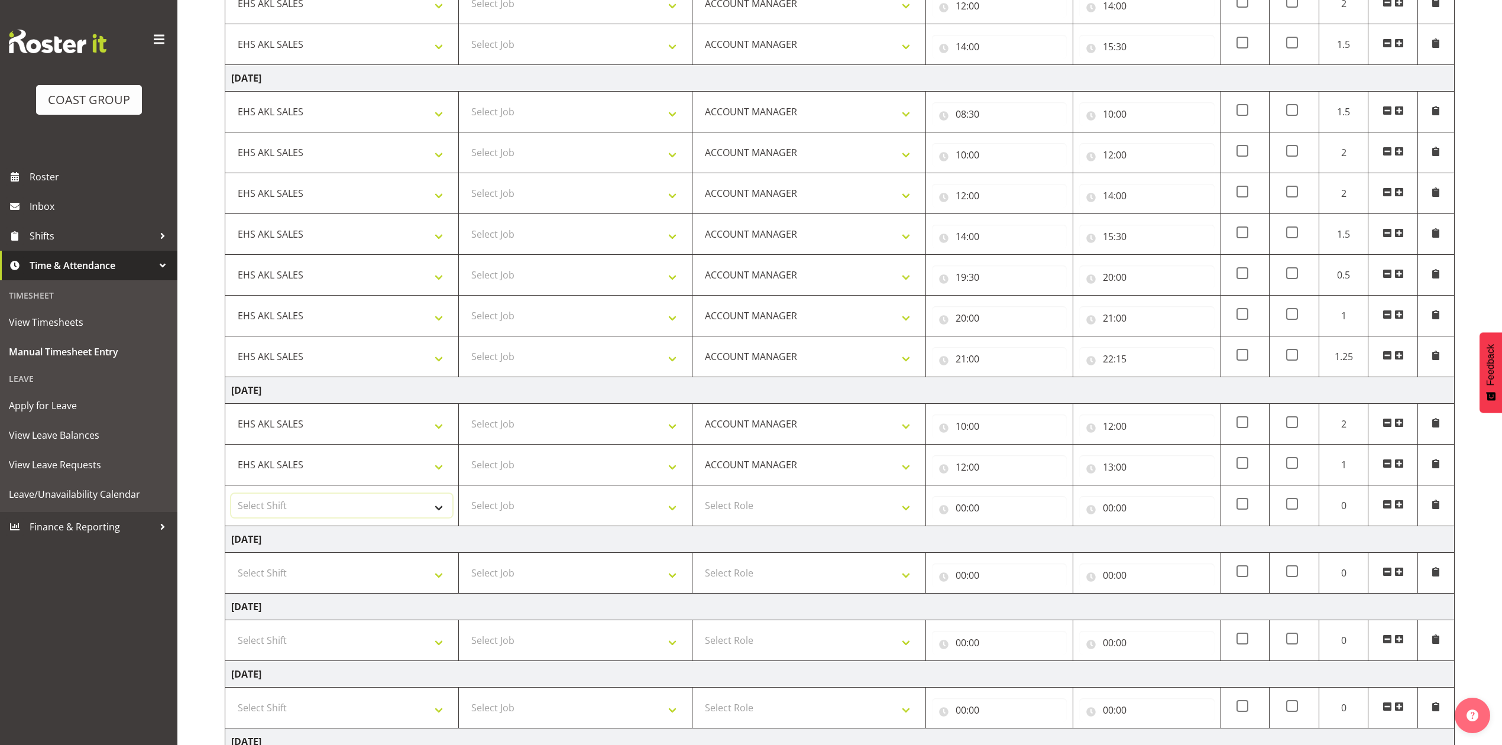
drag, startPoint x: 393, startPoint y: 507, endPoint x: 388, endPoint y: 513, distance: 7.6
click at [393, 507] on select "Select Shift EHS AKL SALES" at bounding box center [341, 506] width 221 height 24
select select "1327"
click at [231, 499] on select "Select Shift EHS AKL SALES" at bounding box center [341, 506] width 221 height 24
drag, startPoint x: 765, startPoint y: 507, endPoint x: 769, endPoint y: 517, distance: 10.3
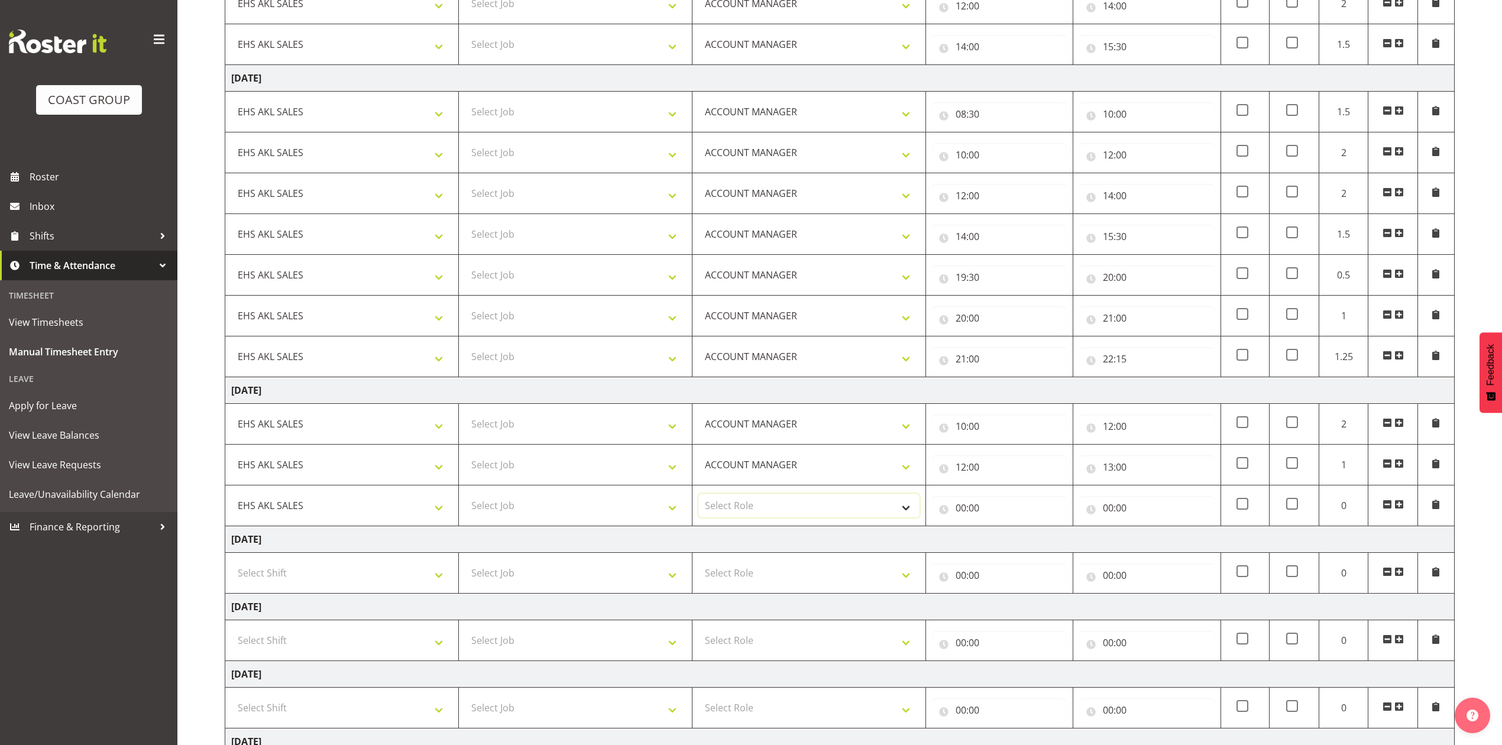
click at [765, 507] on select "Select Role ACCOUNT MANAGER Account Manager" at bounding box center [809, 506] width 221 height 24
select select "197"
click at [699, 499] on select "Select Role ACCOUNT MANAGER Account Manager" at bounding box center [809, 506] width 221 height 24
click at [966, 512] on input "00:00" at bounding box center [999, 508] width 135 height 24
click at [1019, 542] on select "00 01 02 03 04 05 06 07 08 09 10 11 12 13 14 15 16 17 18 19 20 21 22 23" at bounding box center [1013, 539] width 27 height 24
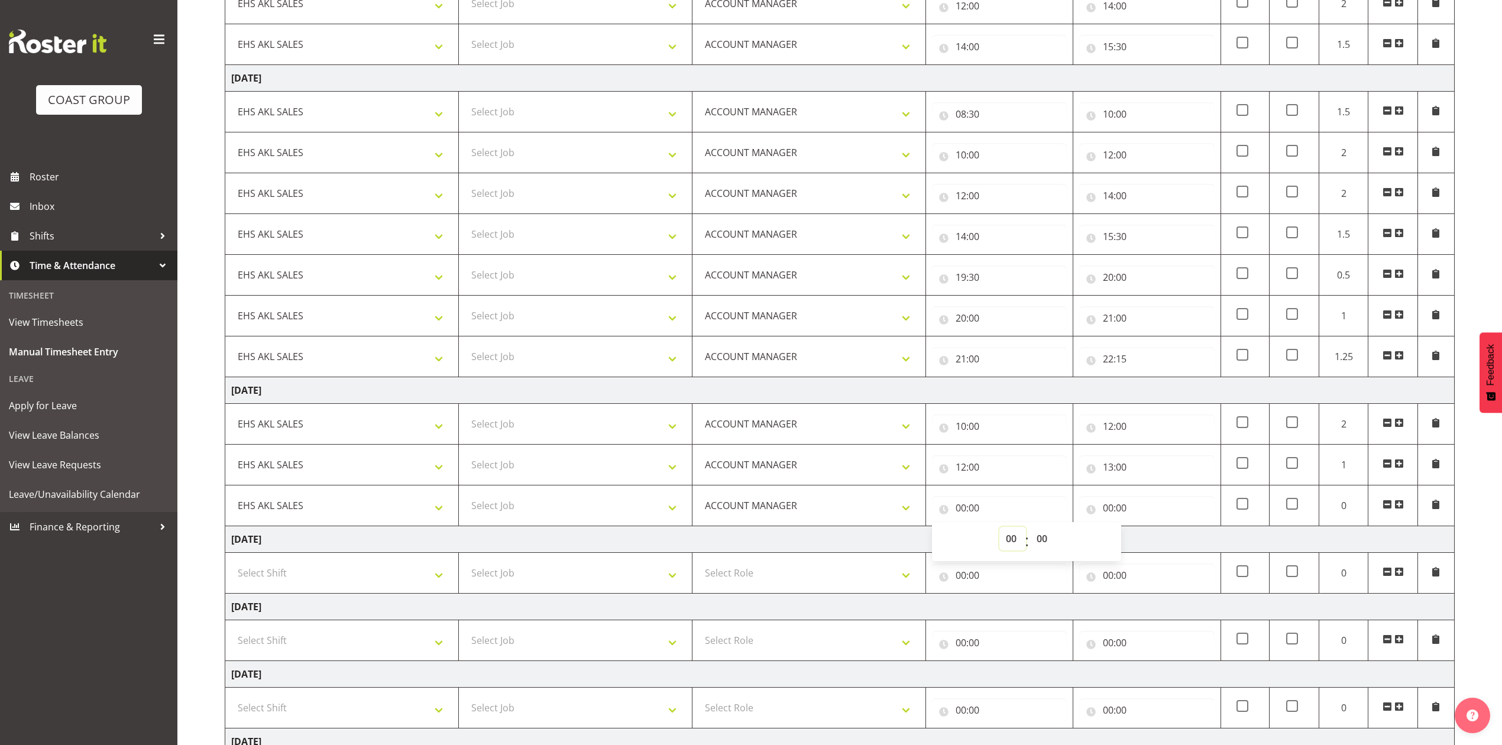
select select "13"
click at [1000, 532] on select "00 01 02 03 04 05 06 07 08 09 10 11 12 13 14 15 16 17 18 19 20 21 22 23" at bounding box center [1013, 539] width 27 height 24
type input "13:00"
click at [1113, 514] on input "00:00" at bounding box center [1146, 508] width 135 height 24
drag, startPoint x: 1159, startPoint y: 544, endPoint x: 1160, endPoint y: 532, distance: 11.9
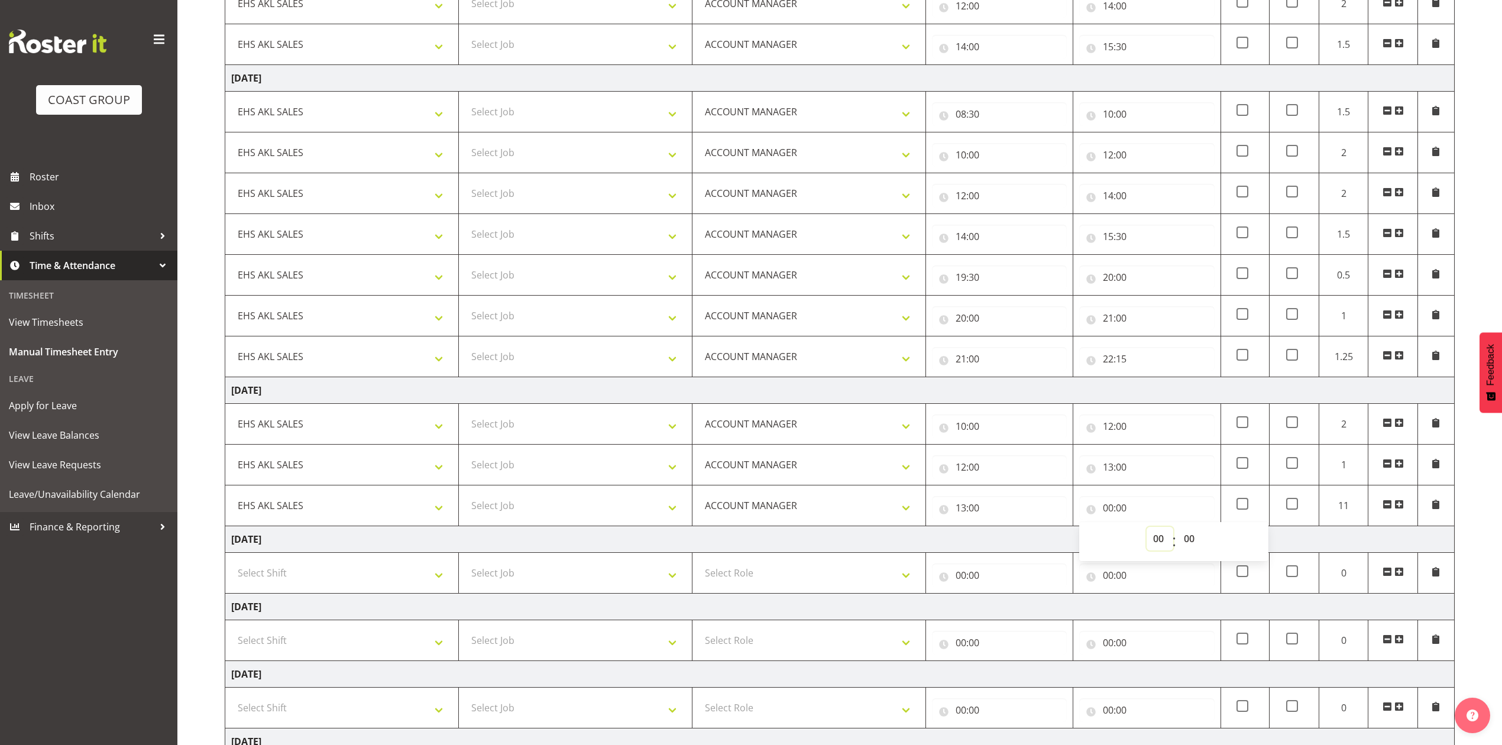
click at [1158, 542] on select "00 01 02 03 04 05 06 07 08 09 10 11 12 13 14 15 16 17 18 19 20 21 22 23" at bounding box center [1160, 539] width 27 height 24
select select "14"
click at [1147, 532] on select "00 01 02 03 04 05 06 07 08 09 10 11 12 13 14 15 16 17 18 19 20 21 22 23" at bounding box center [1160, 539] width 27 height 24
type input "14:00"
click at [1193, 540] on select "00 01 02 03 04 05 06 07 08 09 10 11 12 13 14 15 16 17 18 19 20 21 22 23 24 25 2…" at bounding box center [1191, 539] width 27 height 24
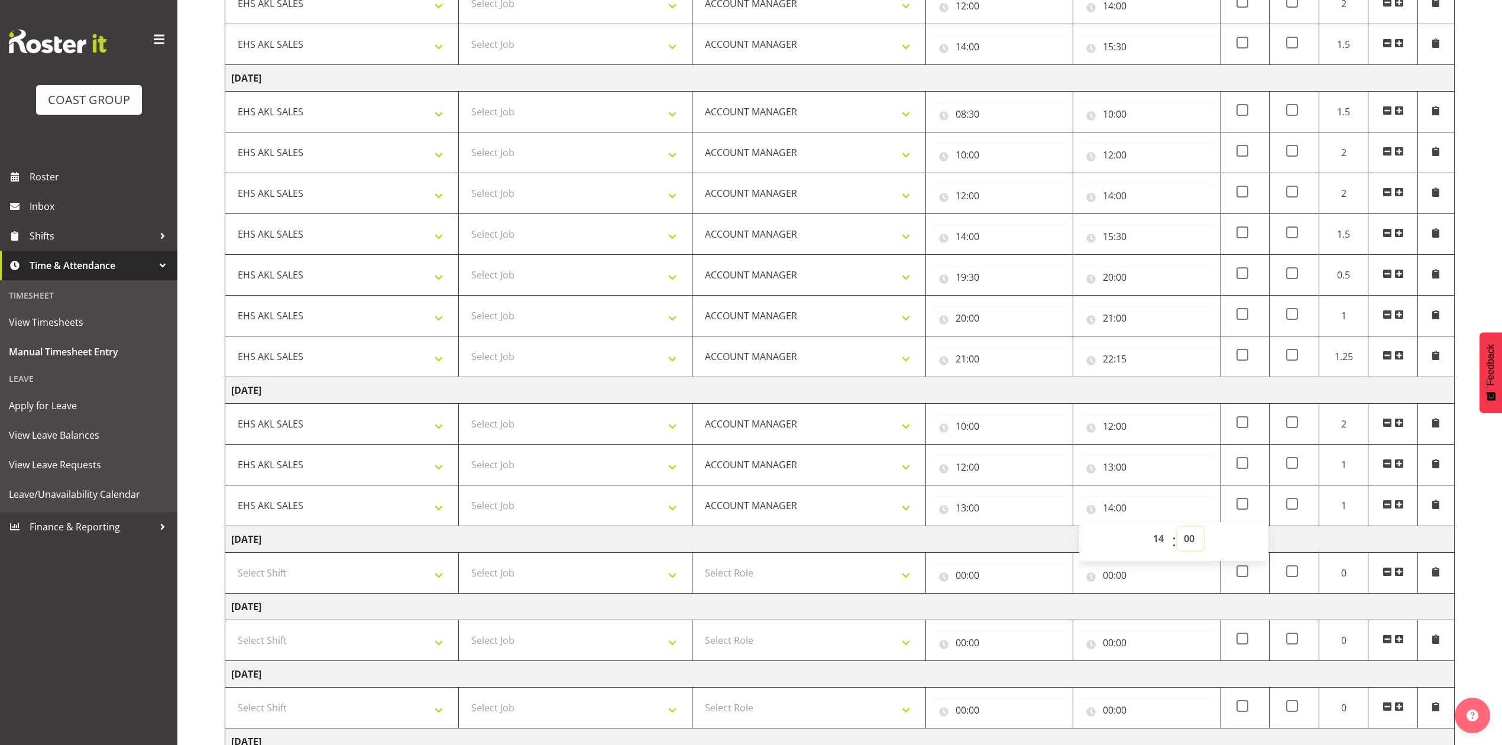
select select "30"
click at [1178, 532] on select "00 01 02 03 04 05 06 07 08 09 10 11 12 13 14 15 16 17 18 19 20 21 22 23 24 25 2…" at bounding box center [1191, 539] width 27 height 24
type input "14:30"
click at [1058, 542] on td "[DATE]" at bounding box center [840, 539] width 1230 height 27
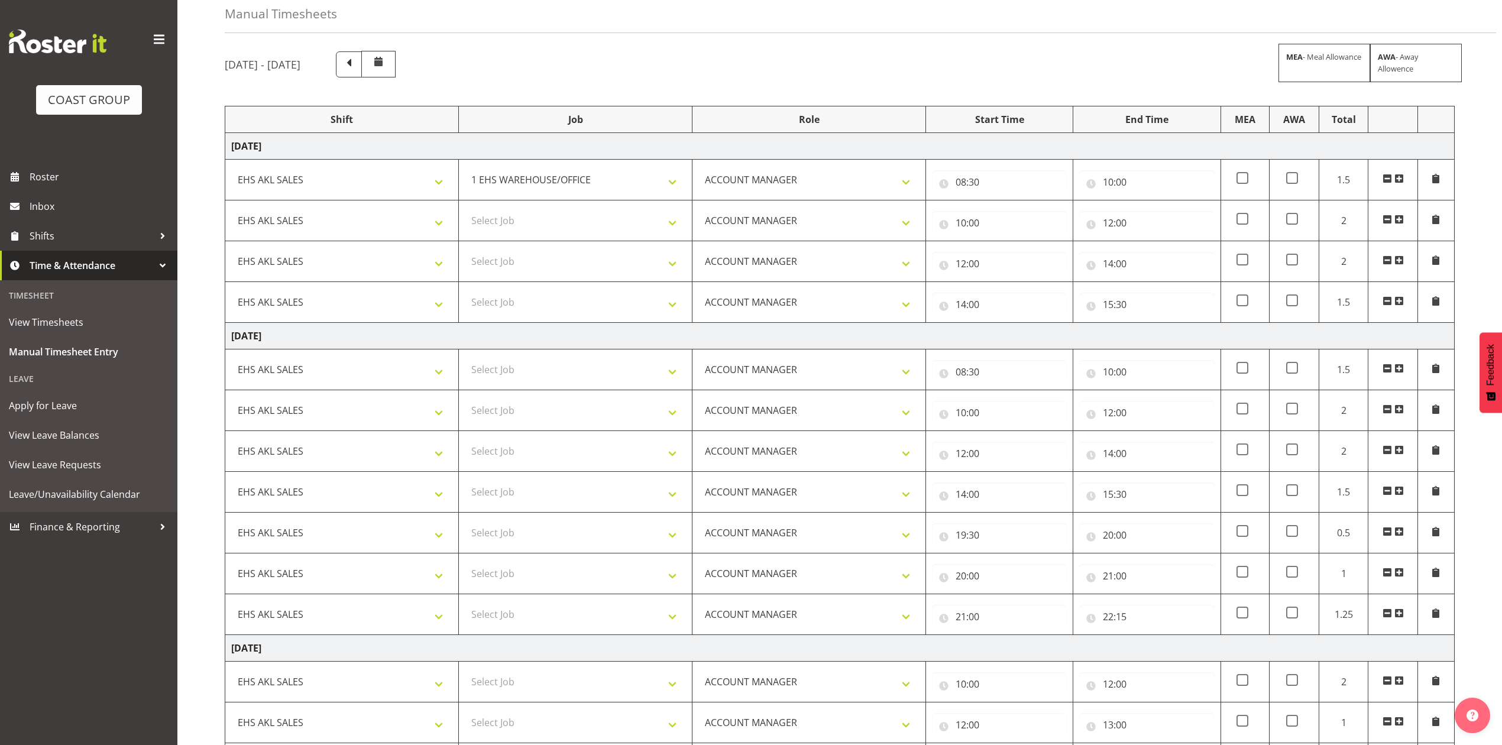
scroll to position [57, 0]
click at [568, 229] on select "Select Job 1 Carlton Events 1 [PERSON_NAME][GEOGRAPHIC_DATA] 1 [PERSON_NAME][GE…" at bounding box center [575, 221] width 221 height 24
select select "9939"
click at [465, 212] on select "Select Job 1 Carlton Events 1 [PERSON_NAME][GEOGRAPHIC_DATA] 1 [PERSON_NAME][GE…" at bounding box center [575, 221] width 221 height 24
click at [569, 266] on select "Select Job 1 Carlton Events 1 [PERSON_NAME][GEOGRAPHIC_DATA] 1 [PERSON_NAME][GE…" at bounding box center [575, 262] width 221 height 24
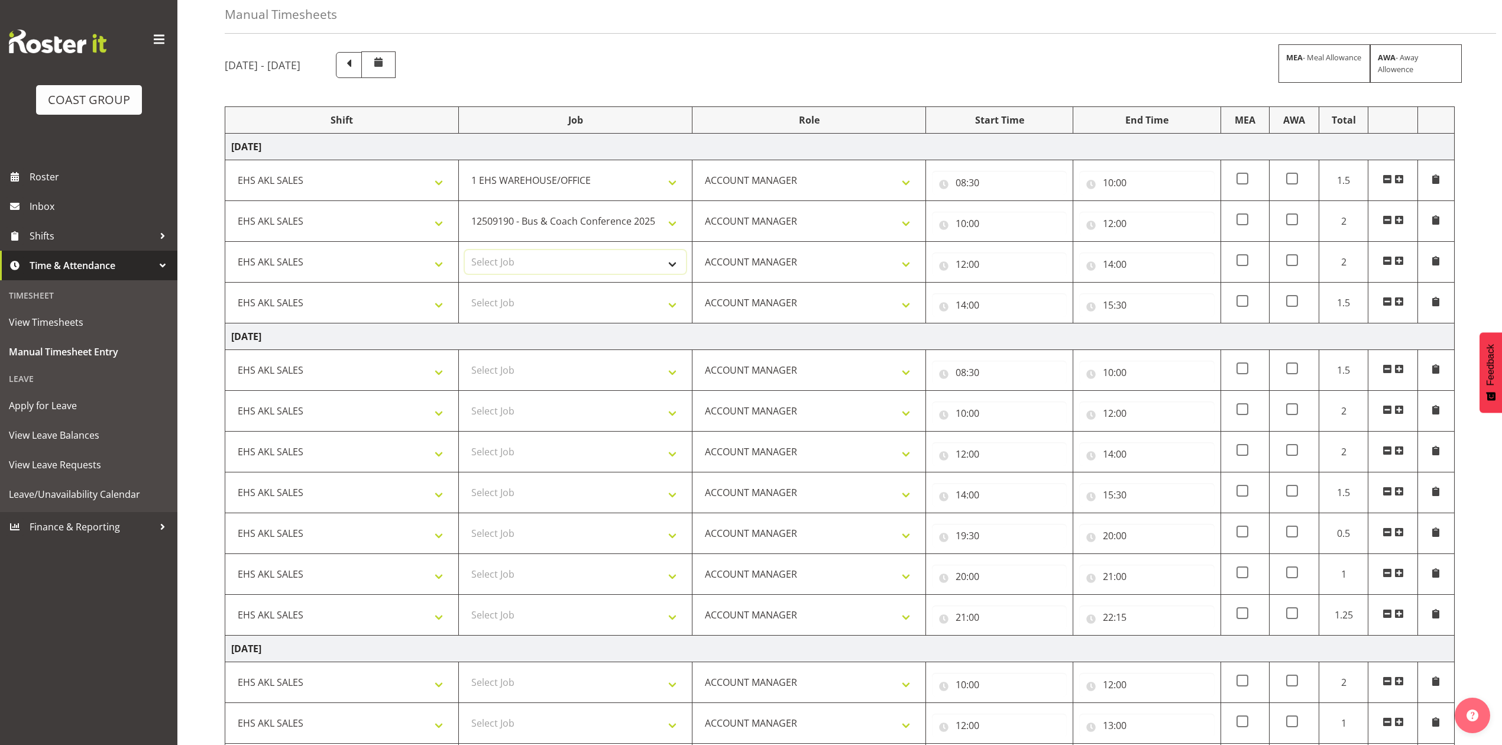
select select "8955"
click at [465, 253] on select "Select Job 1 Carlton Events 1 [PERSON_NAME][GEOGRAPHIC_DATA] 1 [PERSON_NAME][GE…" at bounding box center [575, 262] width 221 height 24
click at [570, 309] on select "Select Job 1 Carlton Events 1 [PERSON_NAME][GEOGRAPHIC_DATA] 1 [PERSON_NAME][GE…" at bounding box center [575, 303] width 221 height 24
select select "10228"
click at [465, 293] on select "Select Job 1 Carlton Events 1 [PERSON_NAME][GEOGRAPHIC_DATA] 1 [PERSON_NAME][GE…" at bounding box center [575, 303] width 221 height 24
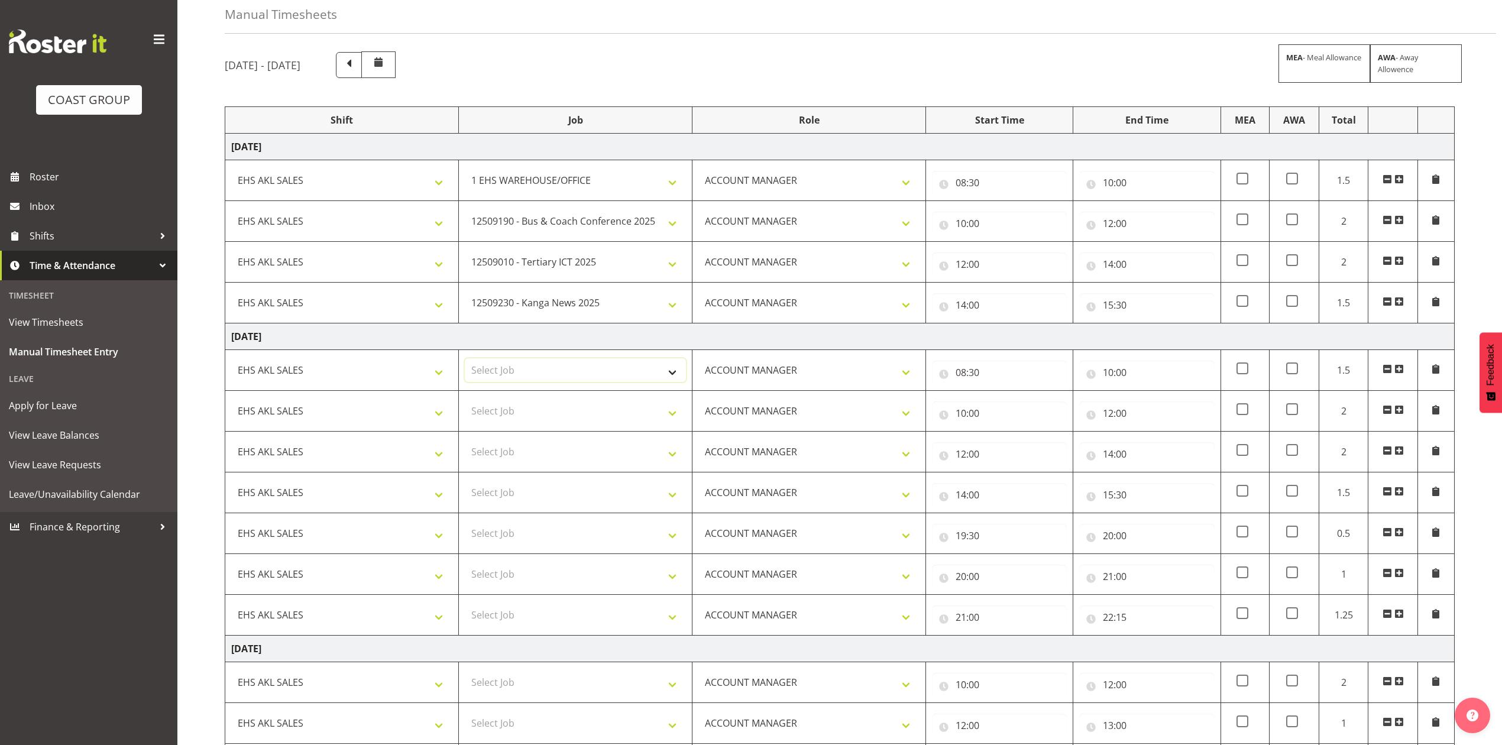
click at [632, 374] on select "Select Job 1 Carlton Events 1 [PERSON_NAME][GEOGRAPHIC_DATA] 1 [PERSON_NAME][GE…" at bounding box center [575, 370] width 221 height 24
select select "69"
click at [465, 361] on select "Select Job 1 Carlton Events 1 [PERSON_NAME][GEOGRAPHIC_DATA] 1 [PERSON_NAME][GE…" at bounding box center [575, 370] width 221 height 24
click at [595, 415] on select "Select Job 1 Carlton Events 1 [PERSON_NAME][GEOGRAPHIC_DATA] 1 [PERSON_NAME][GE…" at bounding box center [575, 411] width 221 height 24
select select "9050"
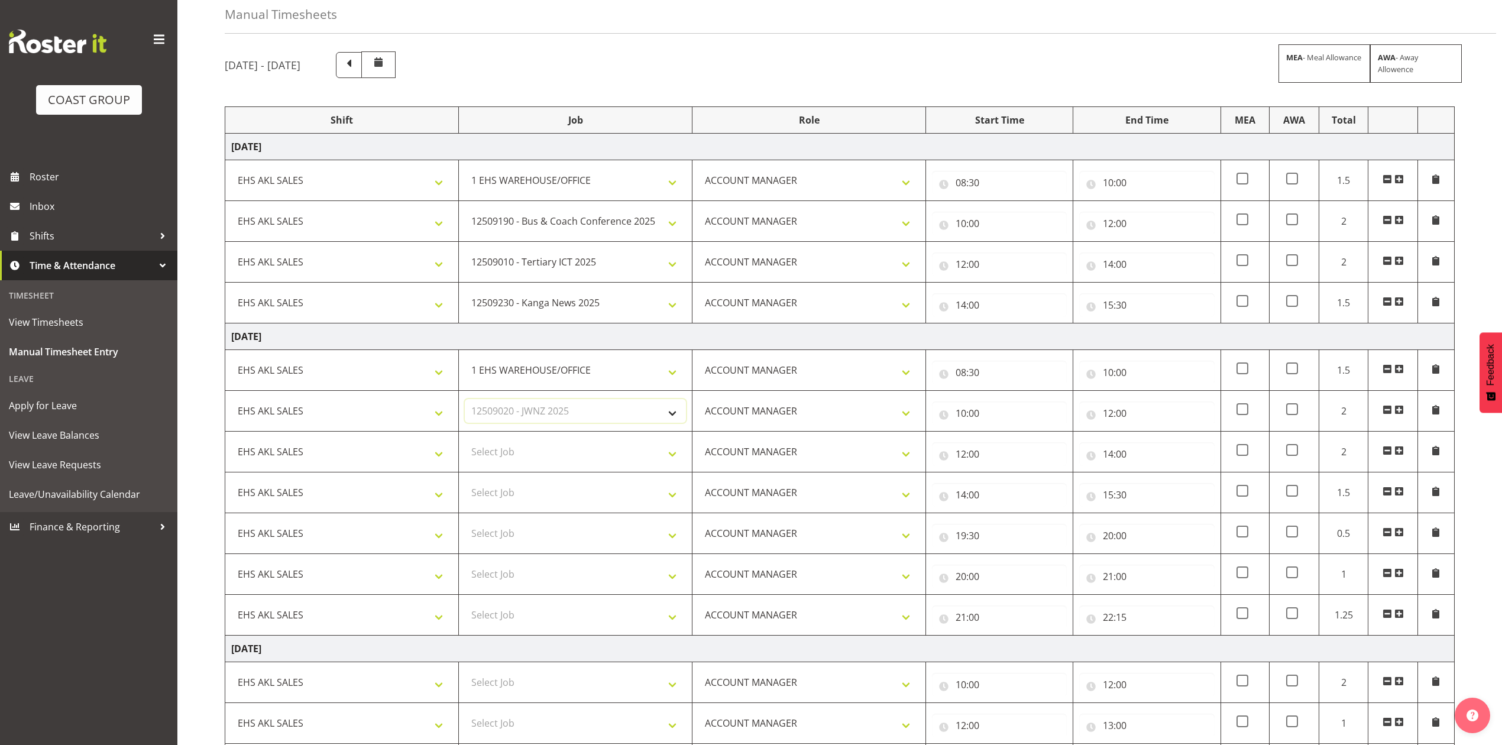
click at [465, 402] on select "Select Job 1 Carlton Events 1 [PERSON_NAME][GEOGRAPHIC_DATA] 1 [PERSON_NAME][GE…" at bounding box center [575, 411] width 221 height 24
click at [587, 454] on select "Select Job 1 Carlton Events 1 [PERSON_NAME][GEOGRAPHIC_DATA] 1 [PERSON_NAME][GE…" at bounding box center [575, 452] width 221 height 24
select select "9939"
click at [465, 444] on select "Select Job 1 Carlton Events 1 [PERSON_NAME][GEOGRAPHIC_DATA] 1 [PERSON_NAME][GE…" at bounding box center [575, 452] width 221 height 24
click at [518, 494] on select "Select Job 1 Carlton Events 1 [PERSON_NAME][GEOGRAPHIC_DATA] 1 [PERSON_NAME][GE…" at bounding box center [575, 493] width 221 height 24
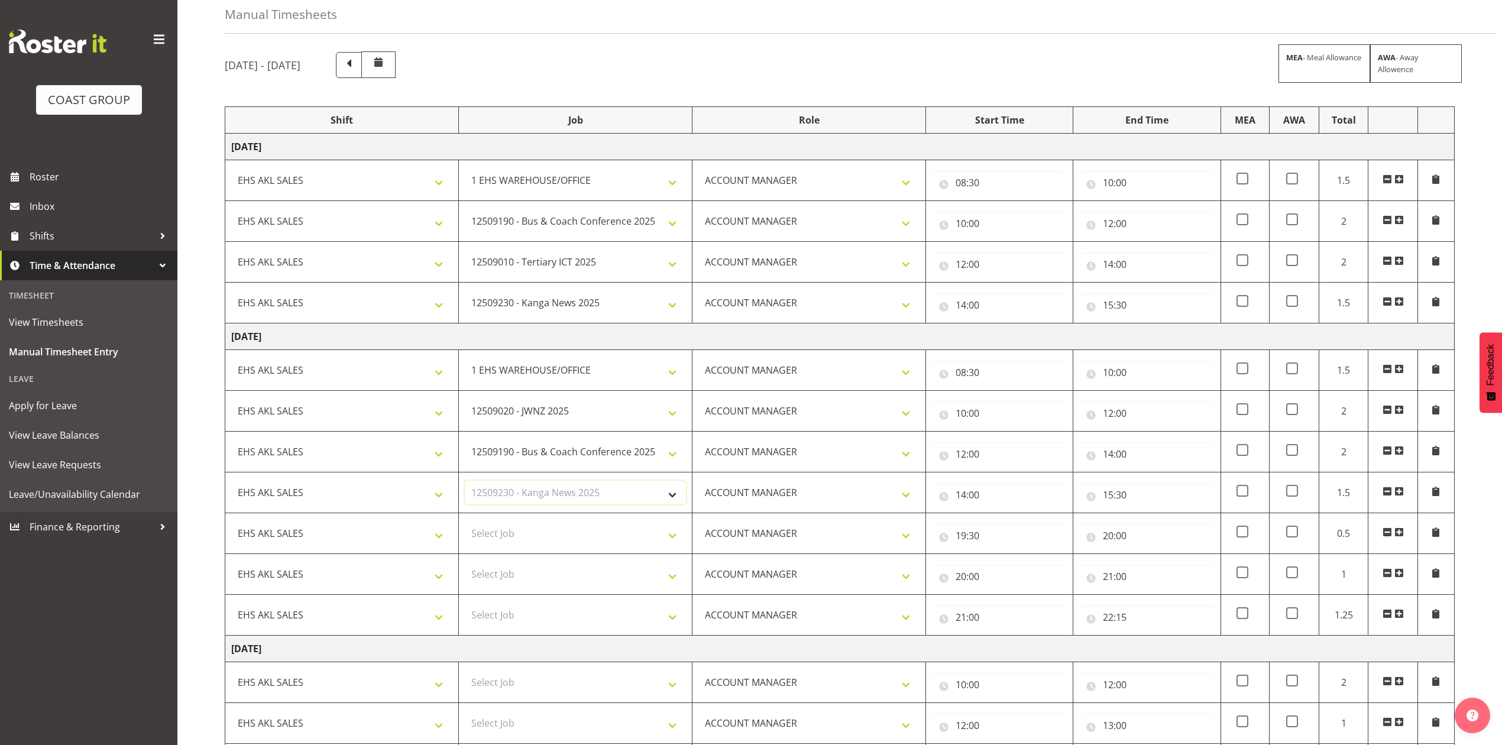
click at [465, 484] on select "Select Job 1 Carlton Events 1 [PERSON_NAME][GEOGRAPHIC_DATA] 1 [PERSON_NAME][GE…" at bounding box center [575, 493] width 221 height 24
click at [518, 495] on select "1 Carlton Events 1 [PERSON_NAME] 1 [PERSON_NAME][GEOGRAPHIC_DATA] 1 EHS WAREHOU…" at bounding box center [575, 493] width 221 height 24
select select "10460"
click at [465, 484] on select "1 Carlton Events 1 [PERSON_NAME] 1 [PERSON_NAME][GEOGRAPHIC_DATA] 1 EHS WAREHOU…" at bounding box center [575, 493] width 221 height 24
click at [531, 539] on select "Select Job 1 Carlton Events 1 [PERSON_NAME][GEOGRAPHIC_DATA] 1 [PERSON_NAME][GE…" at bounding box center [575, 534] width 221 height 24
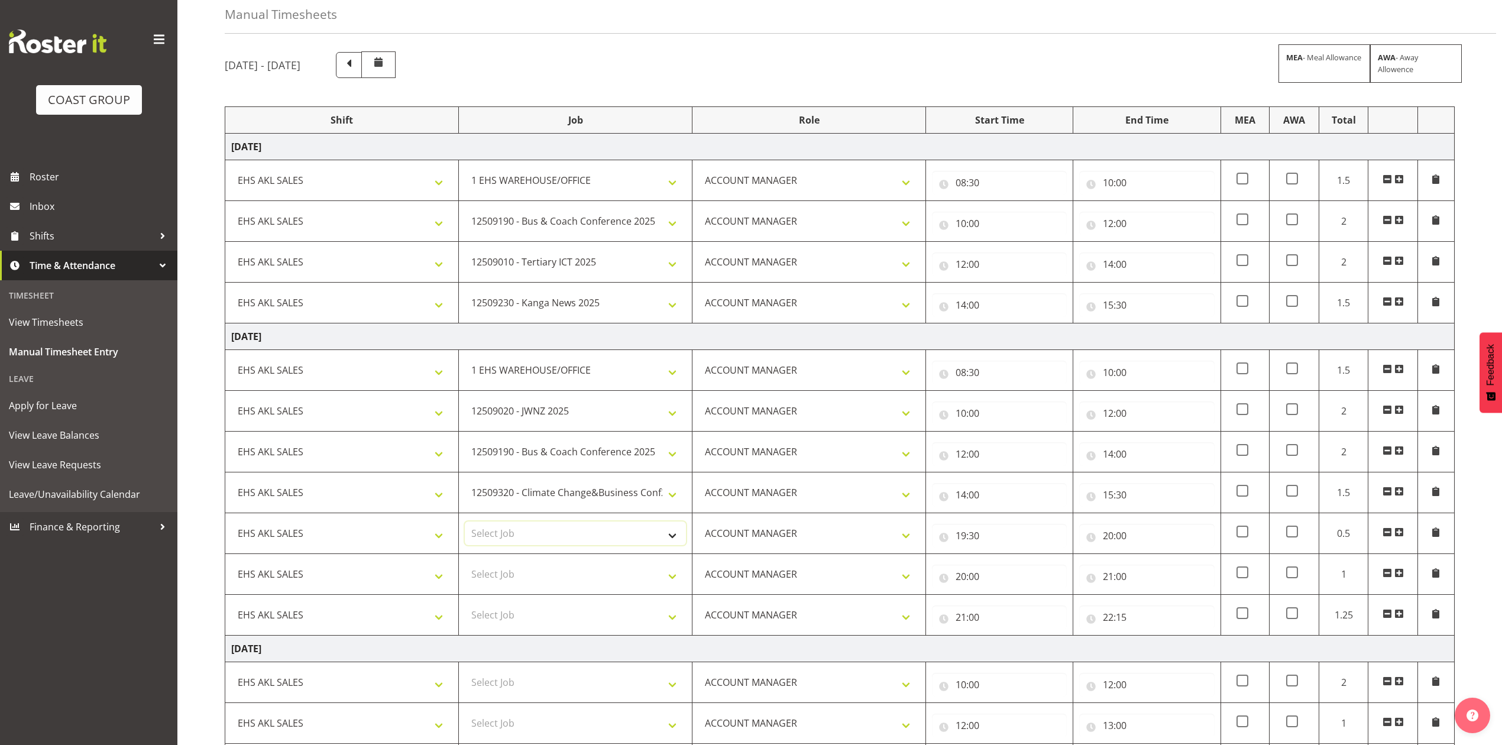
select select "8955"
click at [465, 525] on select "Select Job 1 Carlton Events 1 [PERSON_NAME][GEOGRAPHIC_DATA] 1 [PERSON_NAME][GE…" at bounding box center [575, 534] width 221 height 24
click at [542, 584] on select "Select Job 1 Carlton Events 1 [PERSON_NAME][GEOGRAPHIC_DATA] 1 [PERSON_NAME][GE…" at bounding box center [575, 574] width 221 height 24
select select "9939"
click at [465, 567] on select "Select Job 1 Carlton Events 1 [PERSON_NAME][GEOGRAPHIC_DATA] 1 [PERSON_NAME][GE…" at bounding box center [575, 574] width 221 height 24
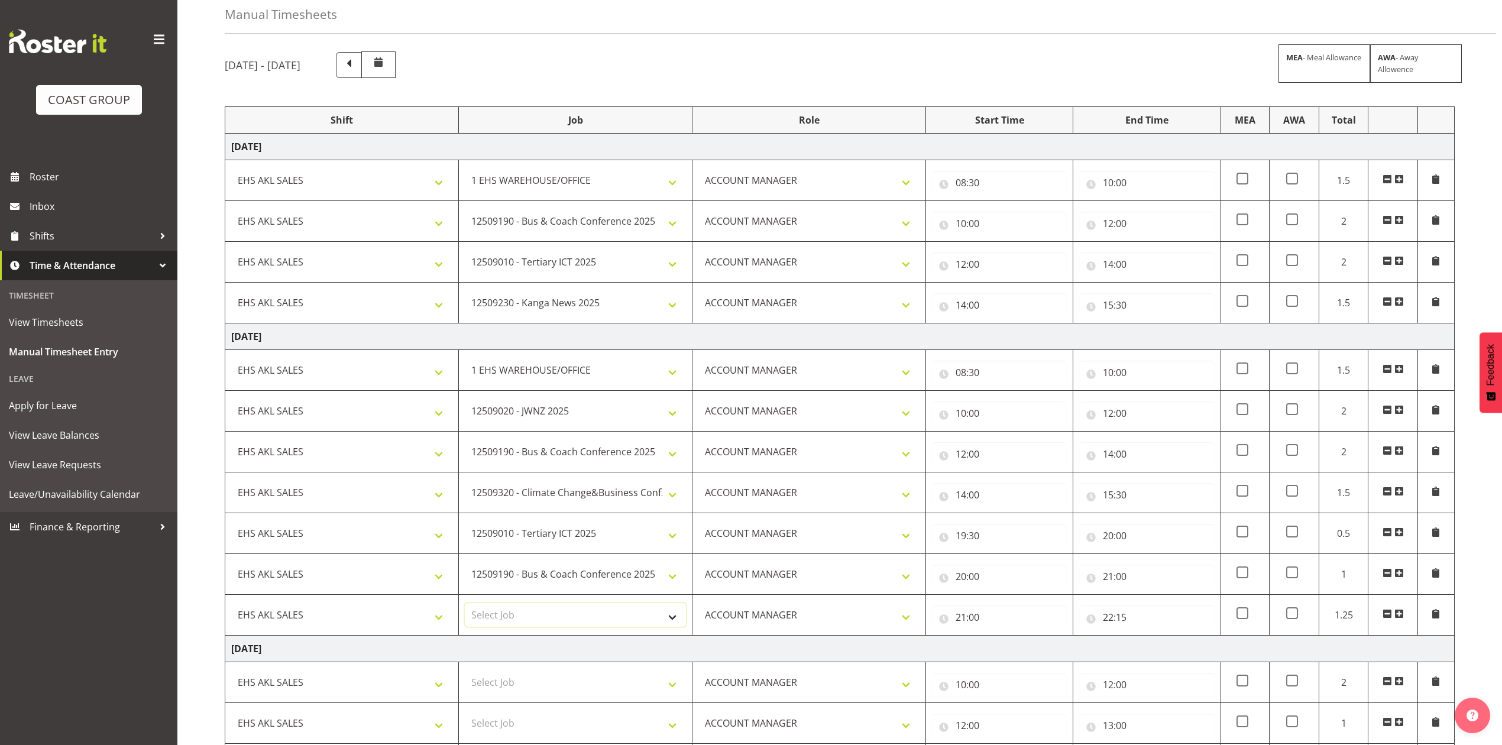
click at [552, 620] on select "Select Job 1 Carlton Events 1 [PERSON_NAME][GEOGRAPHIC_DATA] 1 [PERSON_NAME][GE…" at bounding box center [575, 615] width 221 height 24
select select "69"
click at [465, 607] on select "Select Job 1 Carlton Events 1 [PERSON_NAME][GEOGRAPHIC_DATA] 1 [PERSON_NAME][GE…" at bounding box center [575, 615] width 221 height 24
click at [581, 646] on td "[DATE]" at bounding box center [840, 649] width 1230 height 27
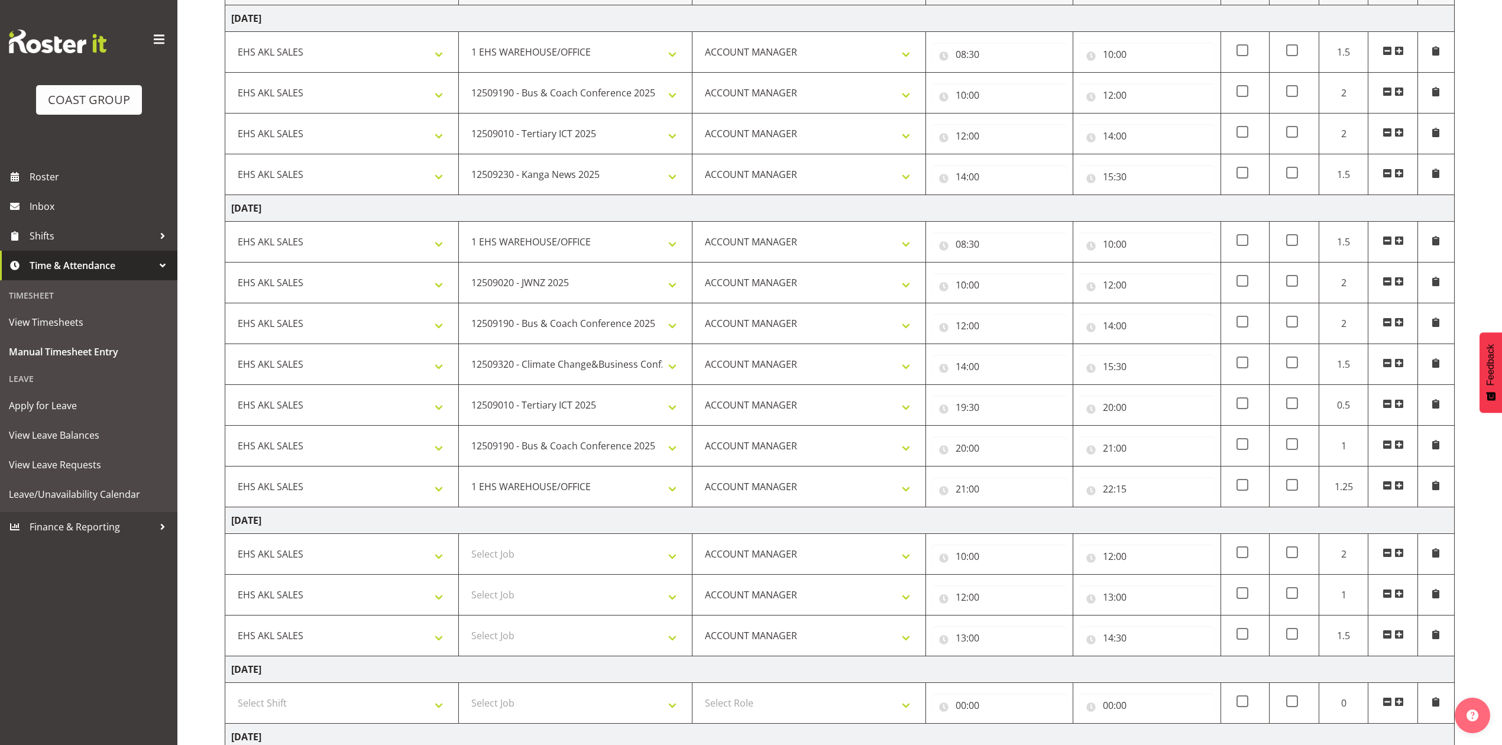
scroll to position [451, 0]
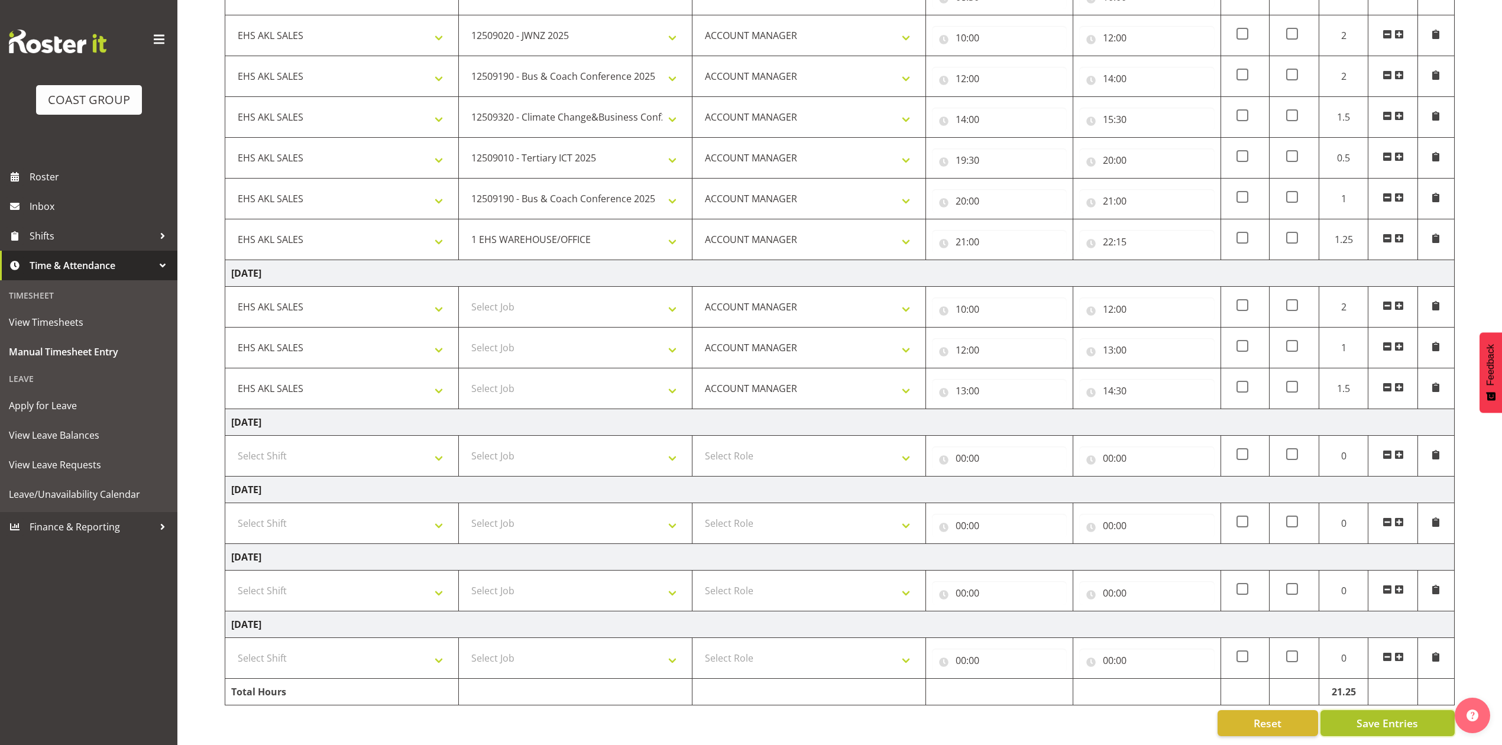
click at [1383, 717] on span "Save Entries" at bounding box center [1388, 723] width 62 height 15
